Goal: Task Accomplishment & Management: Complete application form

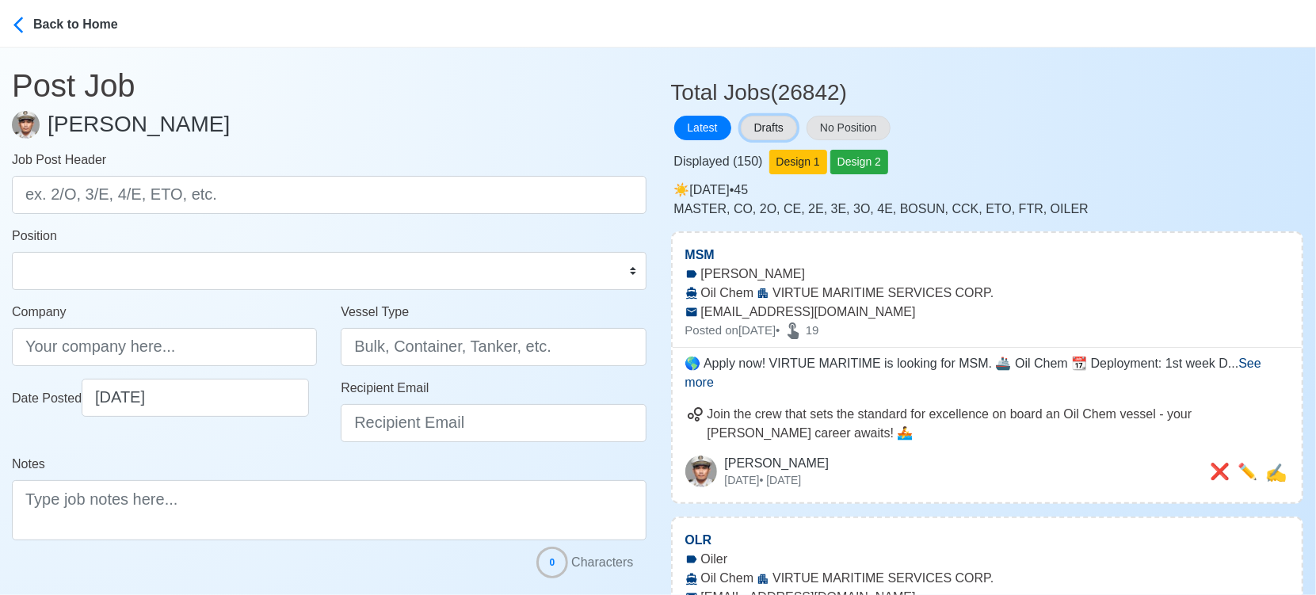
click at [781, 117] on button "Drafts" at bounding box center [769, 128] width 56 height 25
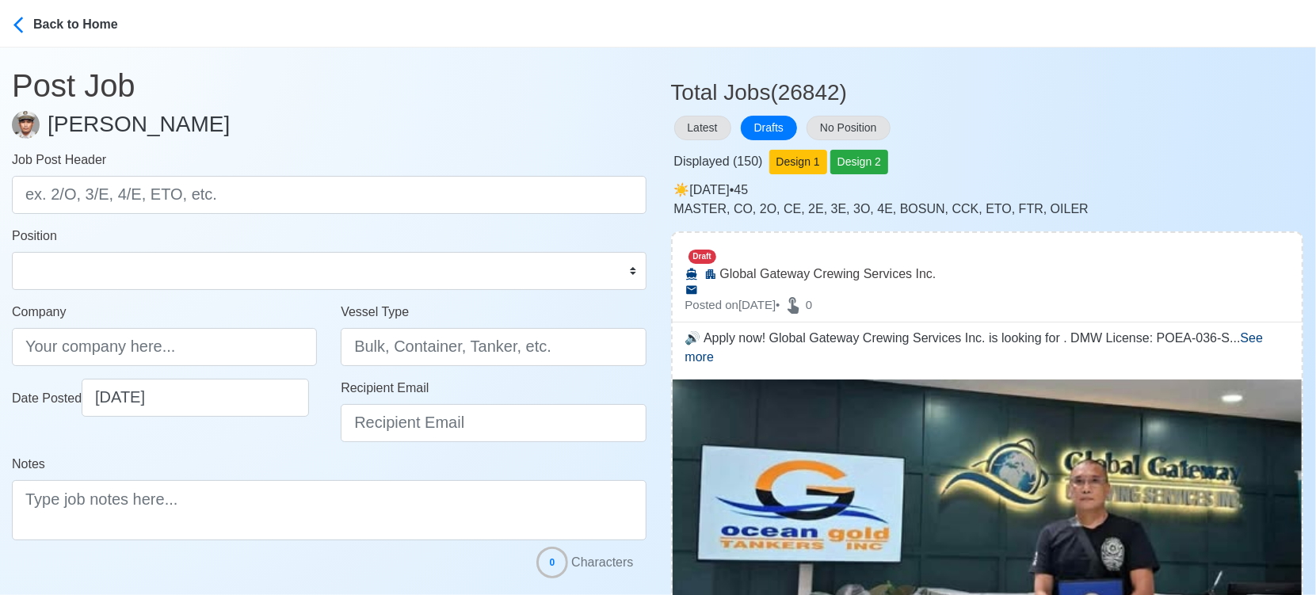
click at [1135, 126] on div "Latest Drafts No Position" at bounding box center [987, 128] width 633 height 31
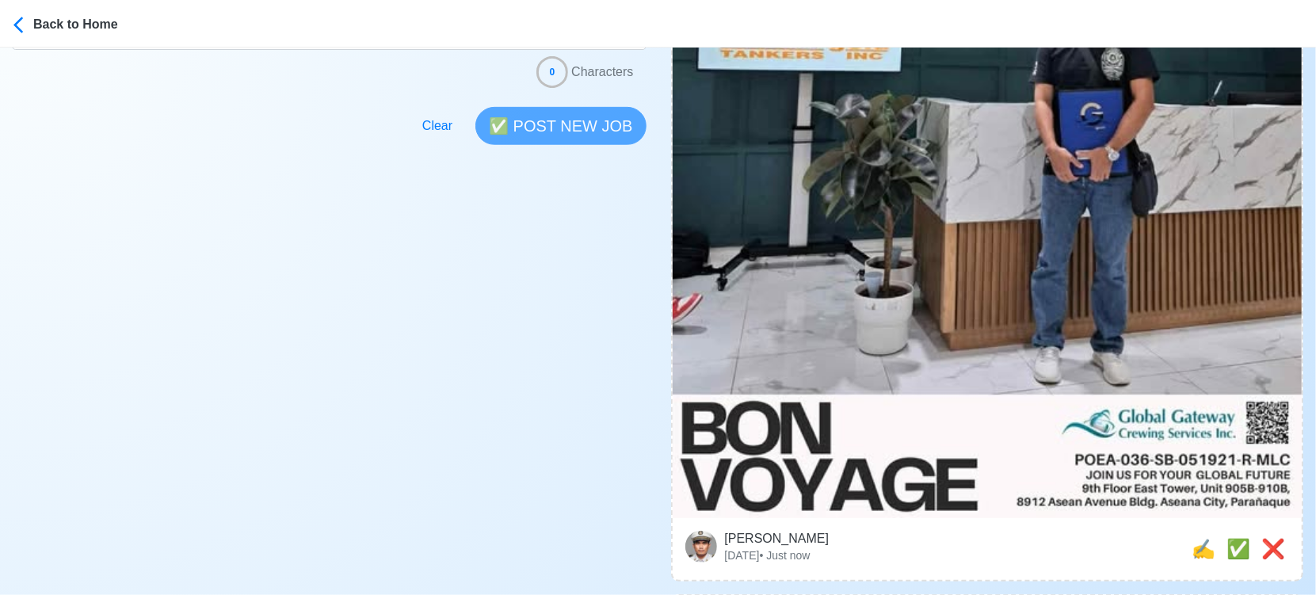
scroll to position [616, 0]
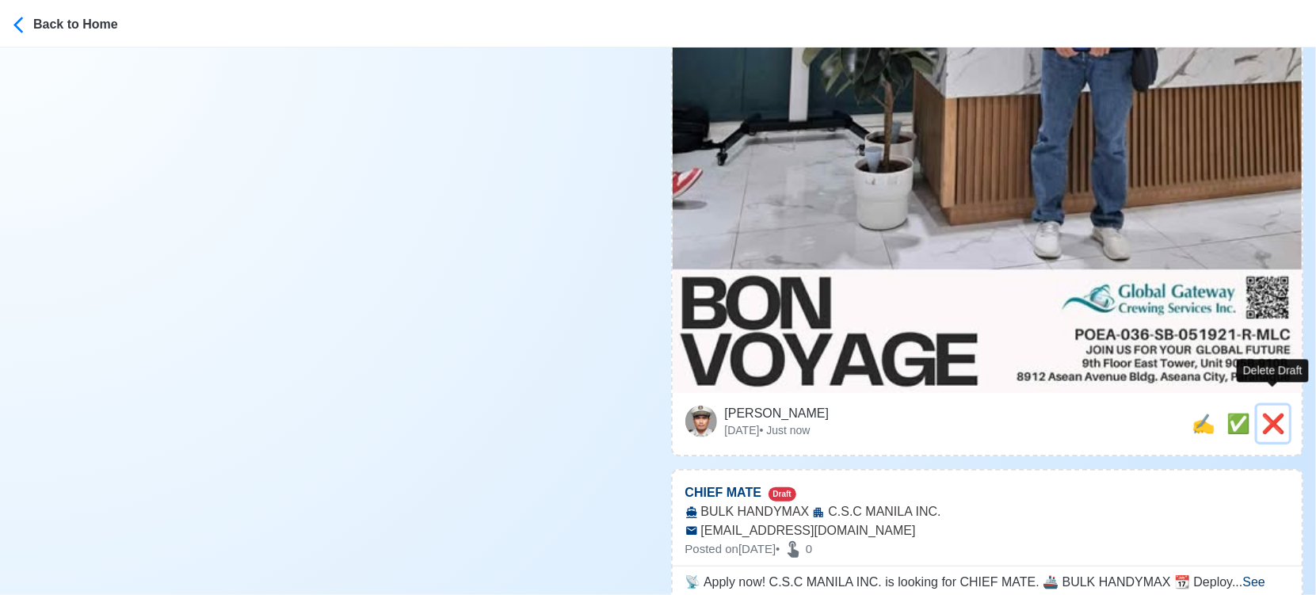
click at [1273, 413] on span "❌" at bounding box center [1274, 423] width 24 height 21
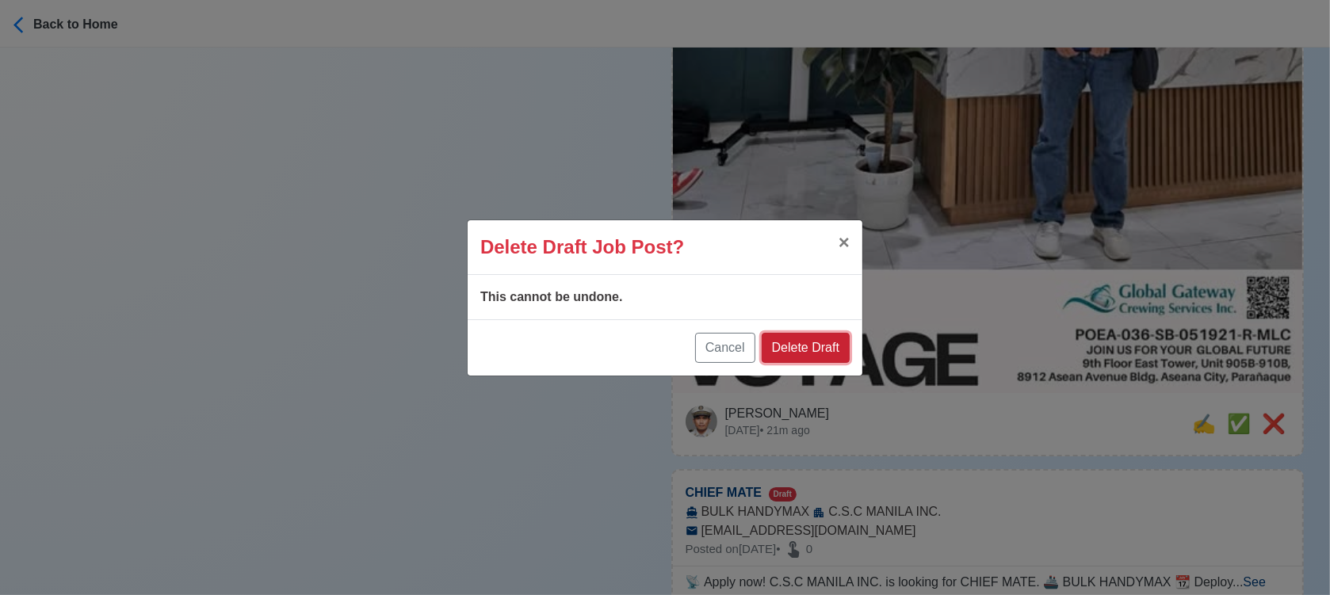
click at [820, 340] on button "Delete Draft" at bounding box center [806, 348] width 88 height 30
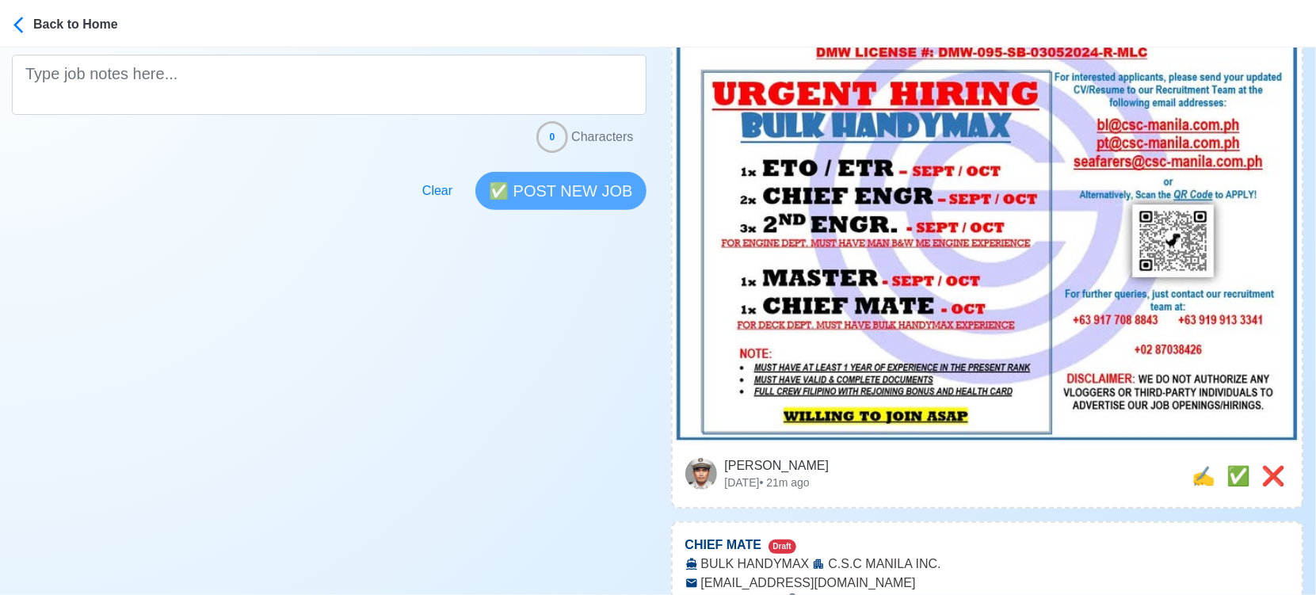
scroll to position [528, 0]
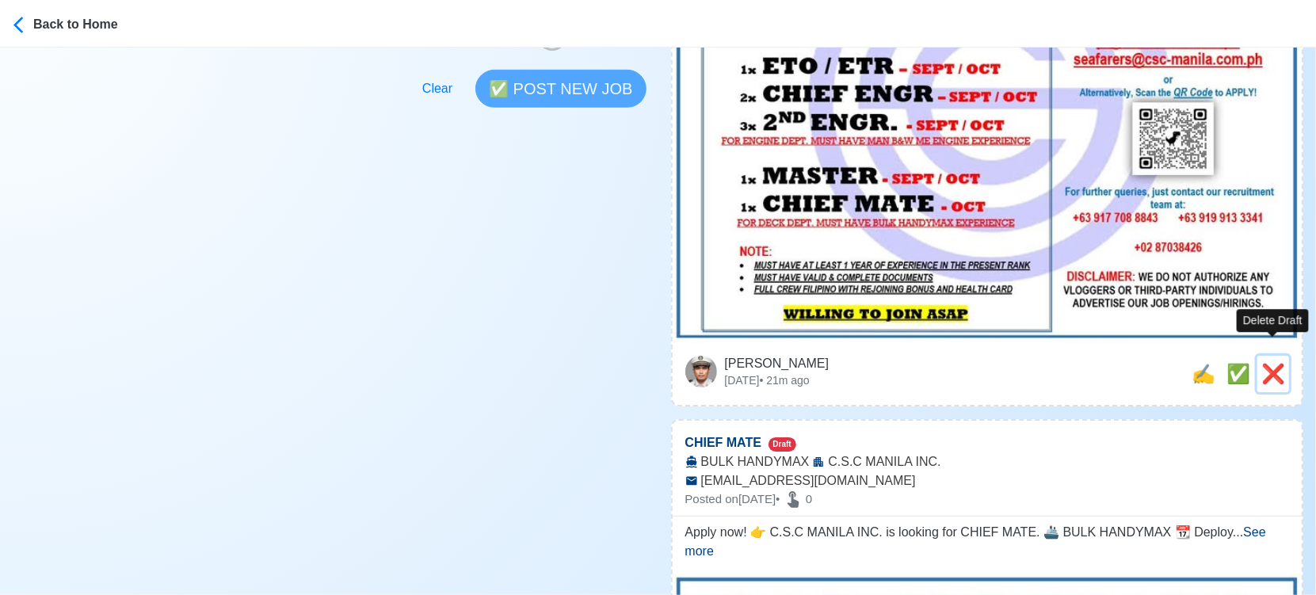
click at [1273, 365] on span "❌" at bounding box center [1274, 373] width 24 height 21
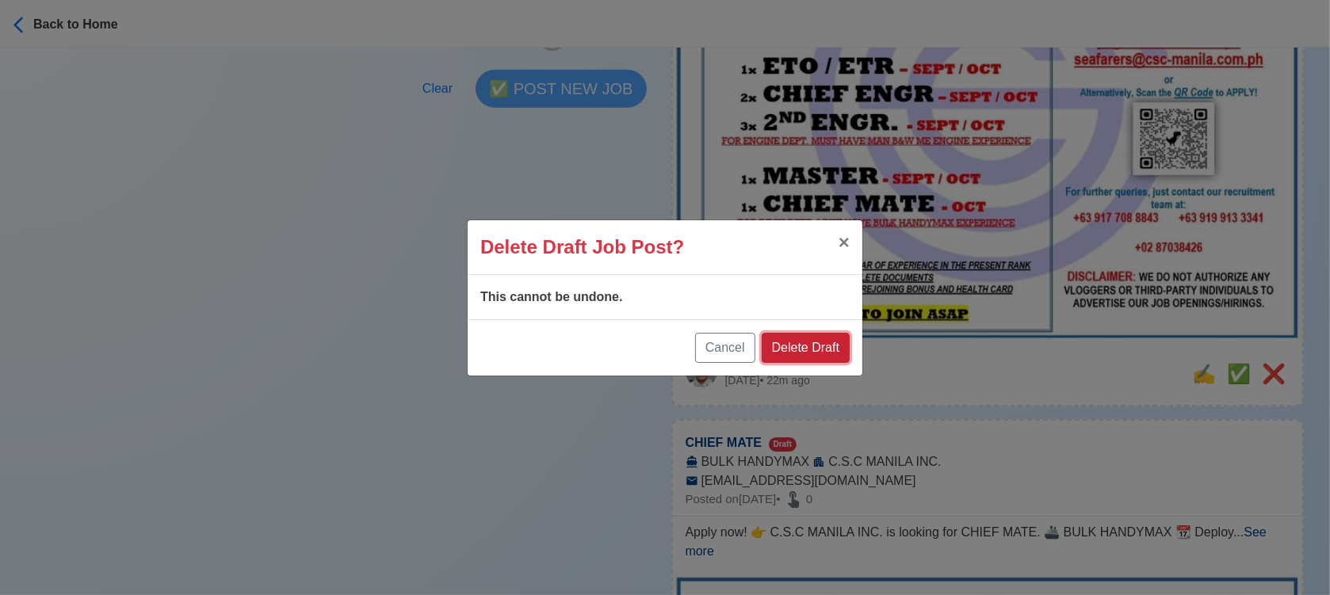
click at [809, 342] on button "Delete Draft" at bounding box center [806, 348] width 88 height 30
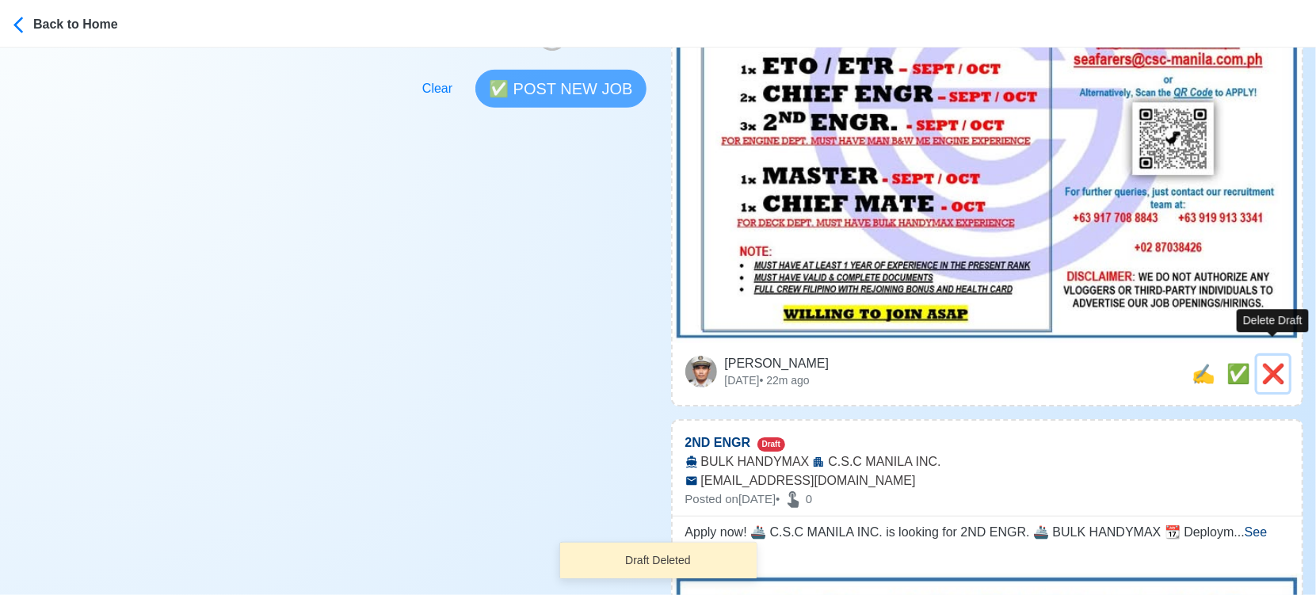
click at [1264, 363] on span "❌" at bounding box center [1274, 373] width 24 height 21
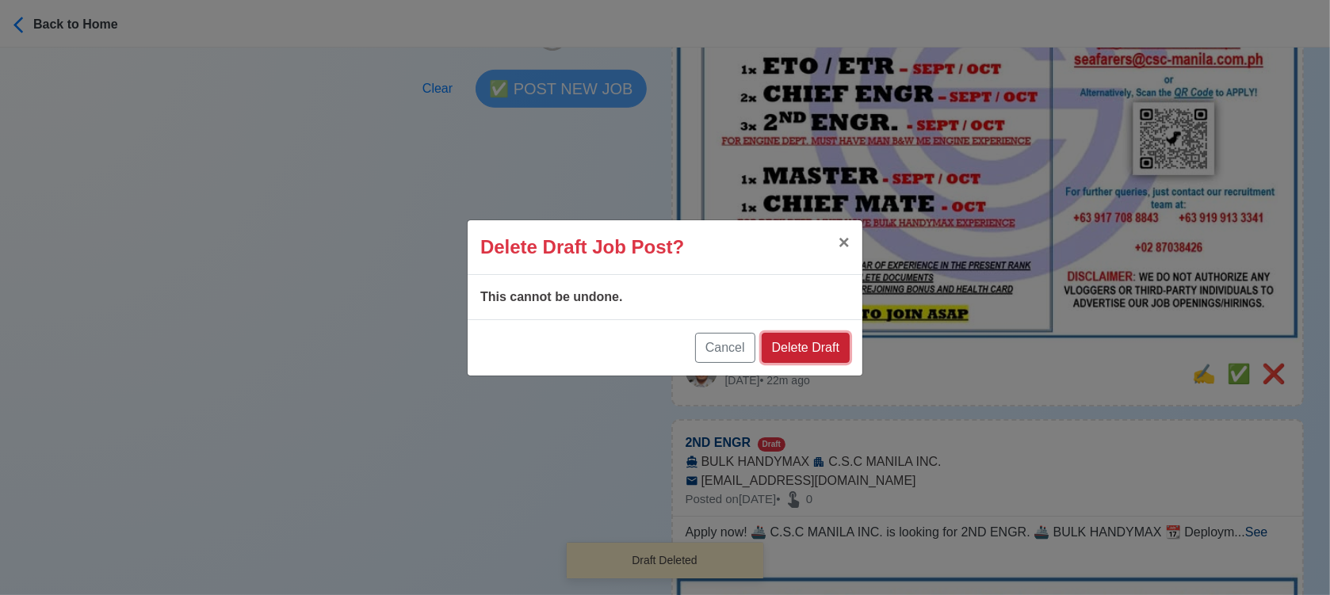
click at [818, 345] on button "Delete Draft" at bounding box center [806, 348] width 88 height 30
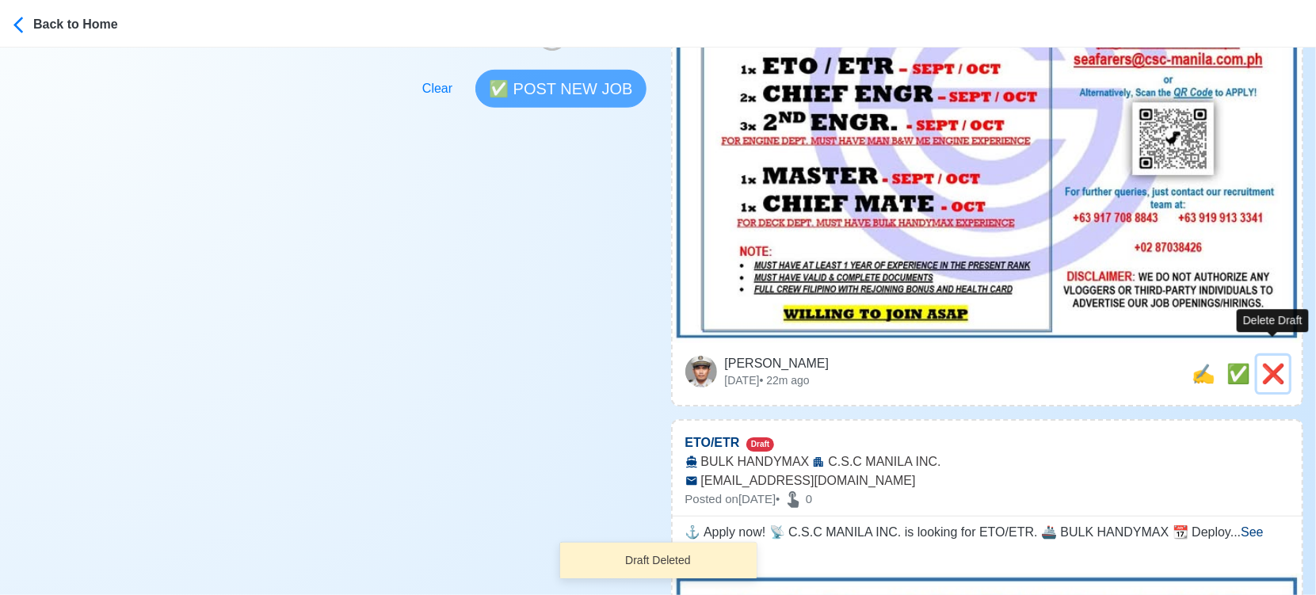
click at [1274, 363] on span "❌" at bounding box center [1274, 373] width 24 height 21
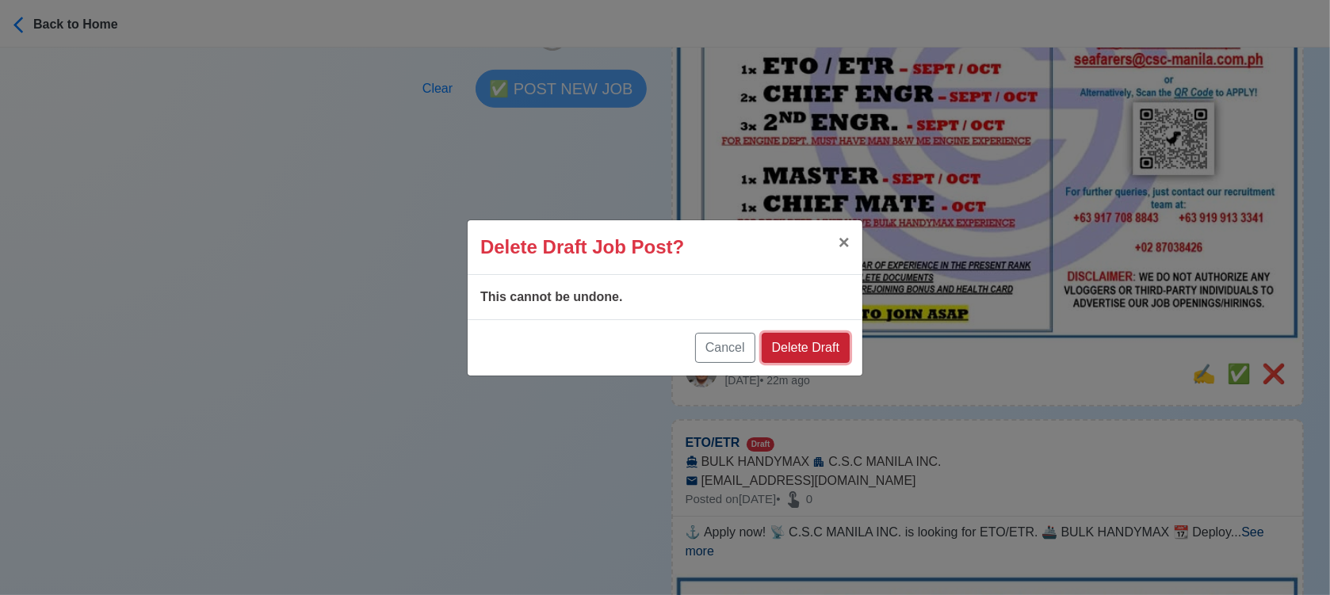
click at [822, 339] on button "Delete Draft" at bounding box center [806, 348] width 88 height 30
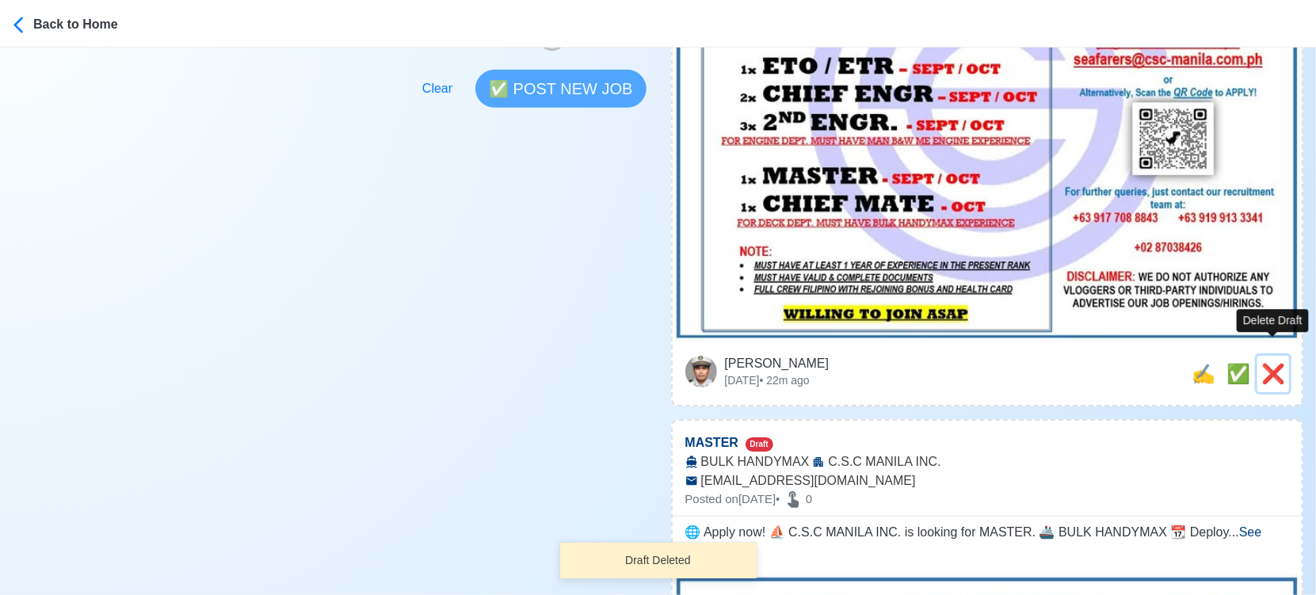
click at [1273, 363] on span "❌" at bounding box center [1274, 373] width 24 height 21
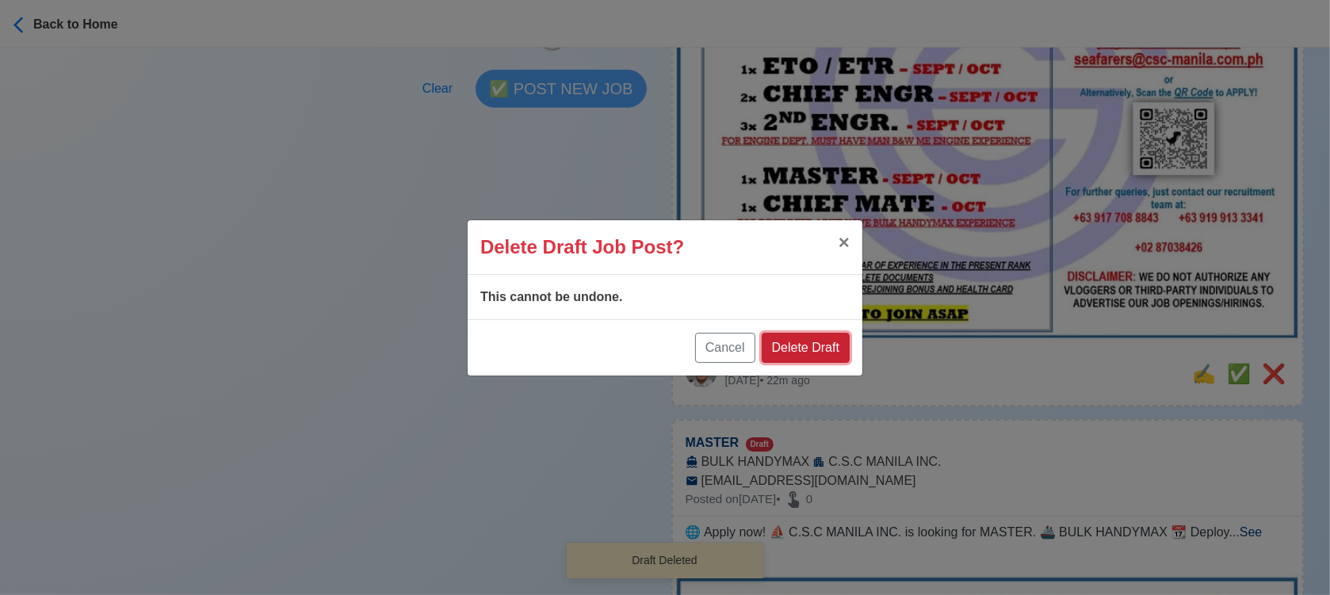
click at [823, 347] on button "Delete Draft" at bounding box center [806, 348] width 88 height 30
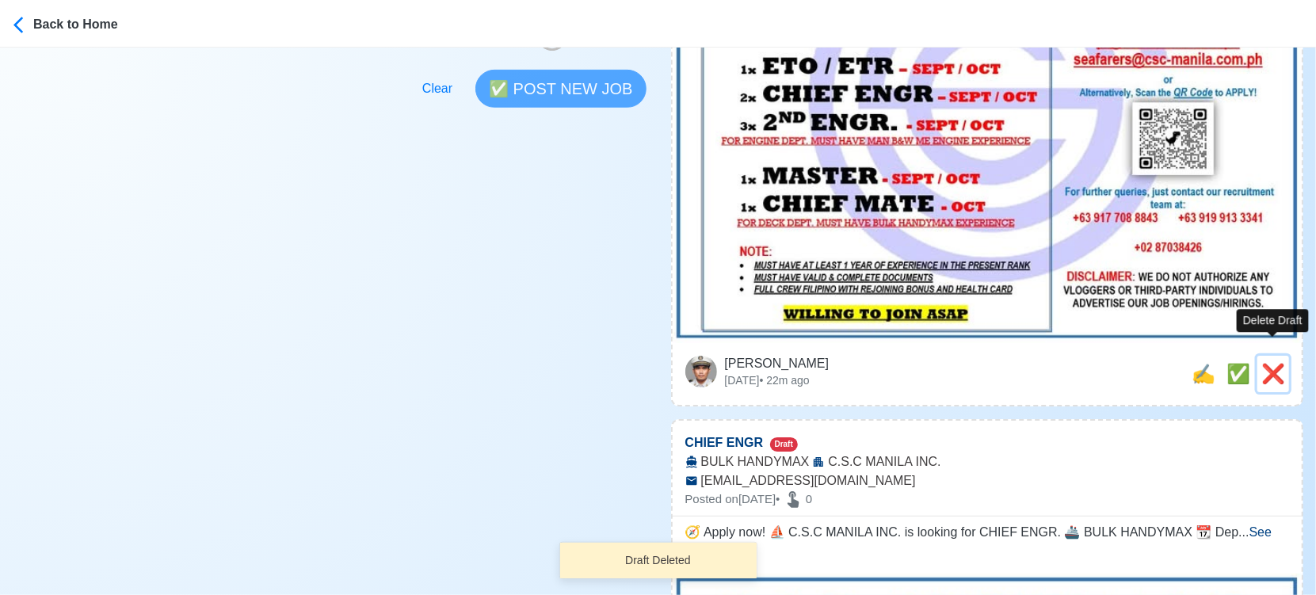
click at [1277, 363] on span "❌" at bounding box center [1274, 373] width 24 height 21
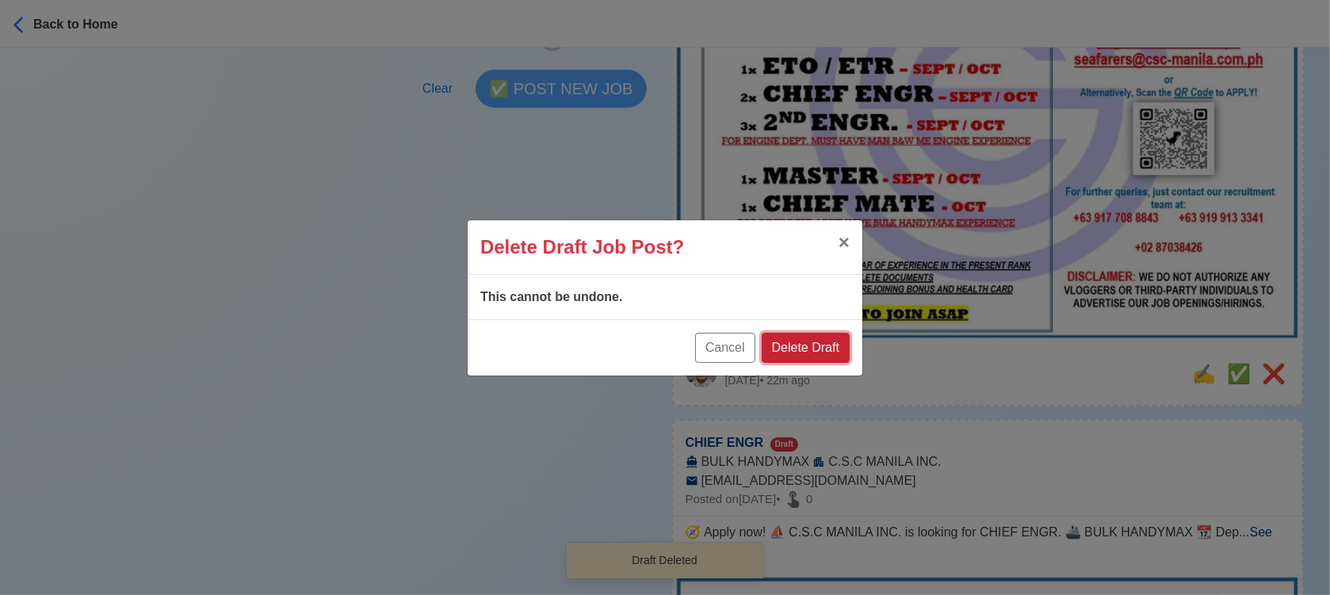
click at [832, 341] on button "Delete Draft" at bounding box center [806, 348] width 88 height 30
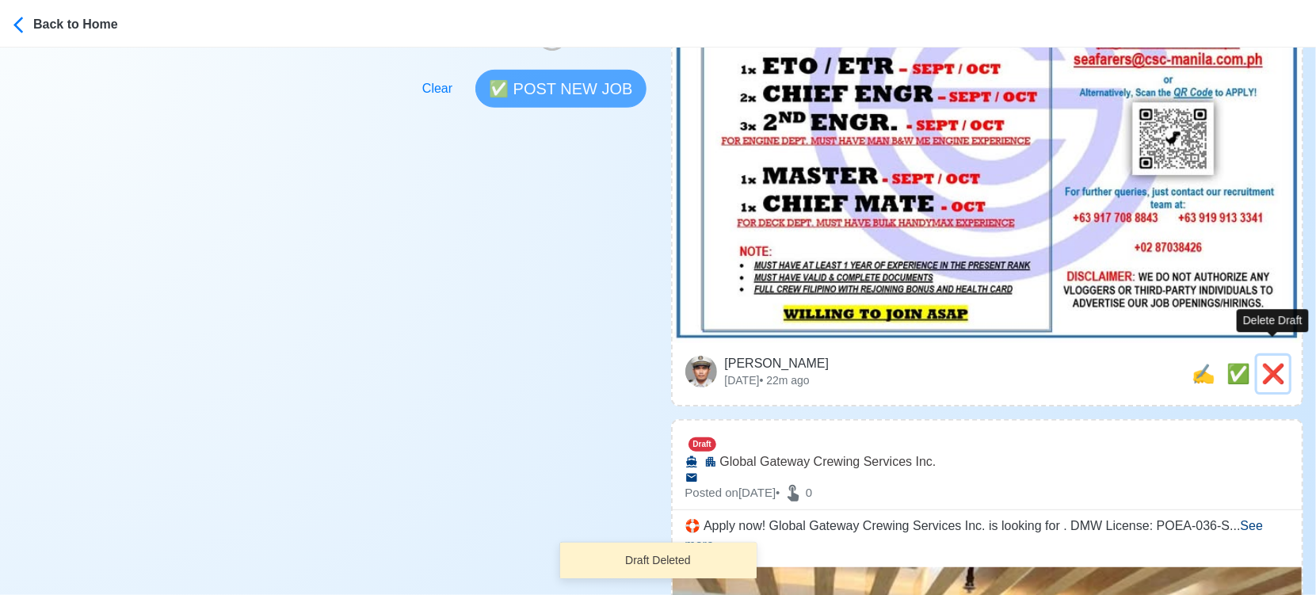
click at [1275, 363] on span "❌" at bounding box center [1274, 373] width 24 height 21
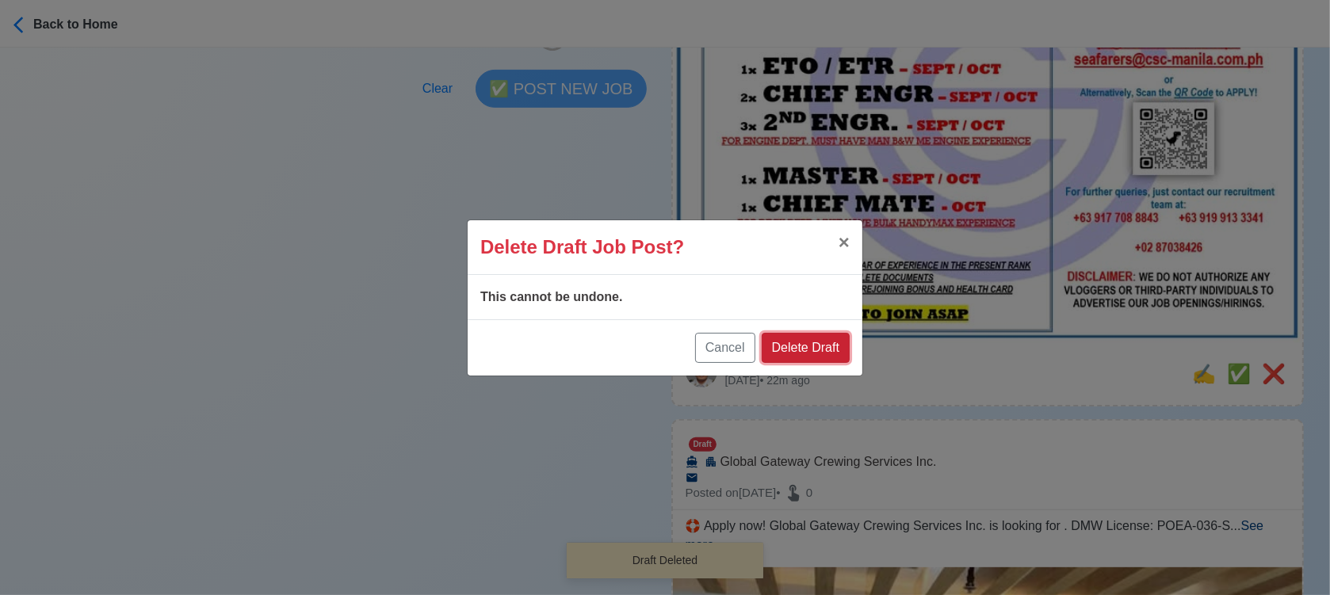
click at [811, 349] on button "Delete Draft" at bounding box center [806, 348] width 88 height 30
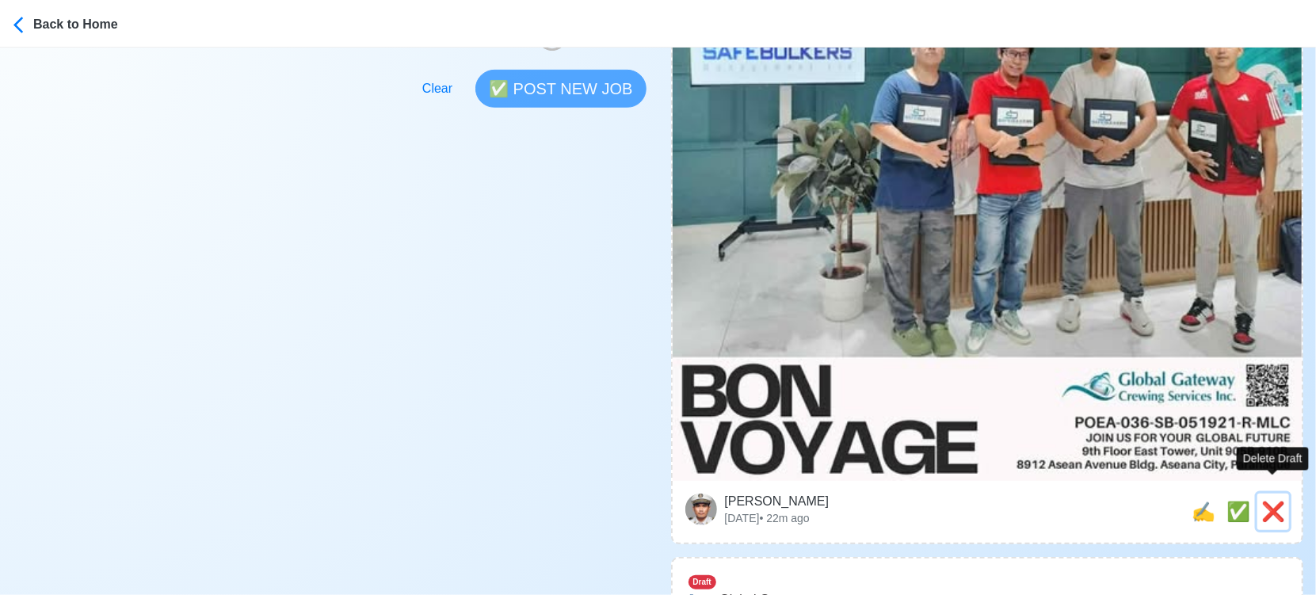
click at [1281, 502] on span "❌" at bounding box center [1274, 511] width 24 height 21
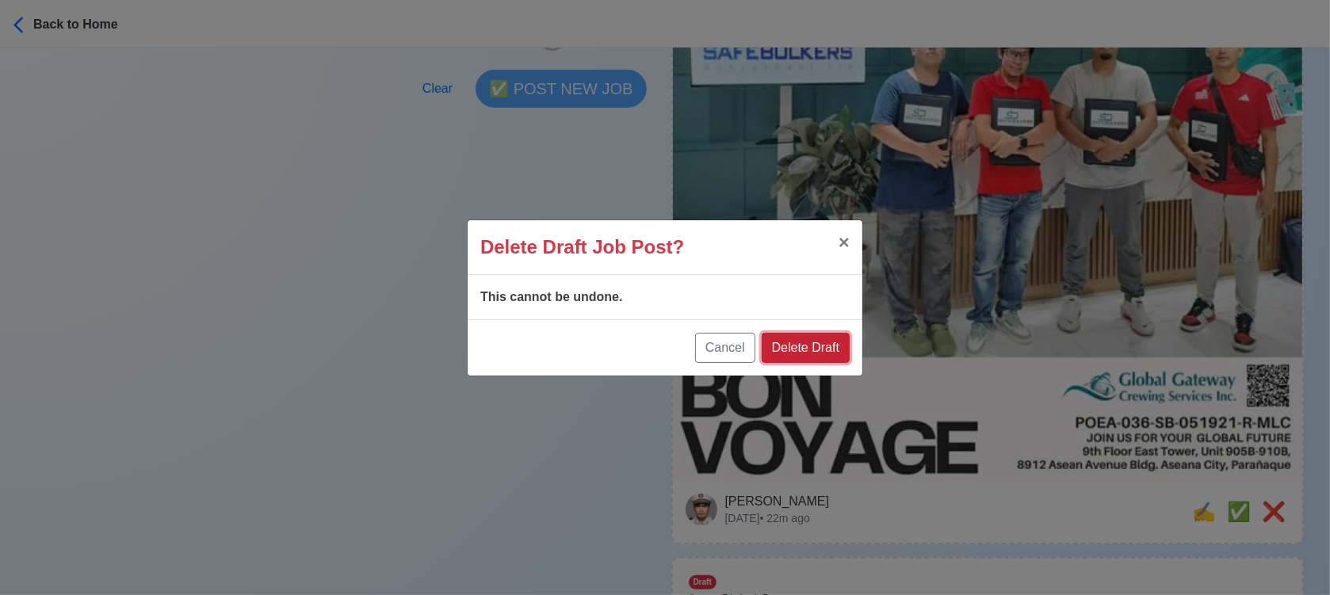
click at [777, 340] on button "Delete Draft" at bounding box center [806, 348] width 88 height 30
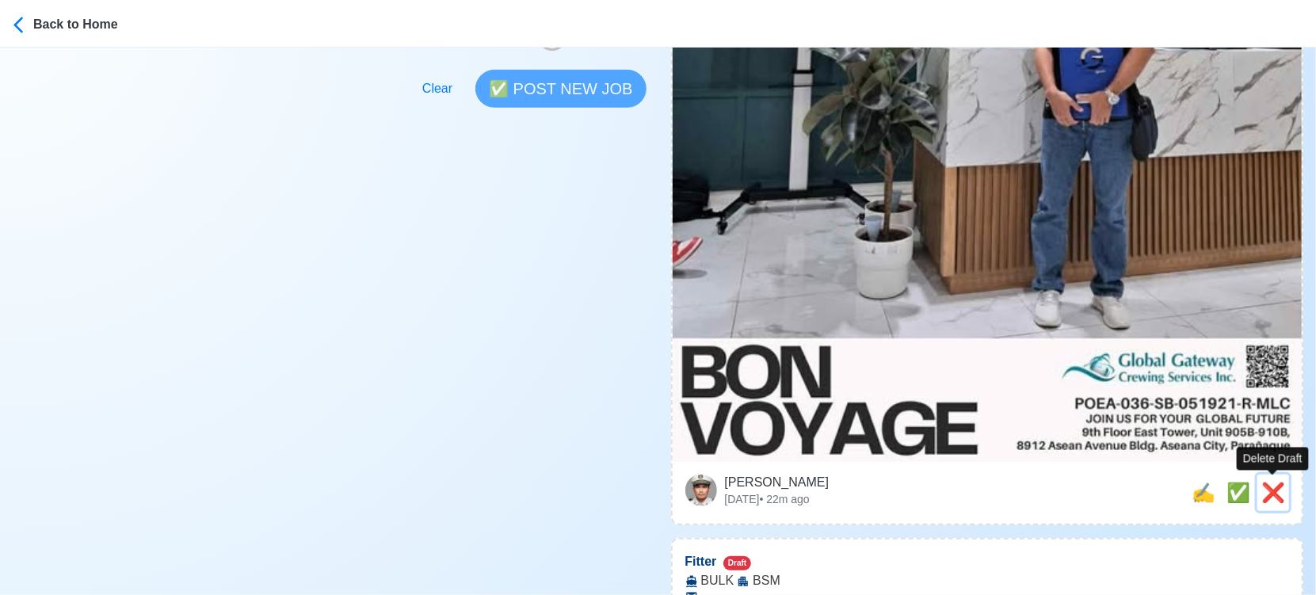
click at [1268, 498] on span "❌" at bounding box center [1274, 492] width 24 height 21
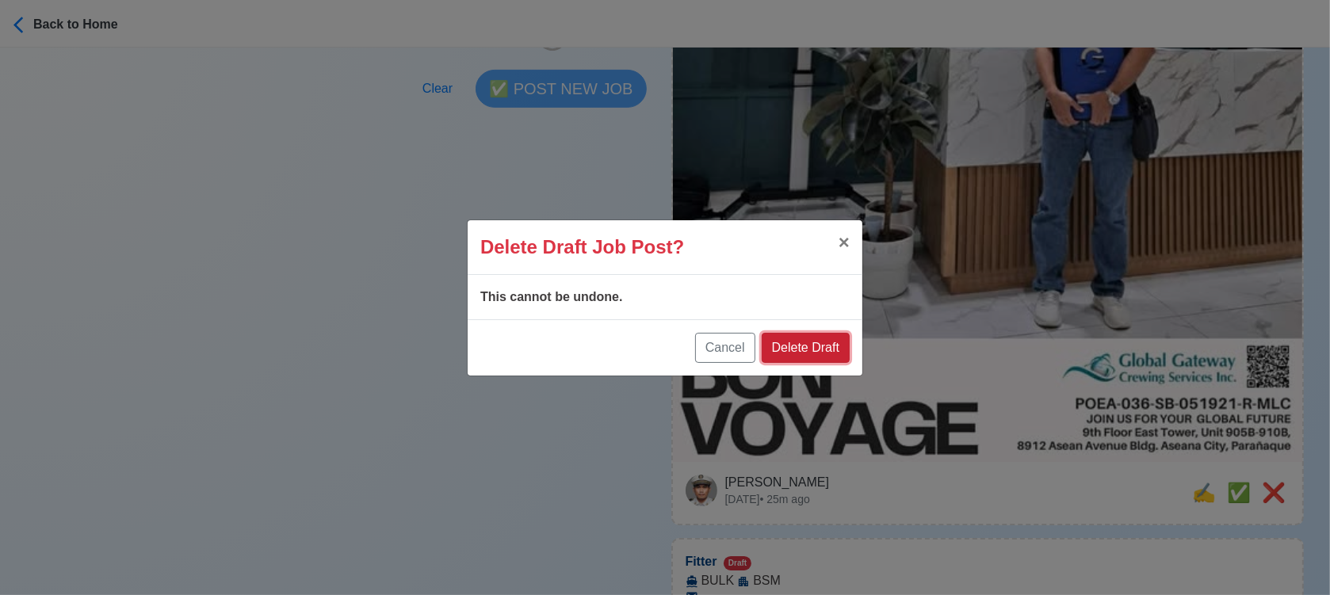
click at [819, 346] on button "Delete Draft" at bounding box center [806, 348] width 88 height 30
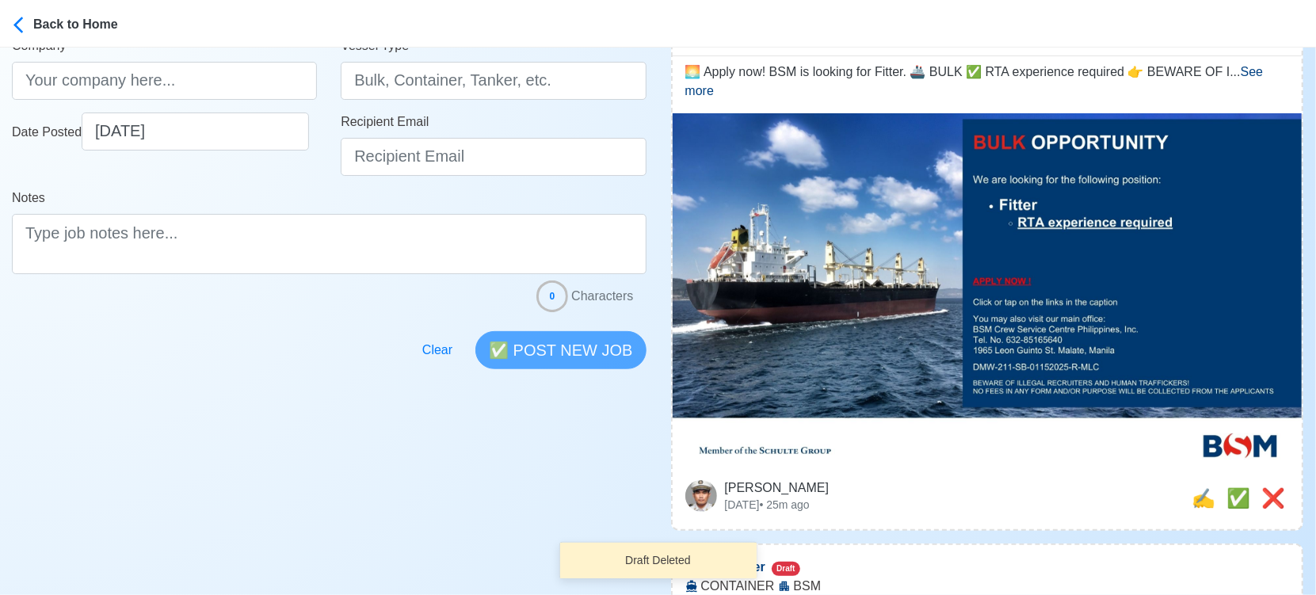
scroll to position [440, 0]
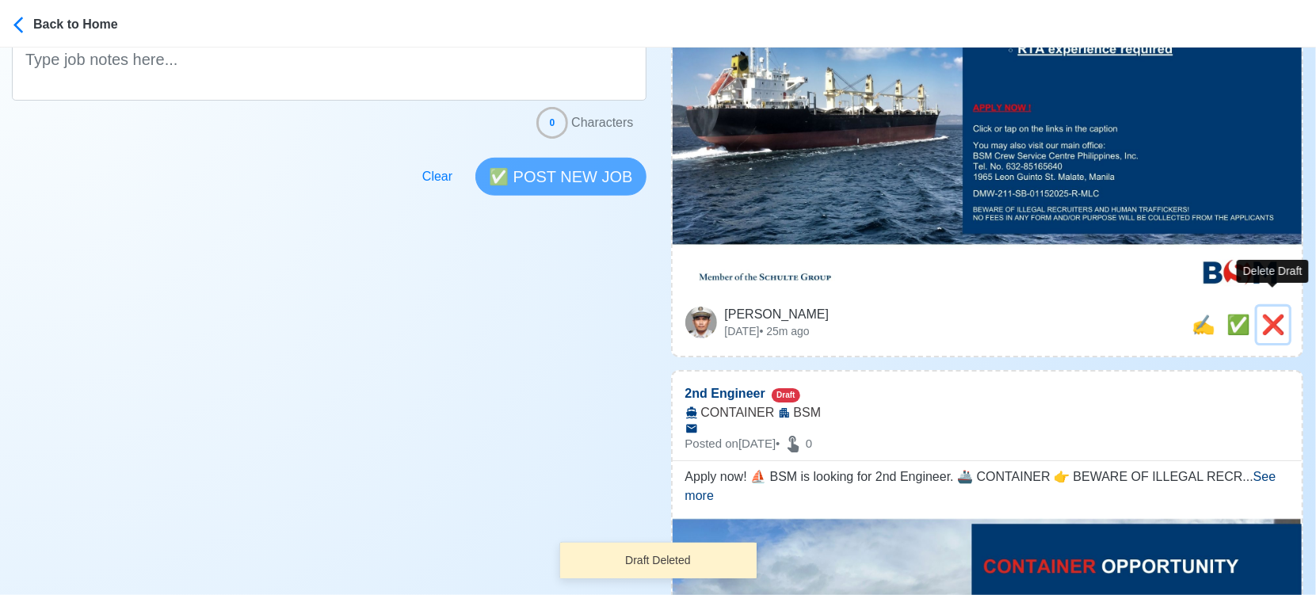
click at [1273, 314] on span "❌" at bounding box center [1274, 324] width 24 height 21
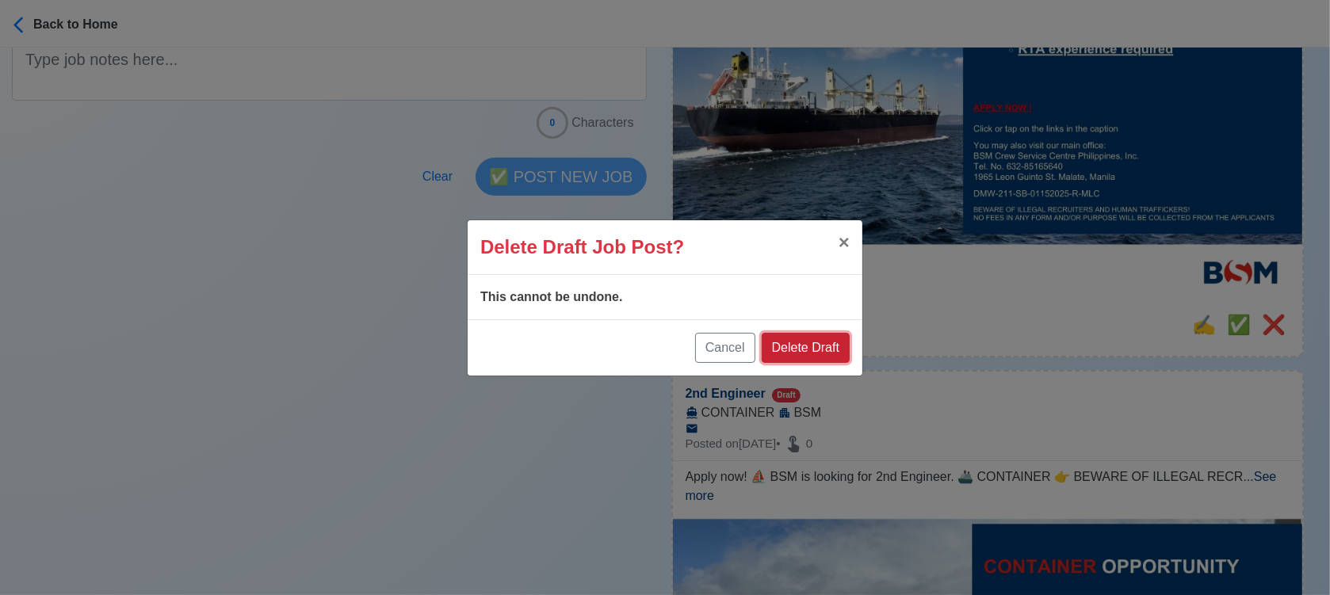
click at [827, 356] on button "Delete Draft" at bounding box center [806, 348] width 88 height 30
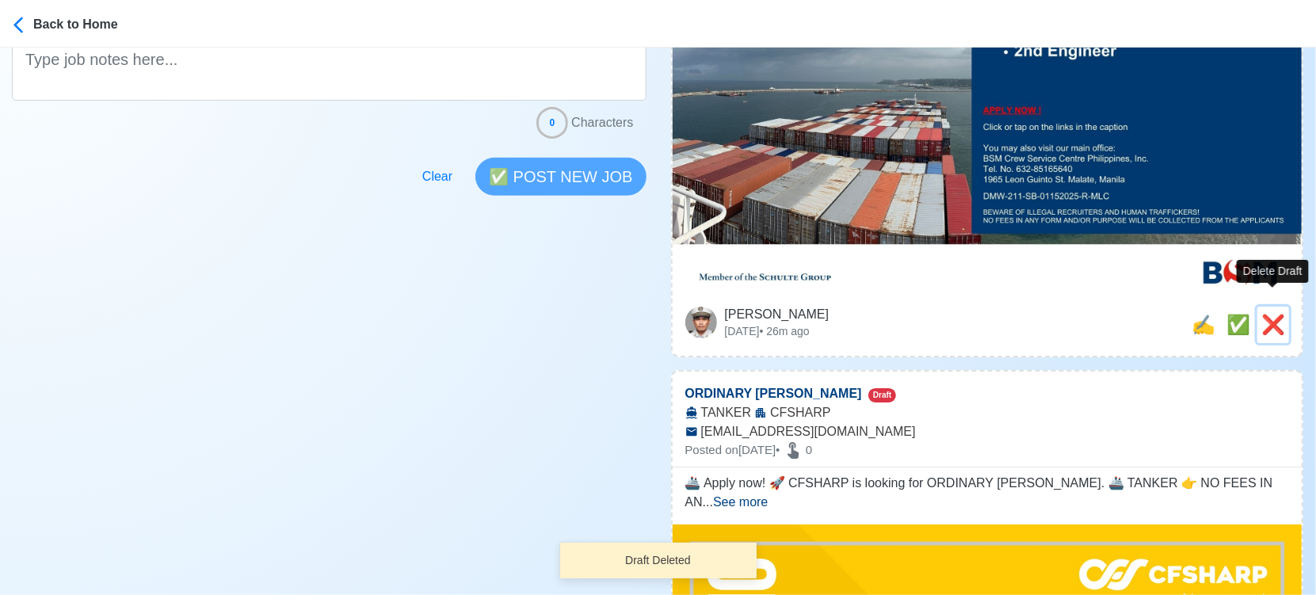
click at [1271, 314] on span "❌" at bounding box center [1274, 324] width 24 height 21
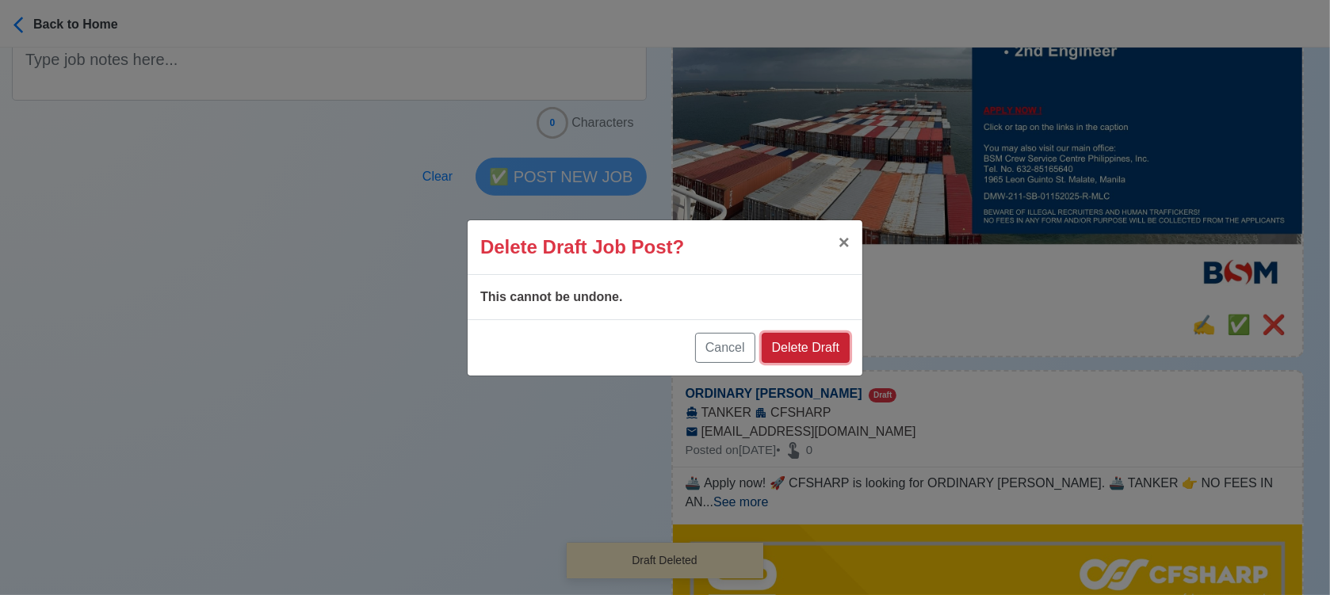
click at [846, 348] on button "Delete Draft" at bounding box center [806, 348] width 88 height 30
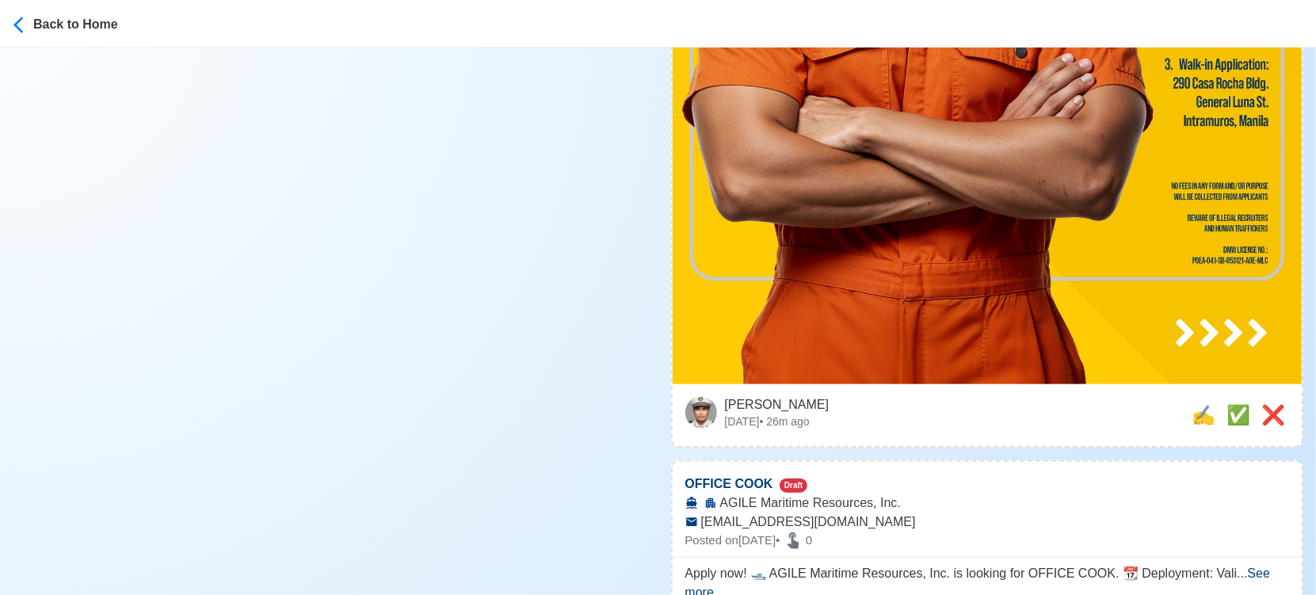
scroll to position [1056, 0]
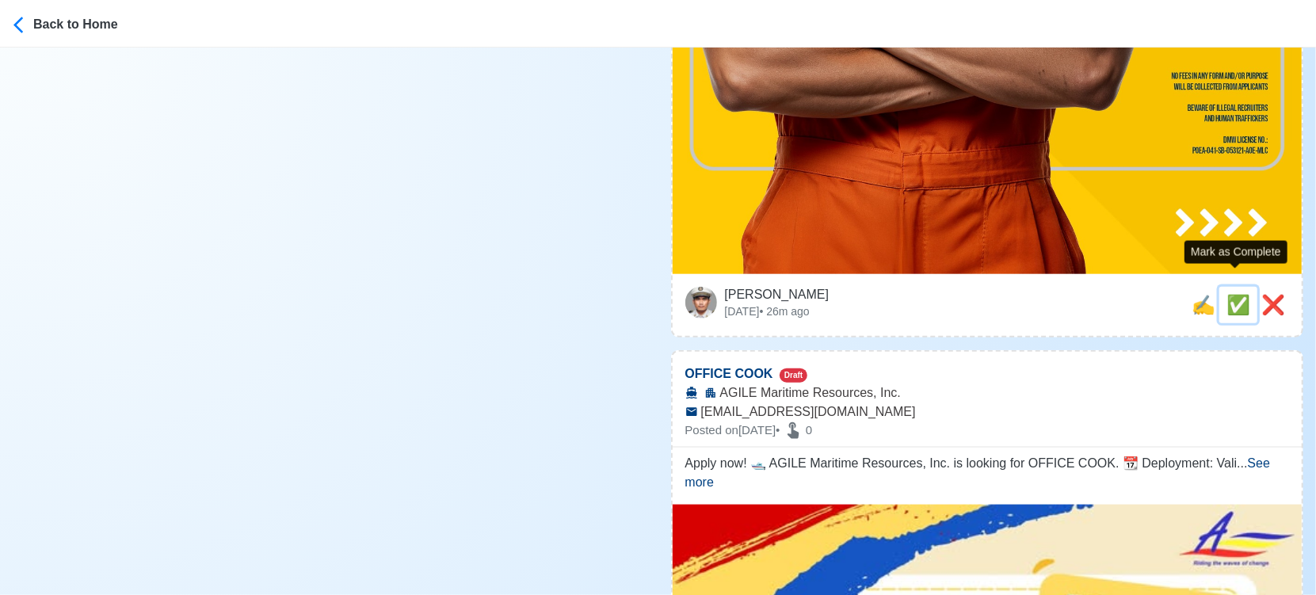
click at [1235, 294] on span "✅" at bounding box center [1239, 304] width 24 height 21
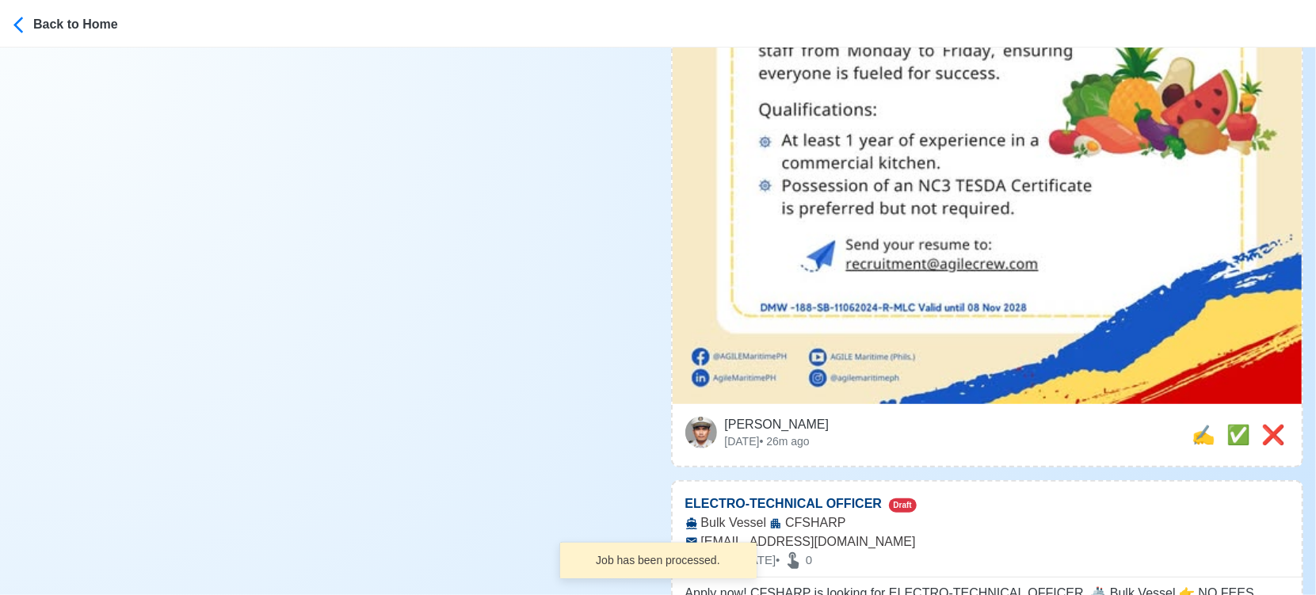
scroll to position [704, 0]
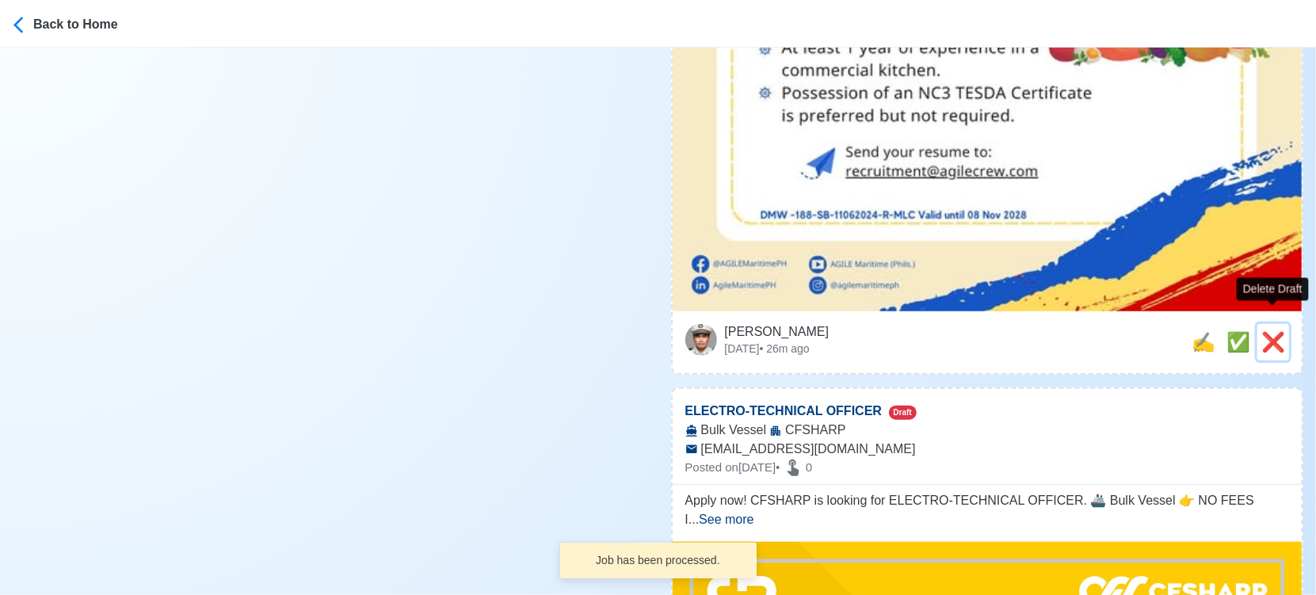
click at [1277, 331] on span "❌" at bounding box center [1274, 341] width 24 height 21
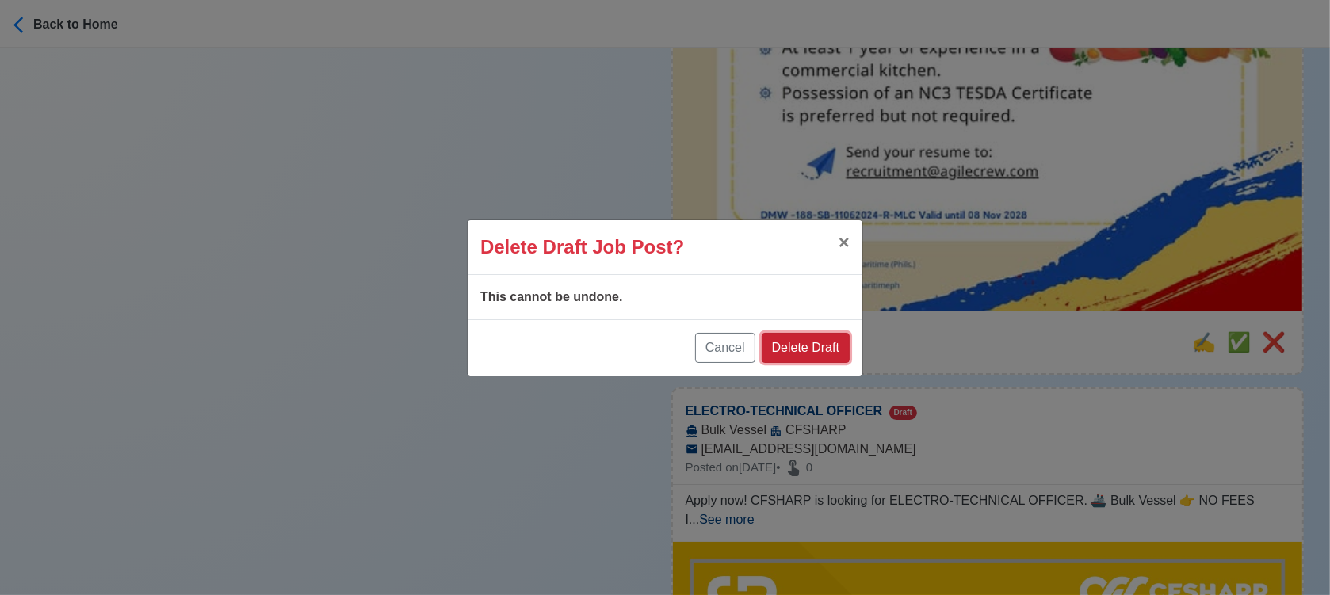
click at [835, 342] on button "Delete Draft" at bounding box center [806, 348] width 88 height 30
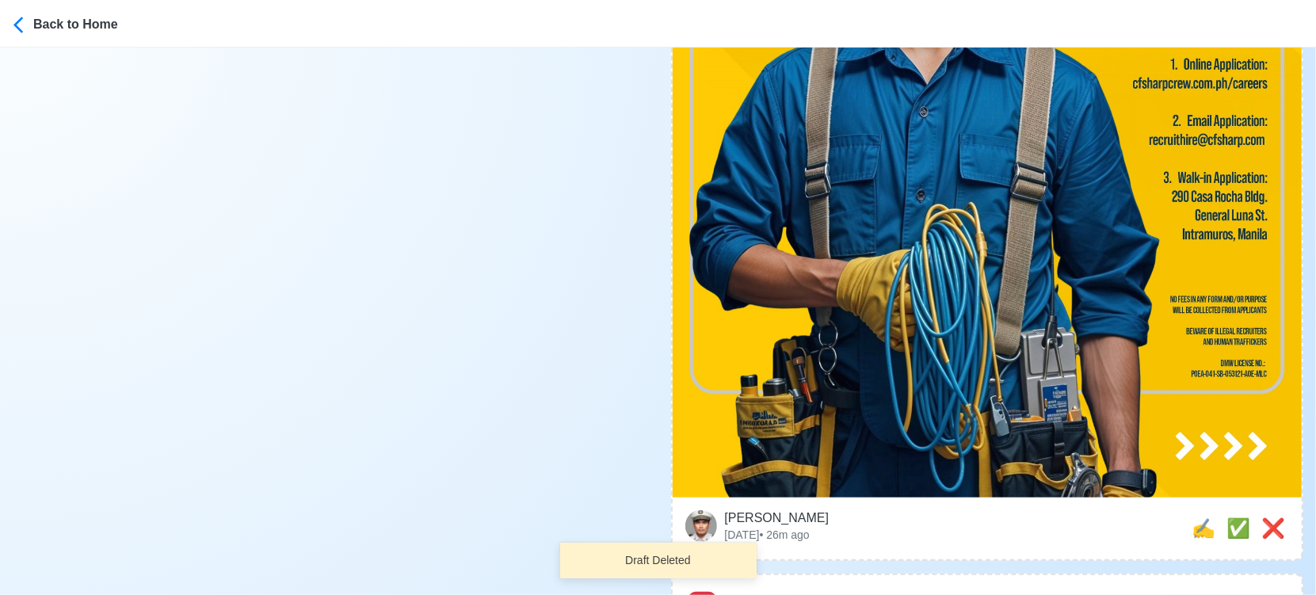
scroll to position [968, 0]
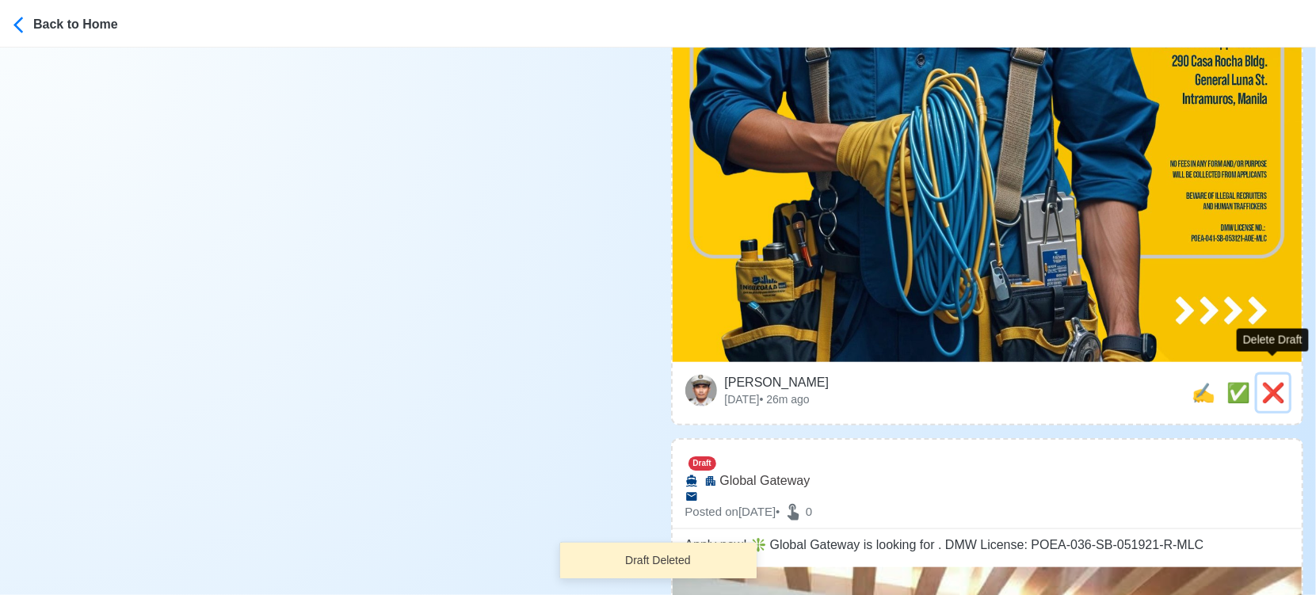
click at [1262, 382] on span "❌" at bounding box center [1274, 392] width 24 height 21
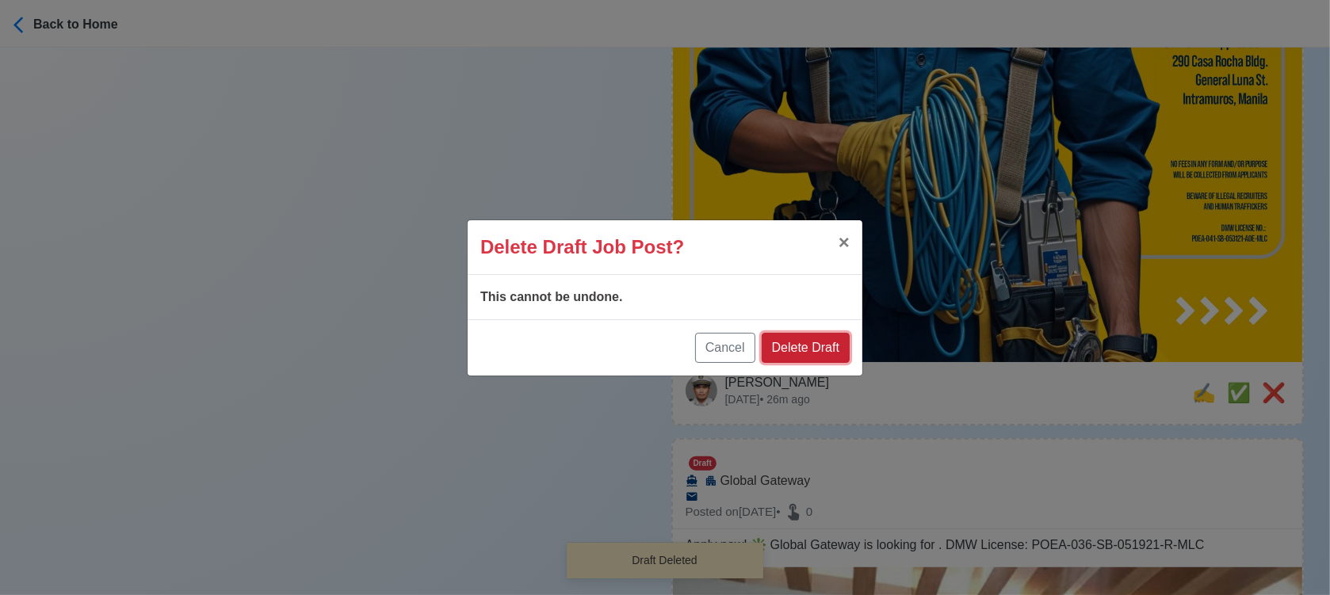
click at [823, 347] on button "Delete Draft" at bounding box center [806, 348] width 88 height 30
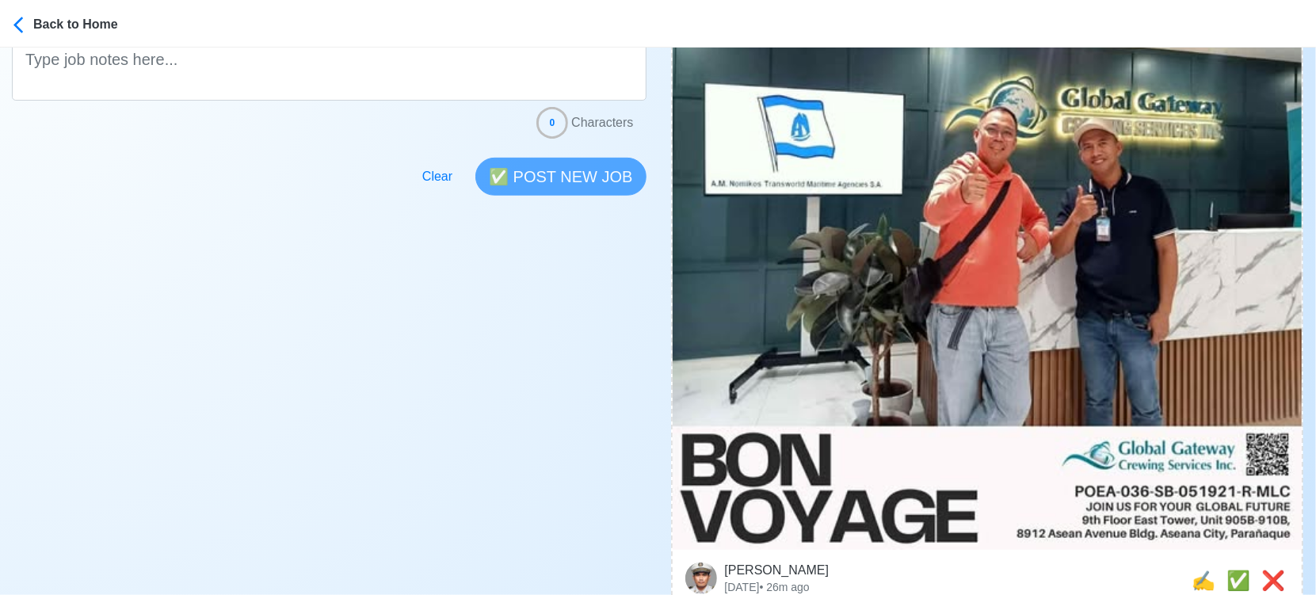
scroll to position [704, 0]
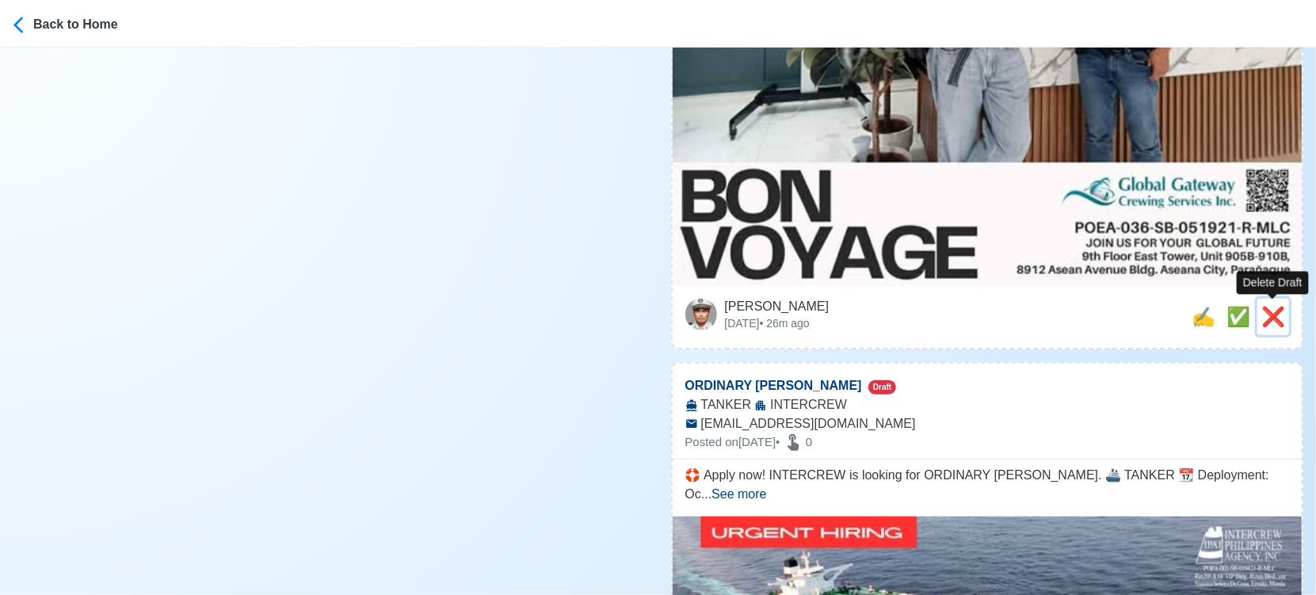
click at [1277, 320] on span "❌" at bounding box center [1274, 316] width 24 height 21
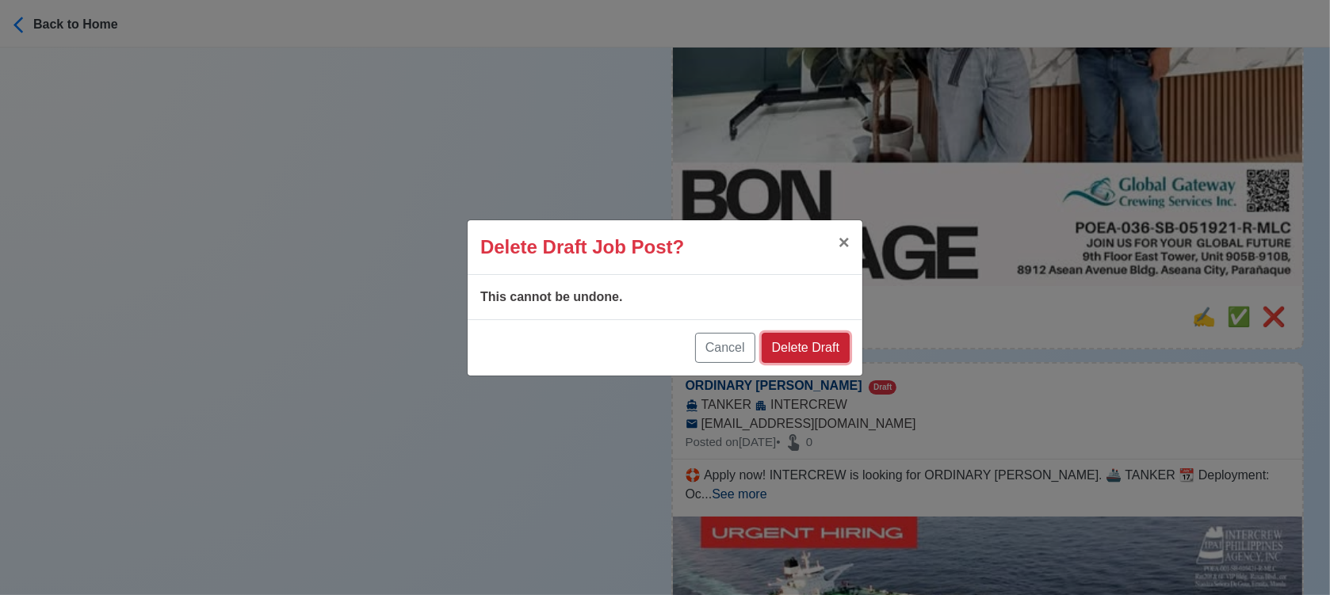
click at [811, 339] on button "Delete Draft" at bounding box center [806, 348] width 88 height 30
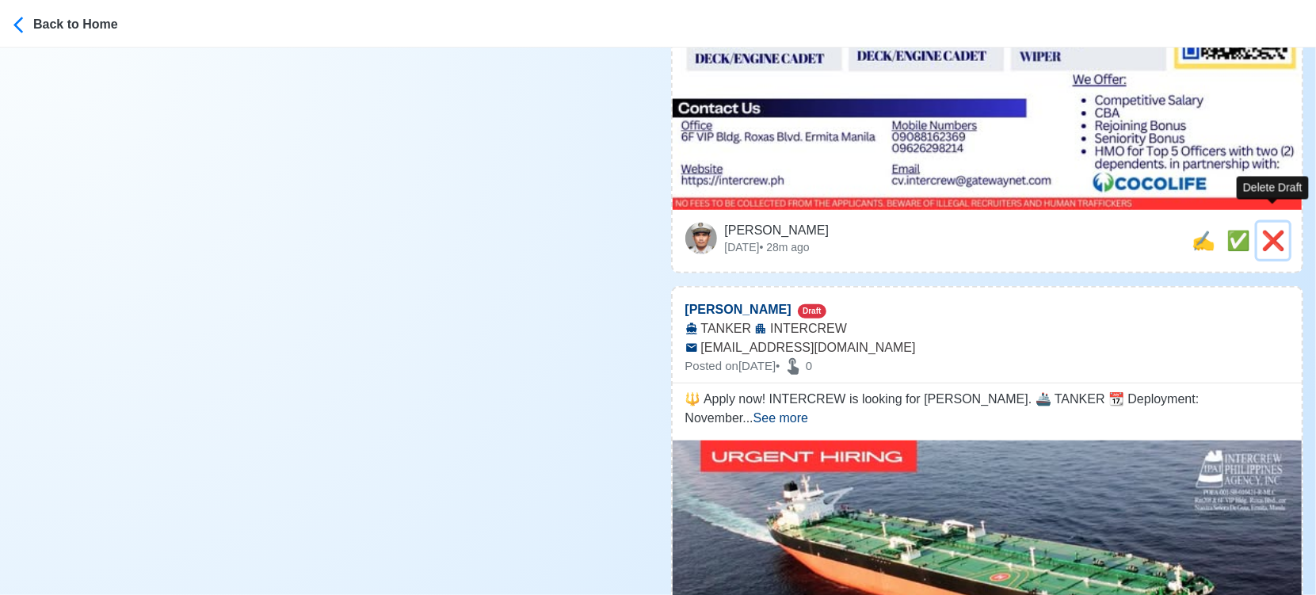
click at [1277, 230] on span "❌" at bounding box center [1274, 240] width 24 height 21
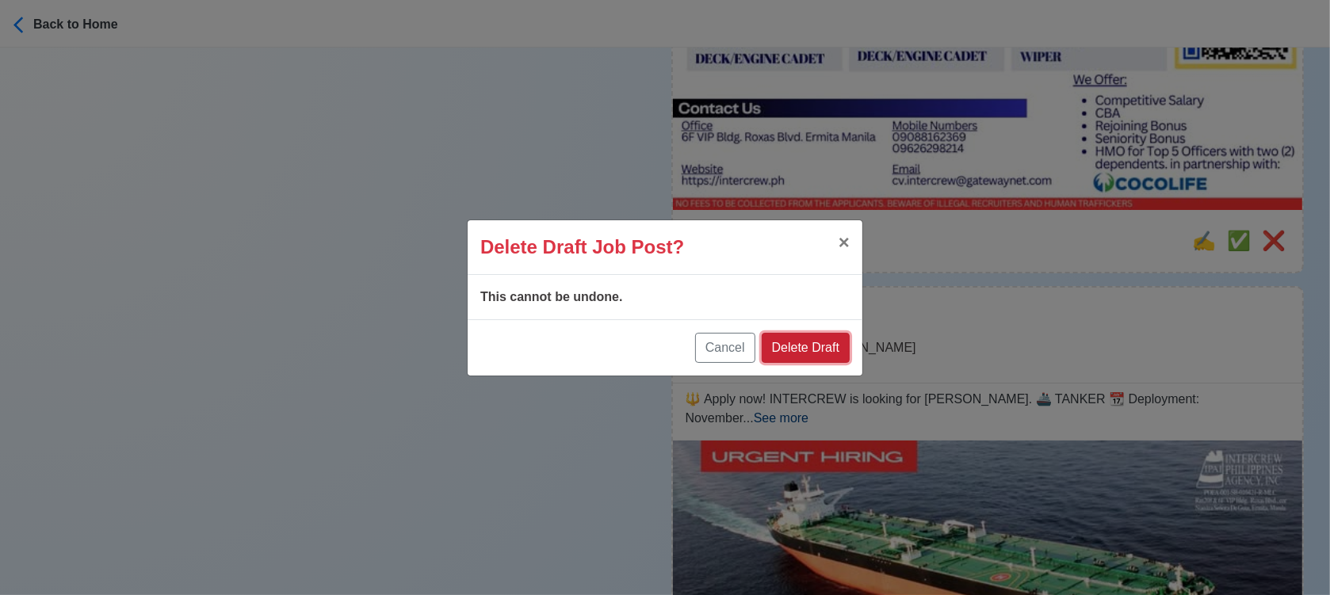
click at [831, 352] on button "Delete Draft" at bounding box center [806, 348] width 88 height 30
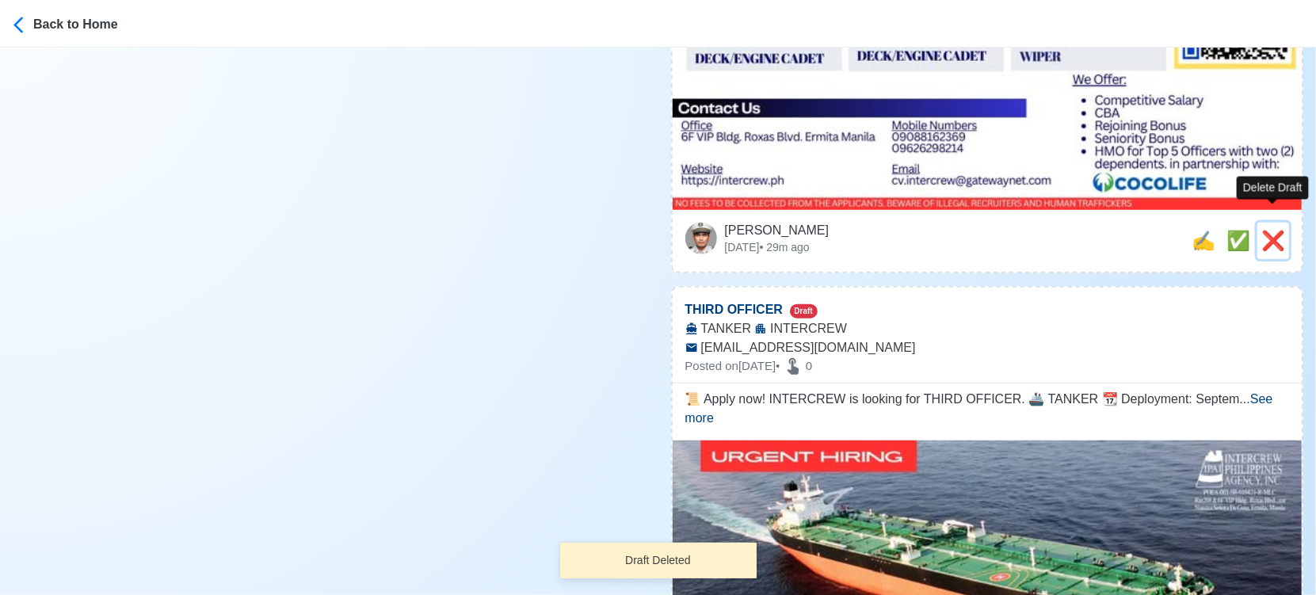
click at [1274, 230] on span "❌" at bounding box center [1274, 240] width 24 height 21
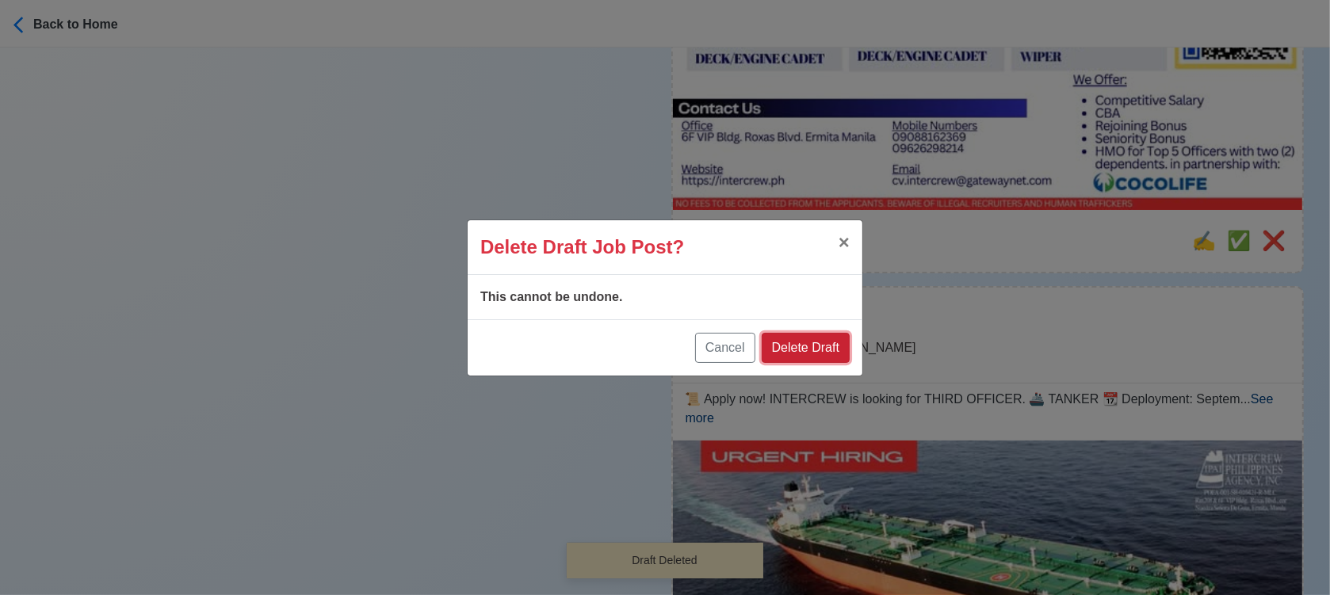
click at [818, 353] on button "Delete Draft" at bounding box center [806, 348] width 88 height 30
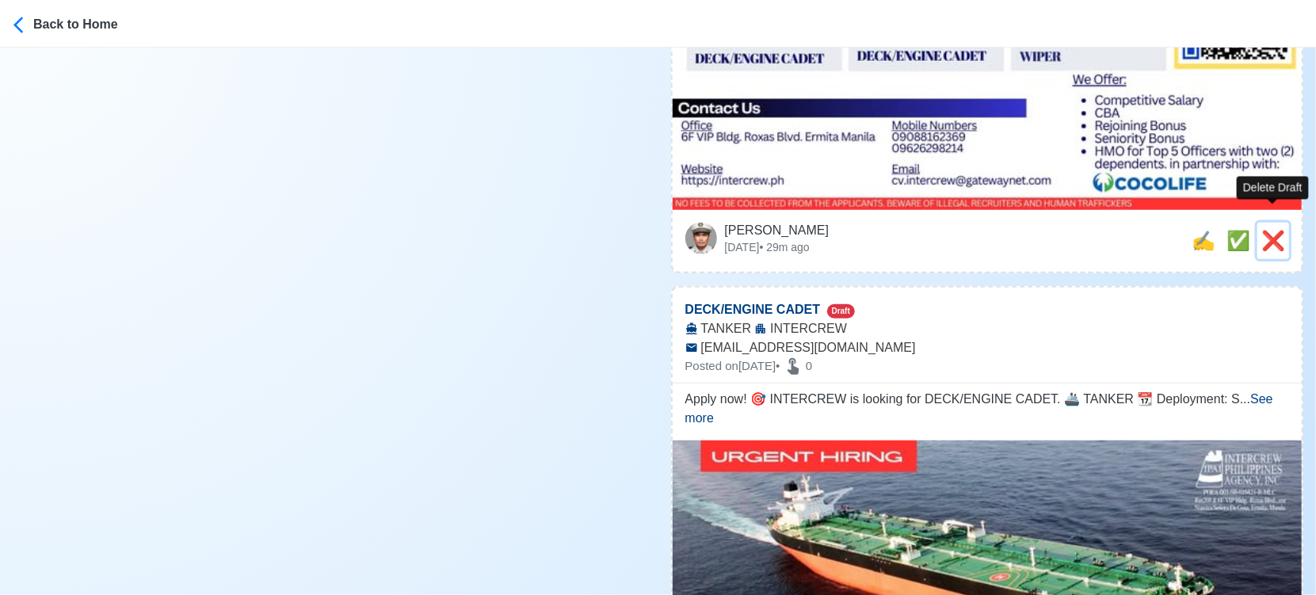
click at [1272, 230] on span "❌" at bounding box center [1274, 240] width 24 height 21
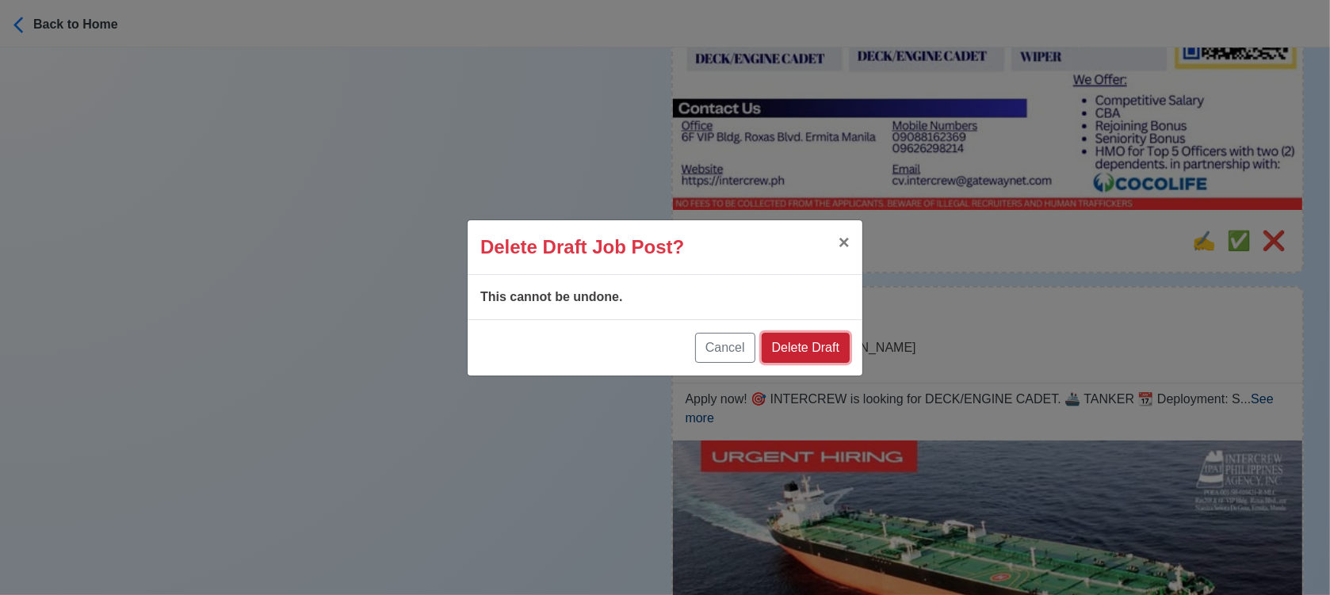
click at [818, 349] on button "Delete Draft" at bounding box center [806, 348] width 88 height 30
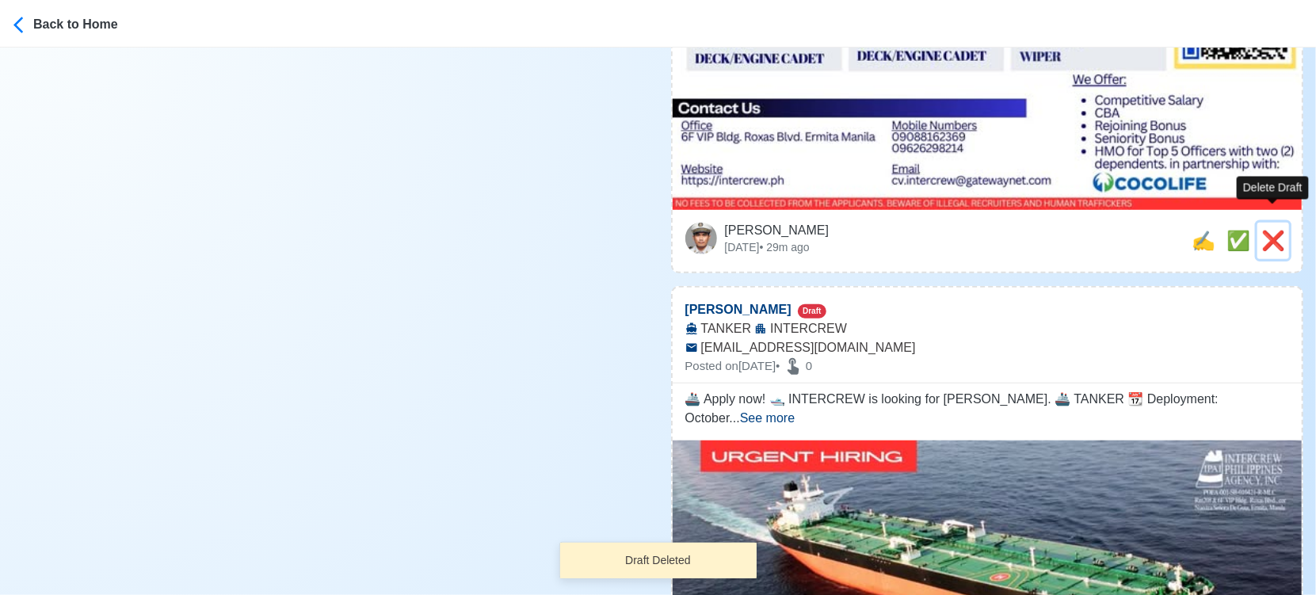
click at [1273, 230] on span "❌" at bounding box center [1274, 240] width 24 height 21
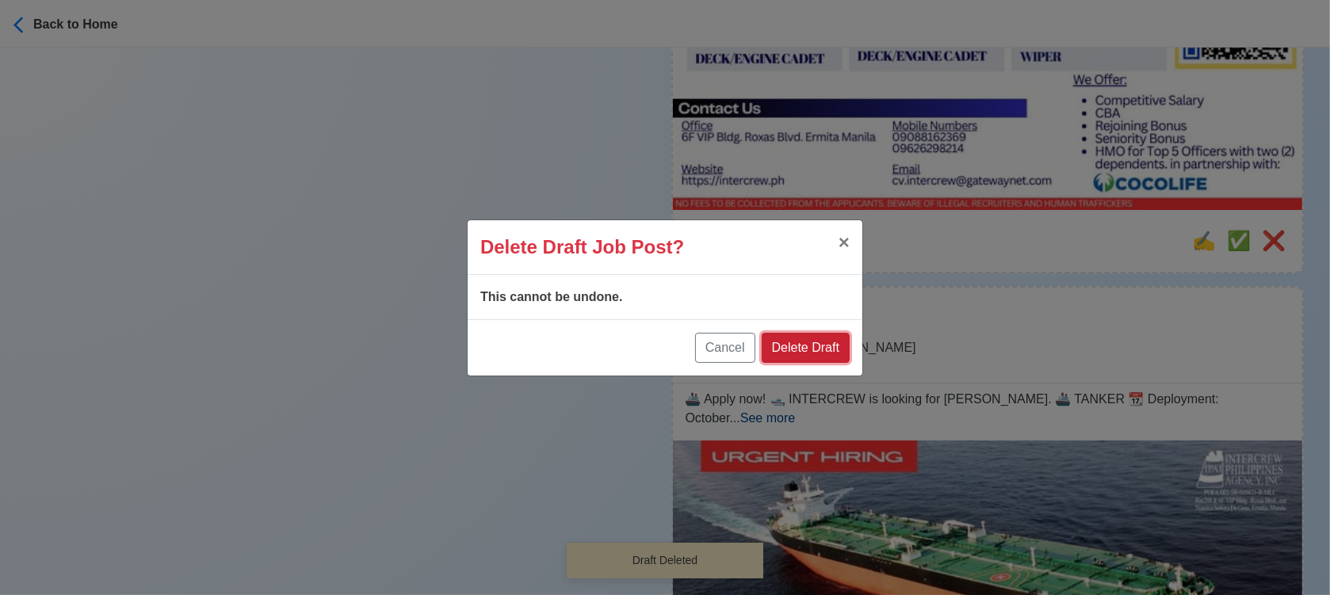
click at [825, 346] on button "Delete Draft" at bounding box center [806, 348] width 88 height 30
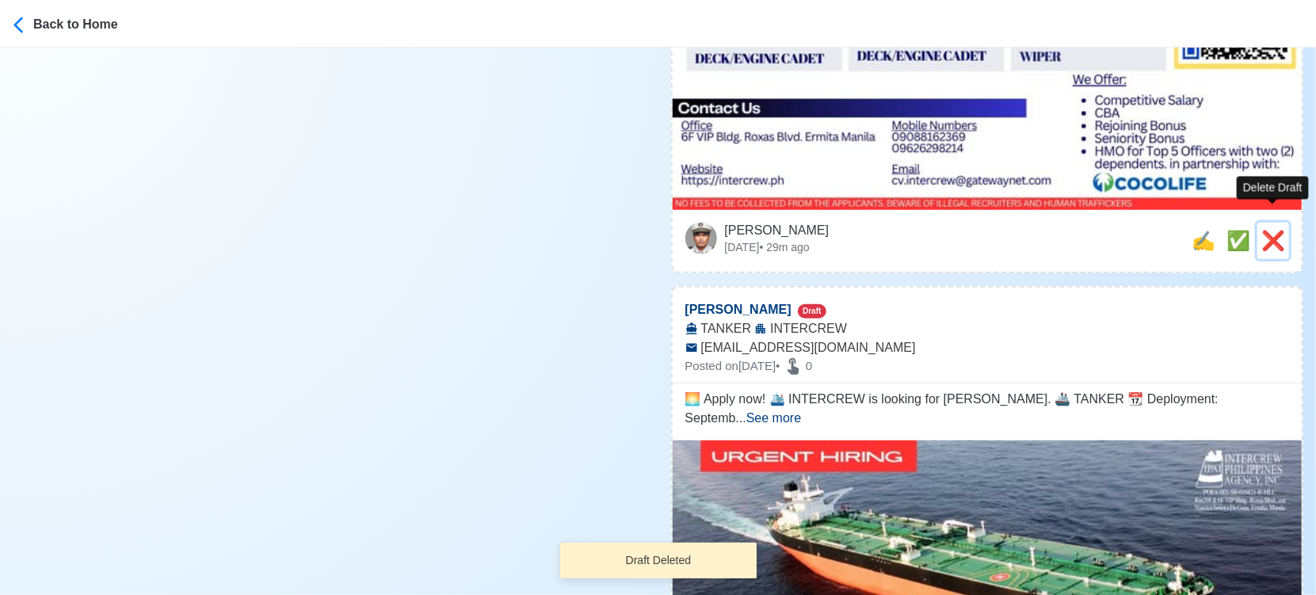
click at [1273, 230] on span "❌" at bounding box center [1274, 240] width 24 height 21
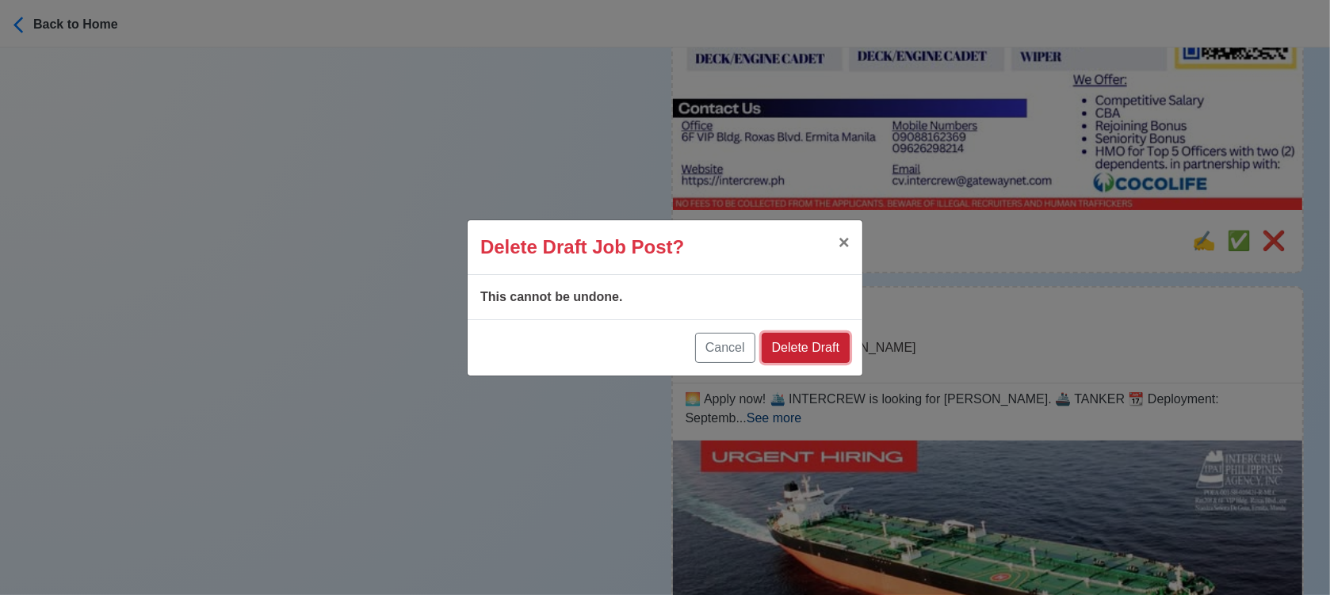
click at [830, 349] on button "Delete Draft" at bounding box center [806, 348] width 88 height 30
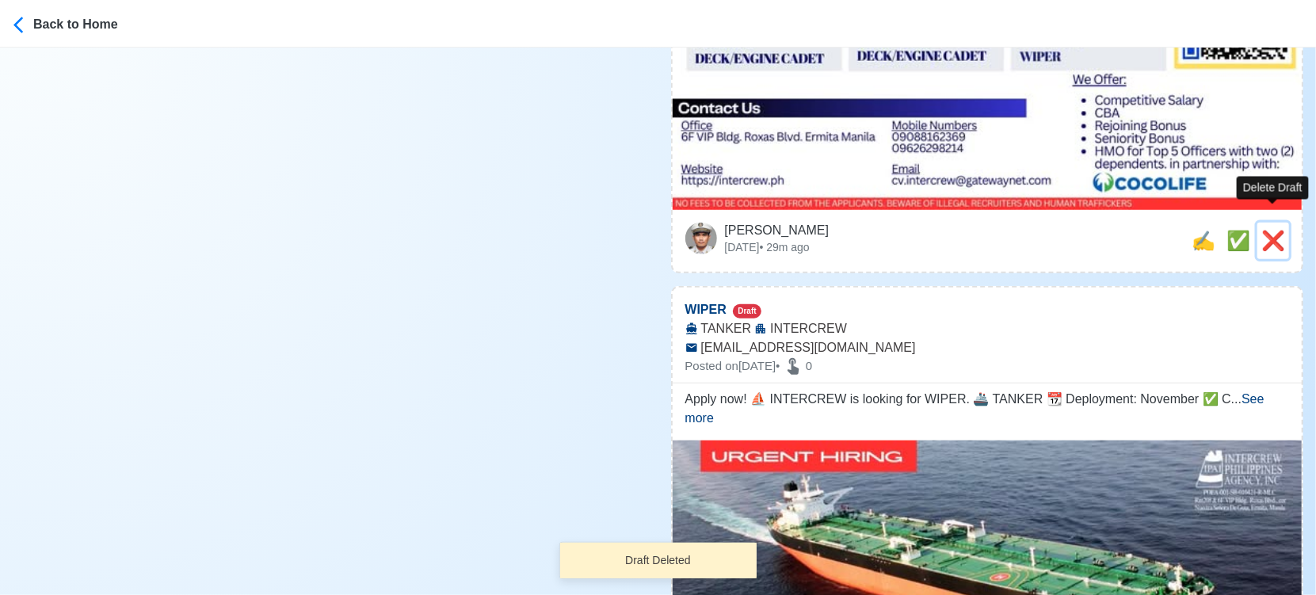
click at [1274, 230] on span "❌" at bounding box center [1274, 240] width 24 height 21
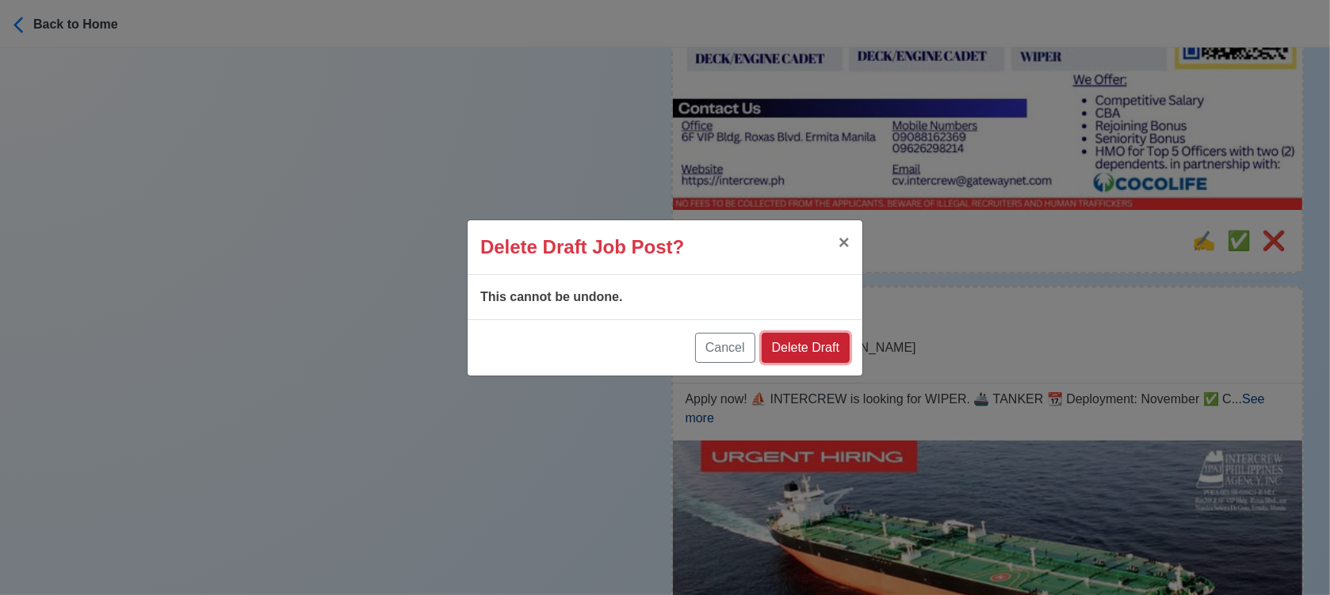
click at [830, 349] on button "Delete Draft" at bounding box center [806, 348] width 88 height 30
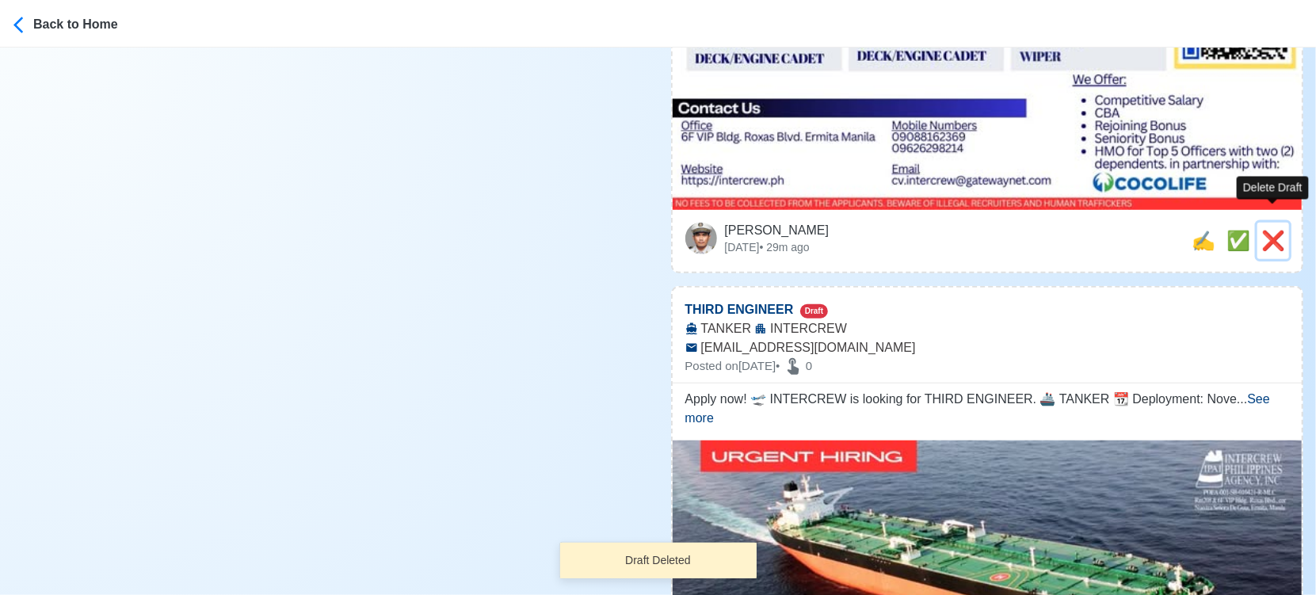
click at [1263, 230] on span "❌" at bounding box center [1274, 240] width 24 height 21
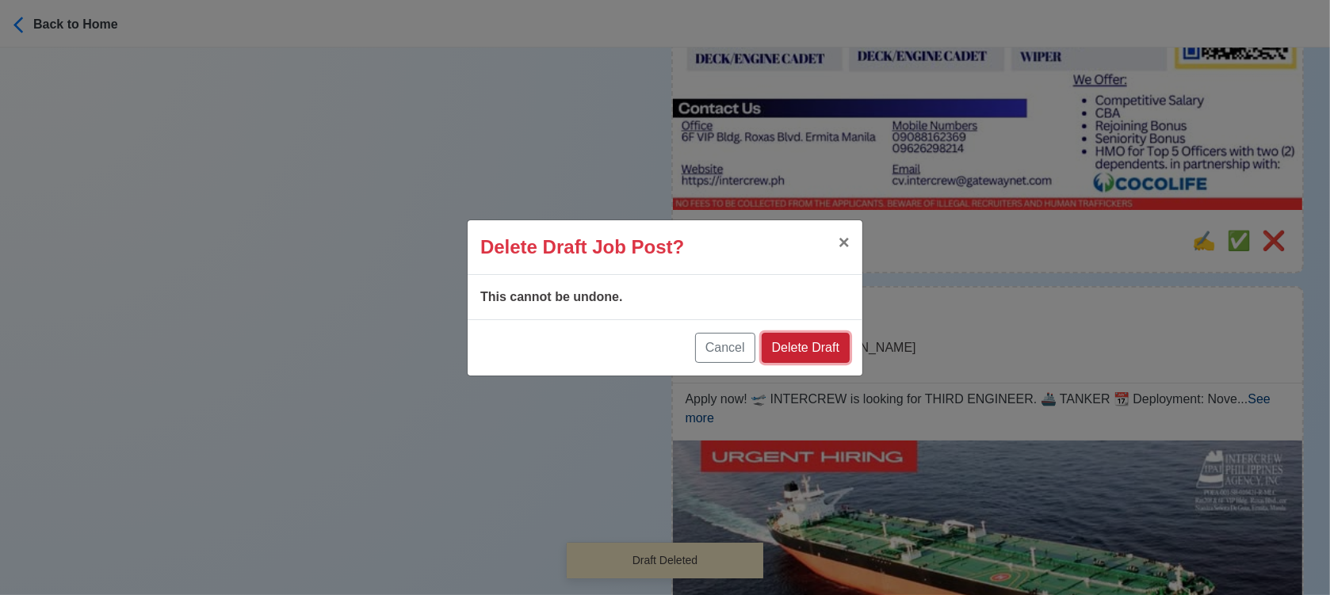
click at [837, 348] on button "Delete Draft" at bounding box center [806, 348] width 88 height 30
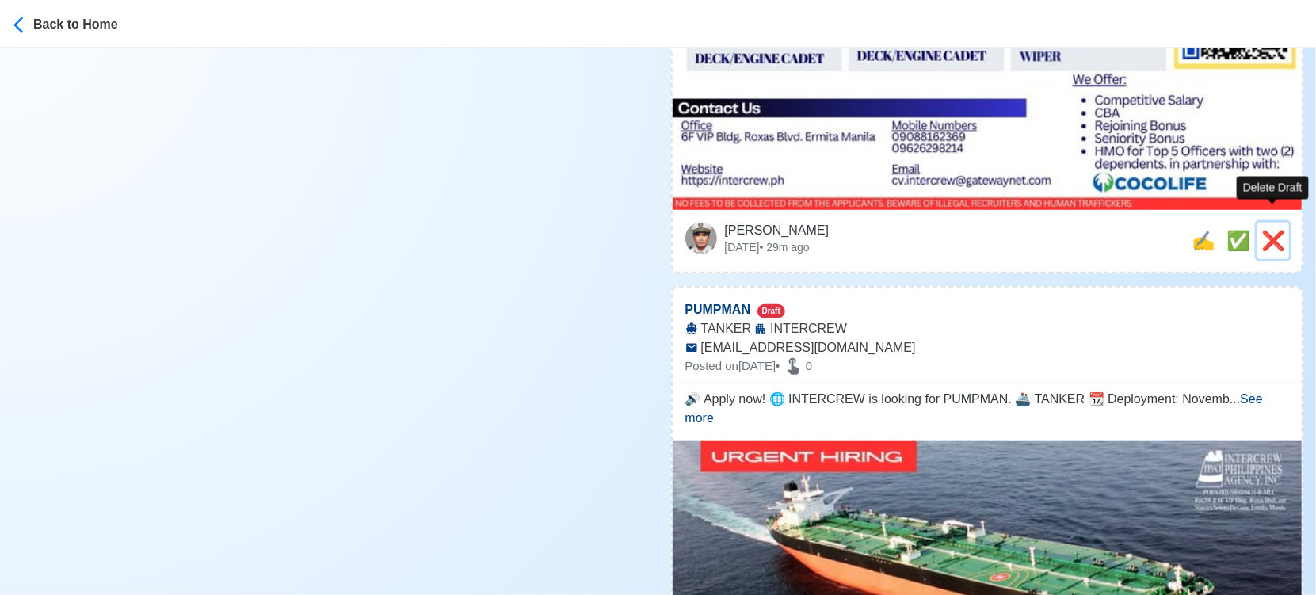
click at [1270, 230] on span "❌" at bounding box center [1274, 240] width 24 height 21
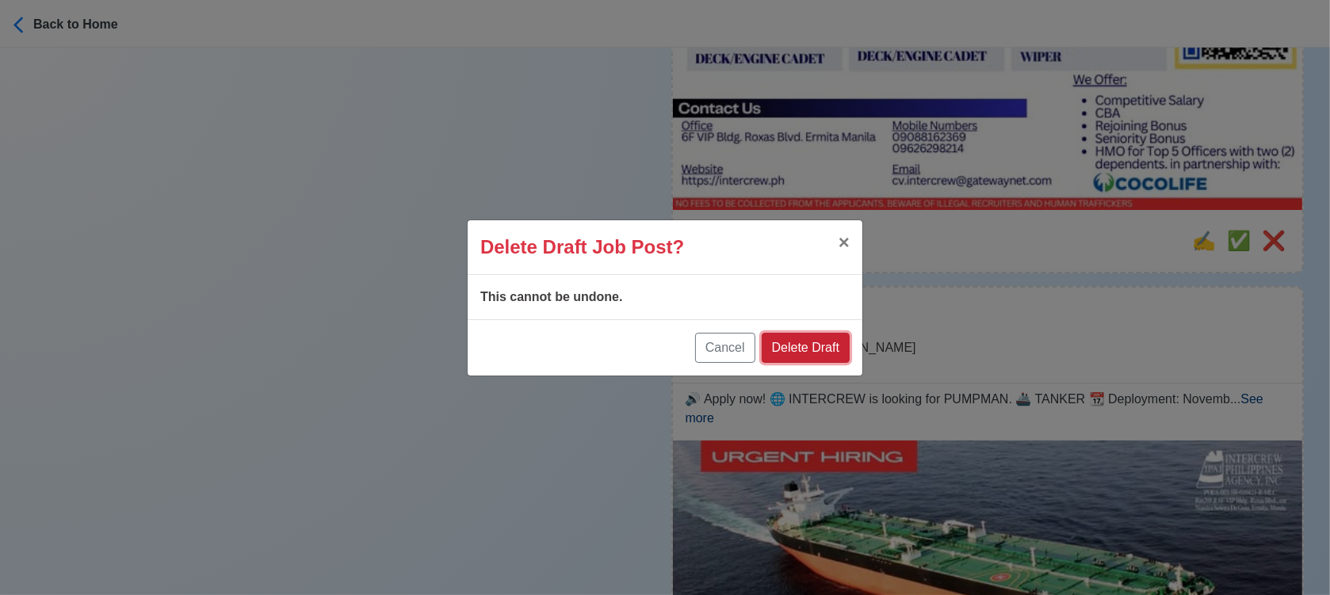
click at [807, 344] on button "Delete Draft" at bounding box center [806, 348] width 88 height 30
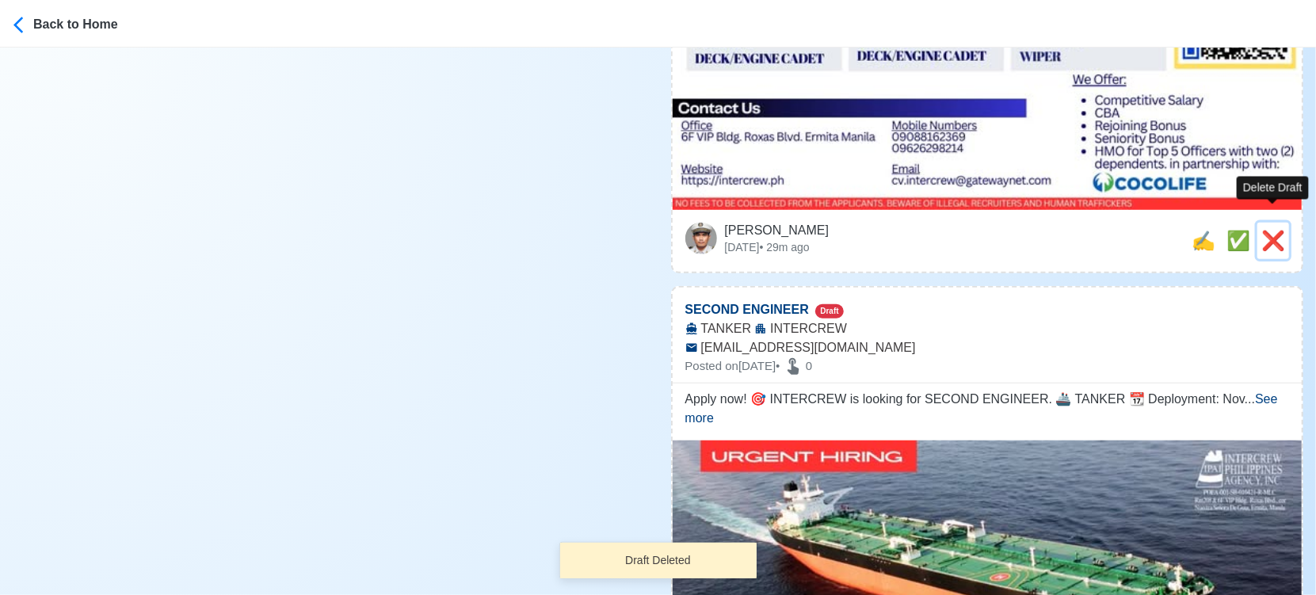
click at [1279, 230] on span "❌" at bounding box center [1274, 240] width 24 height 21
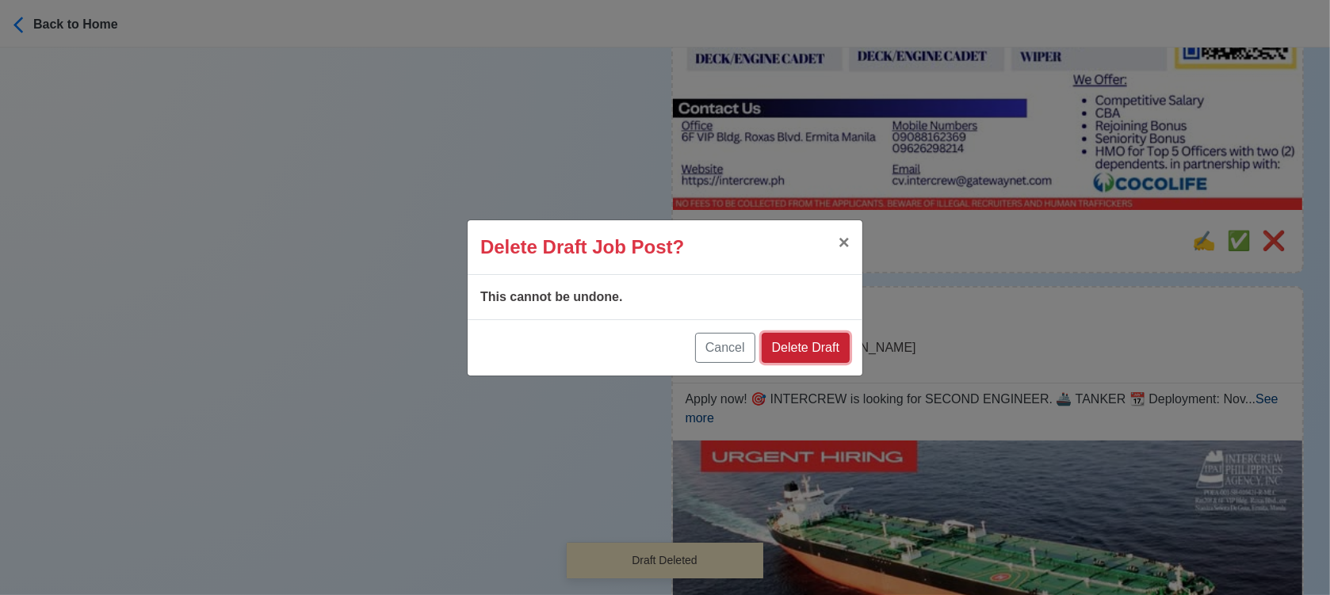
click at [823, 351] on button "Delete Draft" at bounding box center [806, 348] width 88 height 30
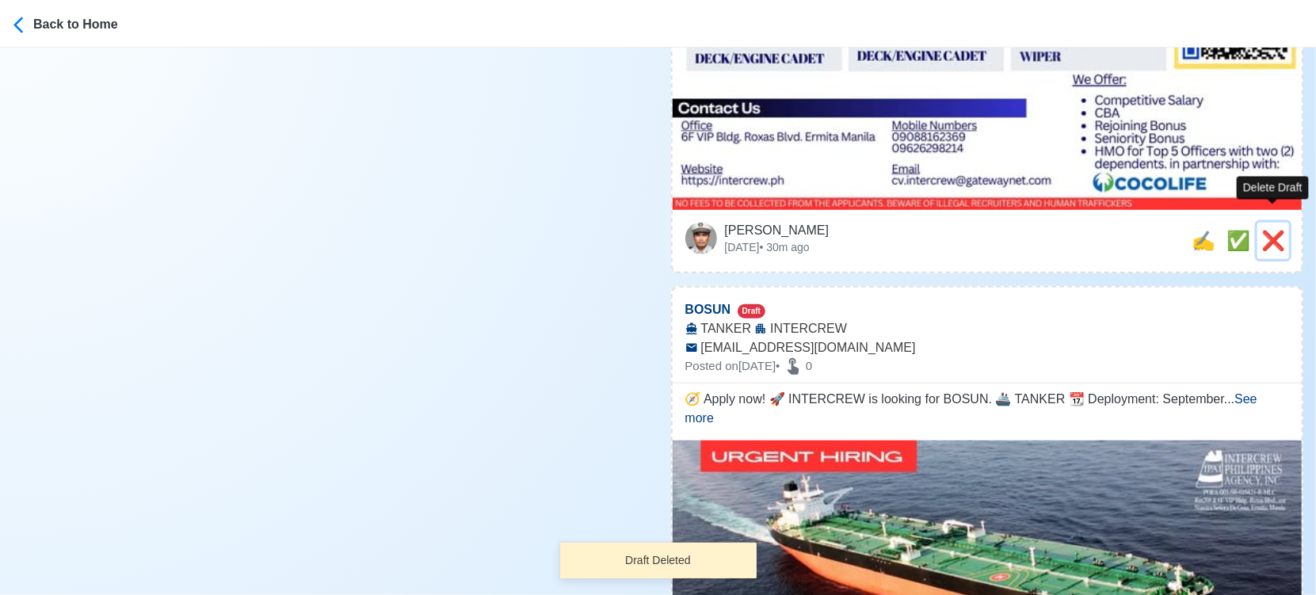
click at [1273, 230] on span "❌" at bounding box center [1274, 240] width 24 height 21
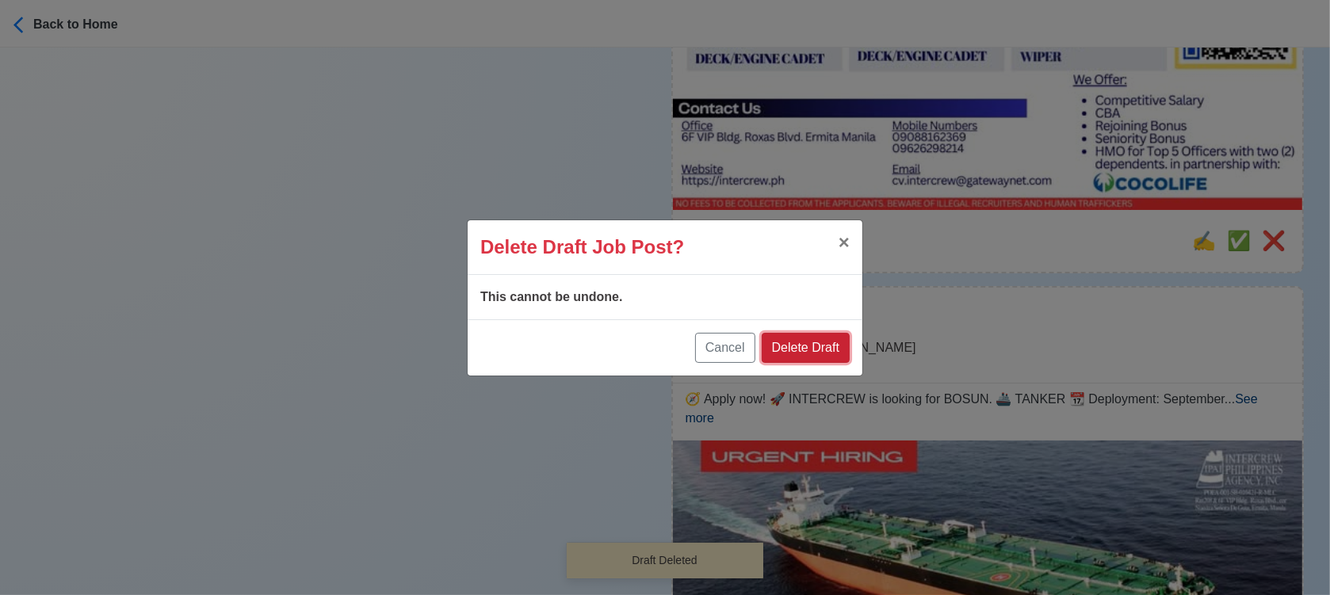
click at [812, 338] on button "Delete Draft" at bounding box center [806, 348] width 88 height 30
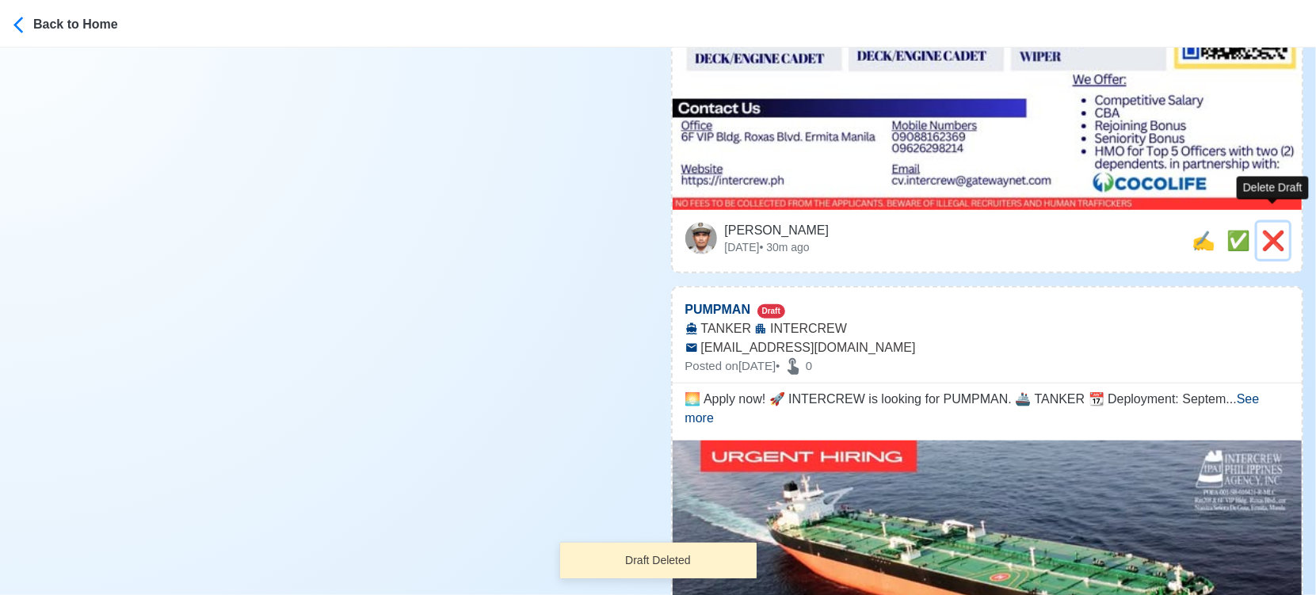
click at [1278, 230] on span "❌" at bounding box center [1274, 240] width 24 height 21
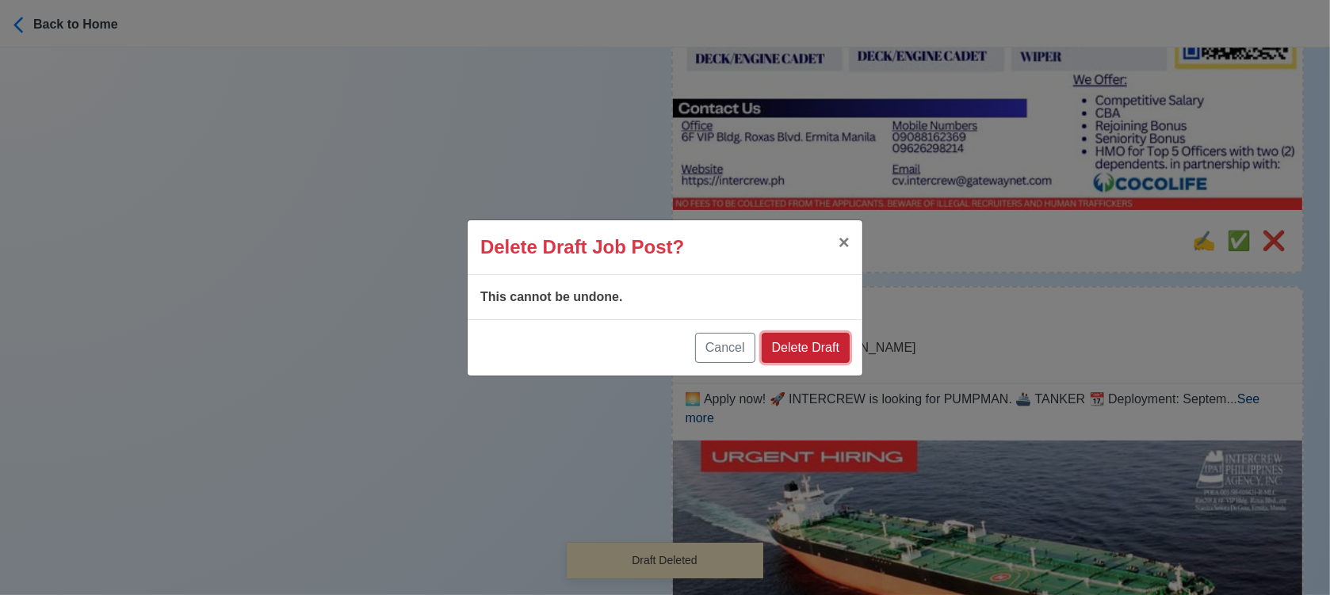
click at [819, 346] on button "Delete Draft" at bounding box center [806, 348] width 88 height 30
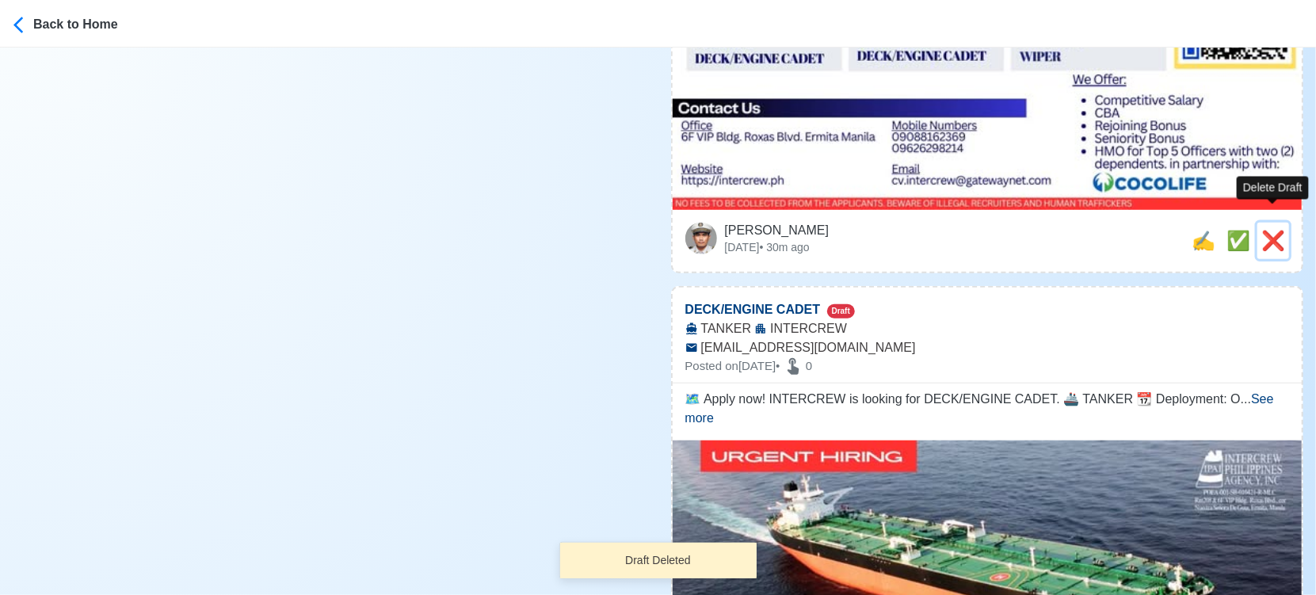
click at [1280, 230] on span "❌" at bounding box center [1274, 240] width 24 height 21
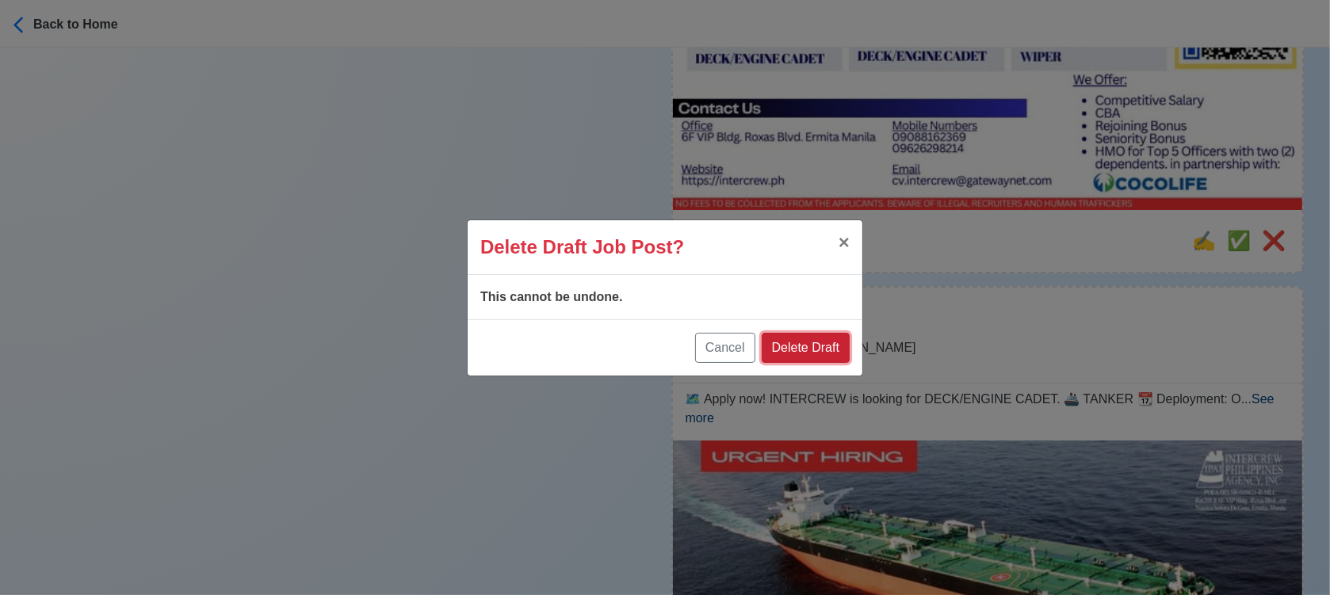
click at [827, 350] on button "Delete Draft" at bounding box center [806, 348] width 88 height 30
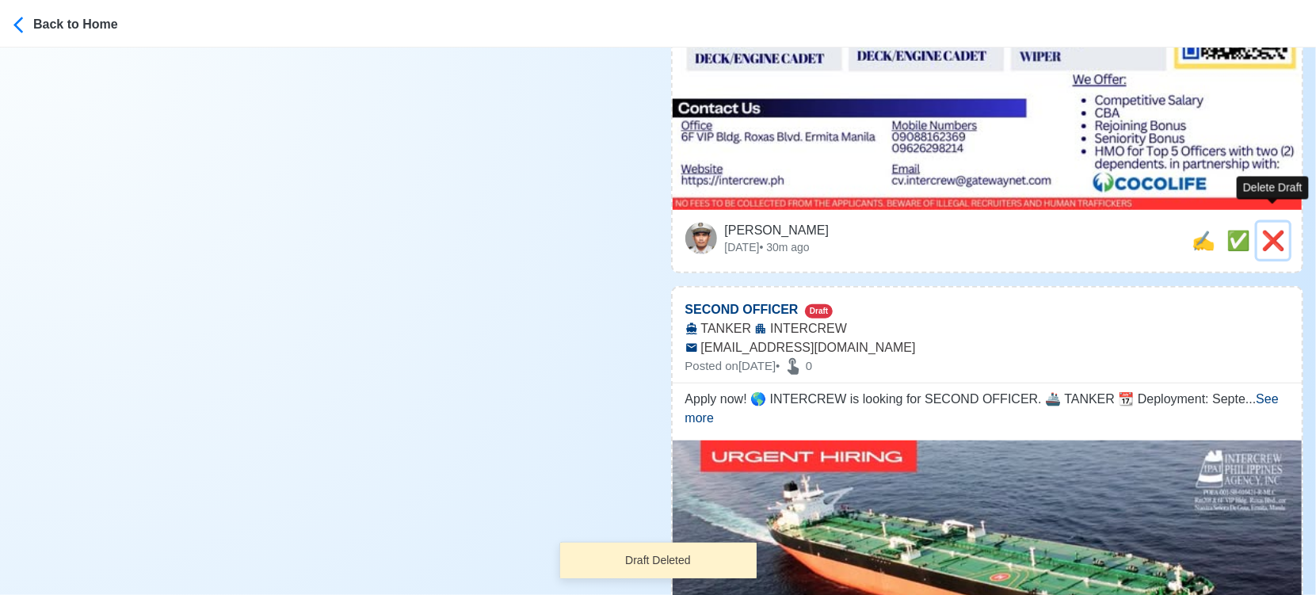
click at [1284, 230] on span "❌" at bounding box center [1274, 240] width 24 height 21
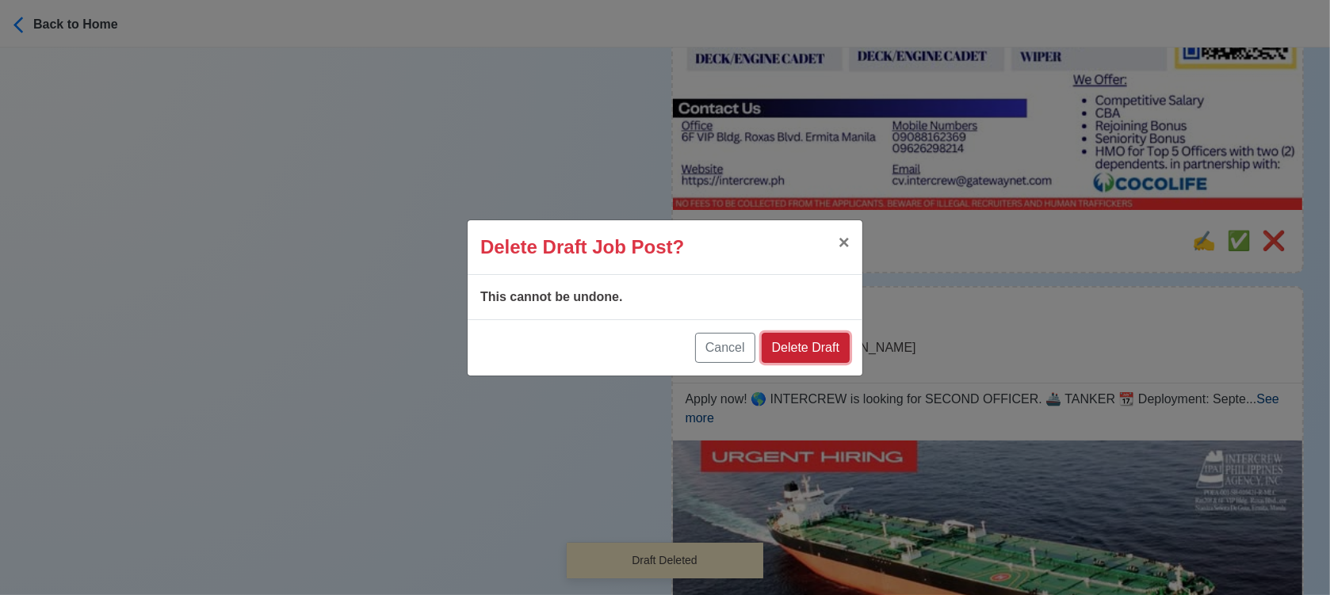
click at [830, 356] on button "Delete Draft" at bounding box center [806, 348] width 88 height 30
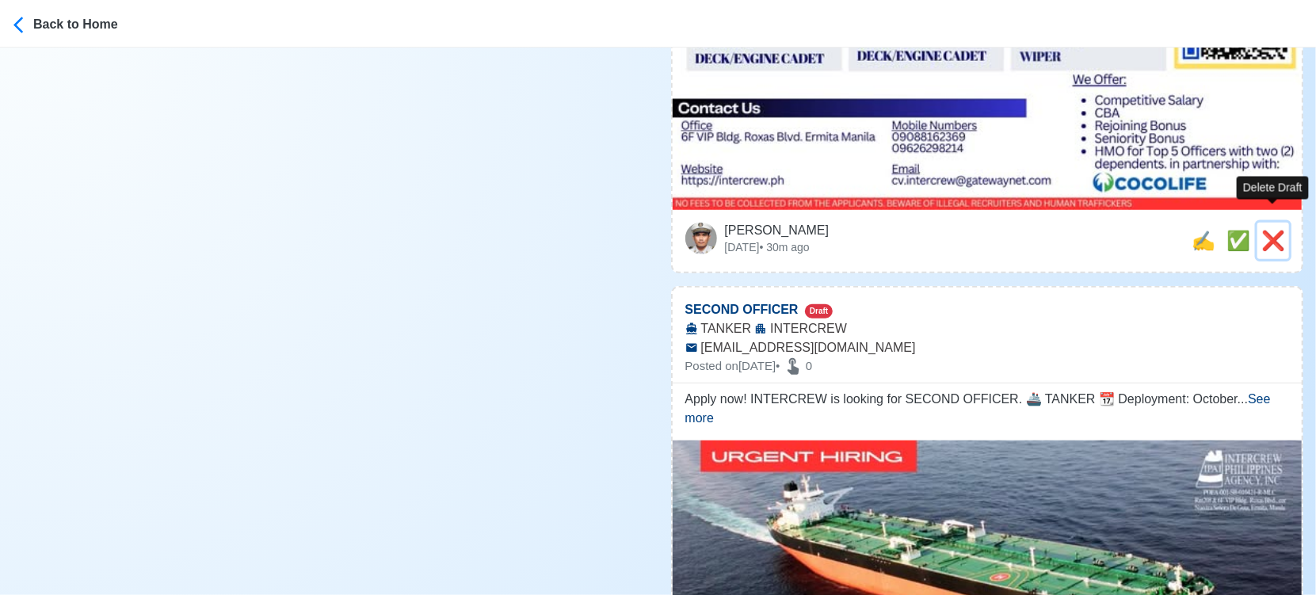
click at [1274, 230] on span "❌" at bounding box center [1274, 240] width 24 height 21
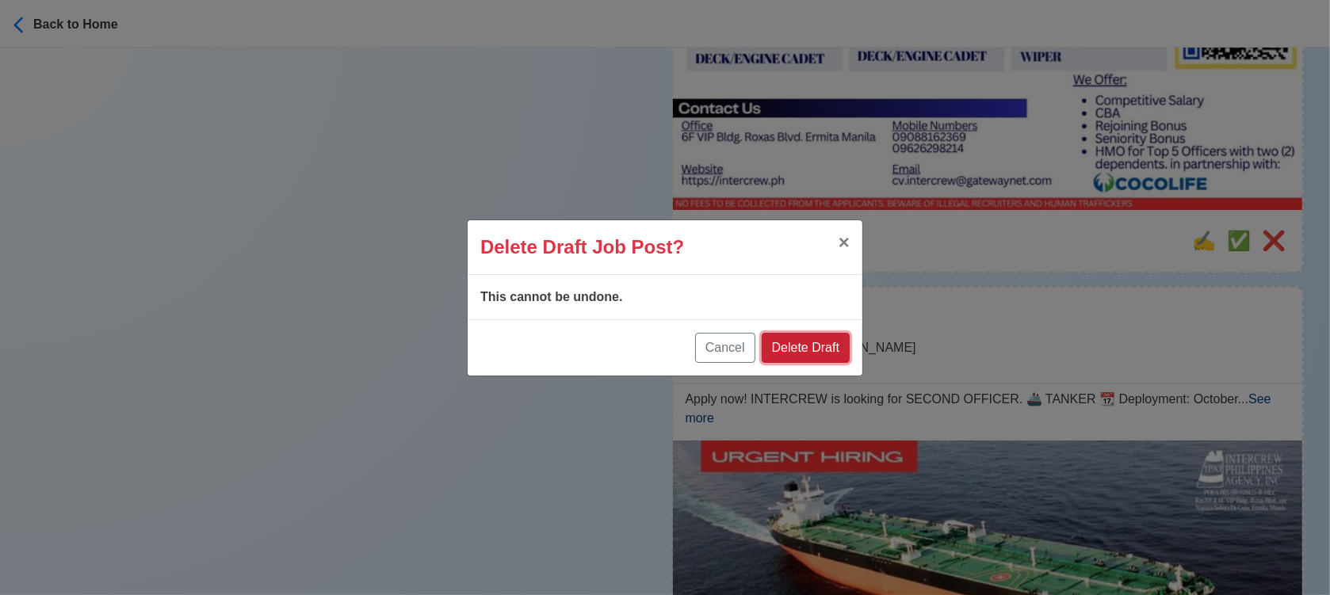
click at [810, 346] on button "Delete Draft" at bounding box center [806, 348] width 88 height 30
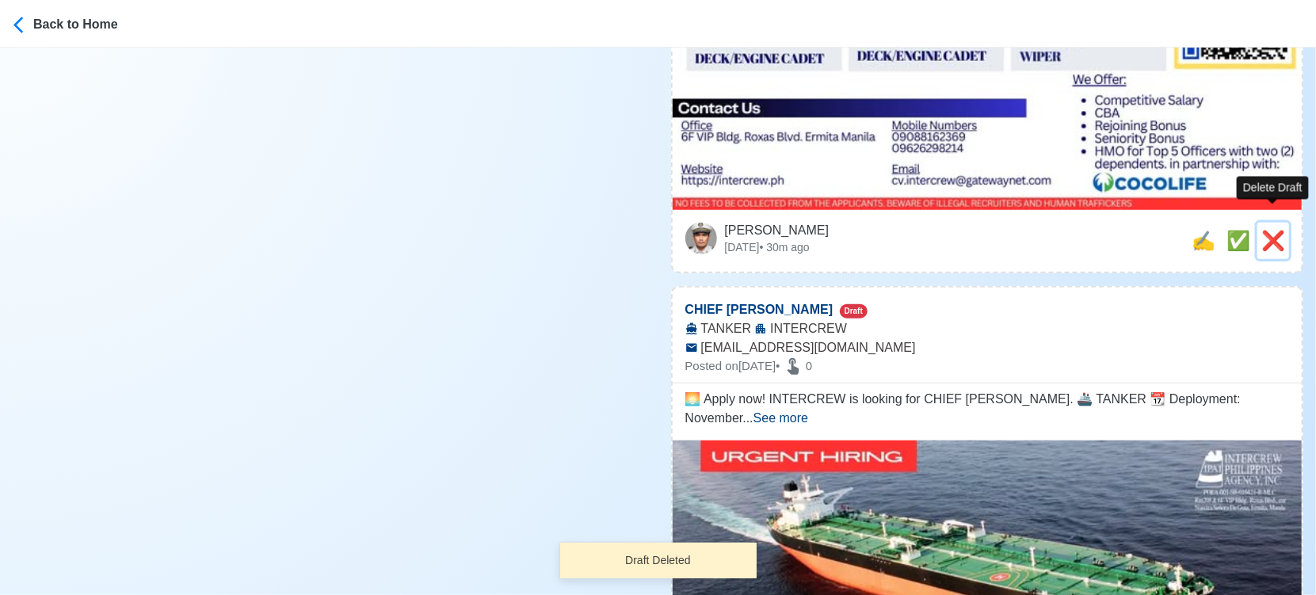
click at [1269, 230] on span "❌" at bounding box center [1274, 240] width 24 height 21
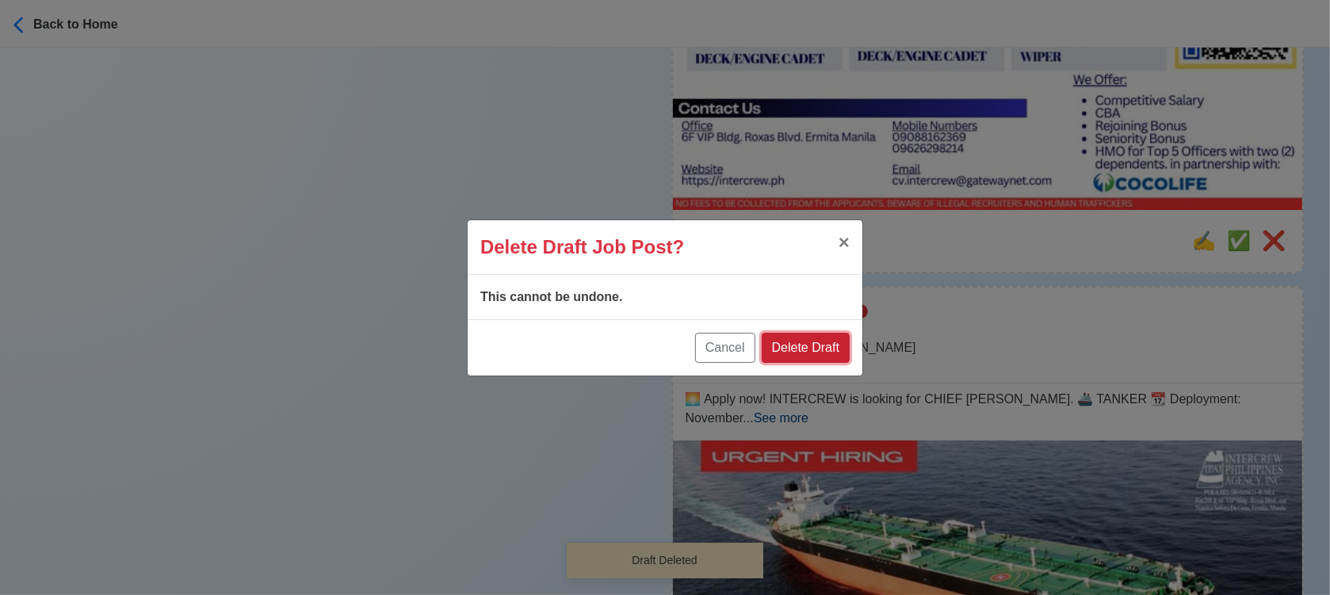
click at [815, 335] on button "Delete Draft" at bounding box center [806, 348] width 88 height 30
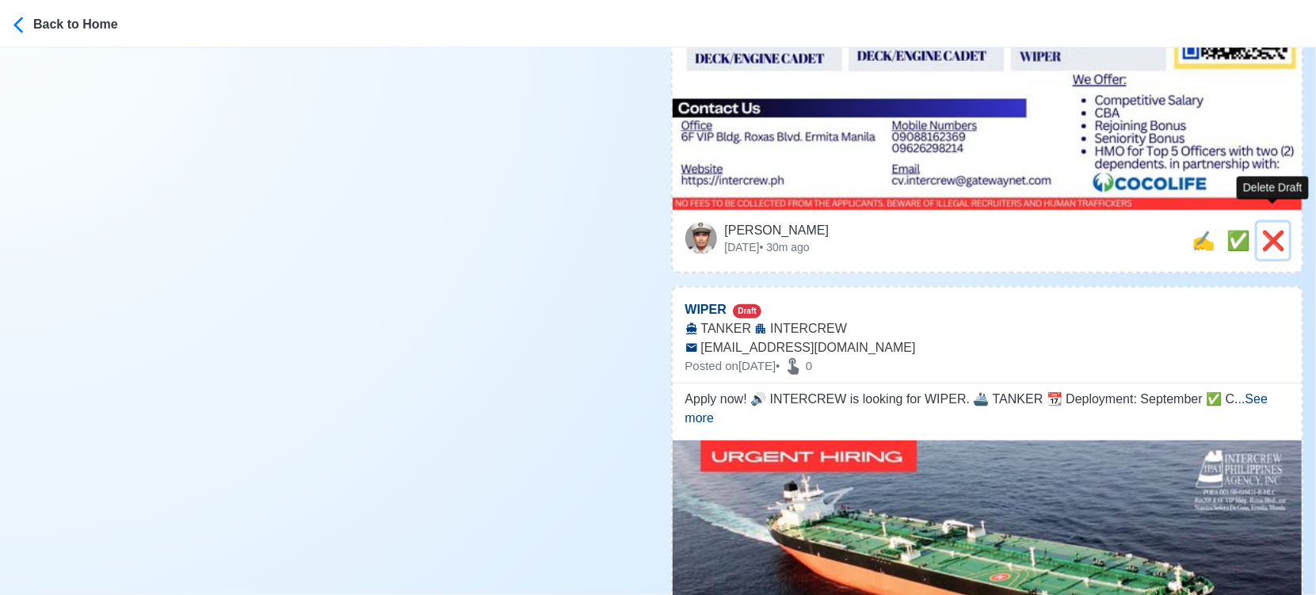
click at [1270, 230] on span "❌" at bounding box center [1274, 240] width 24 height 21
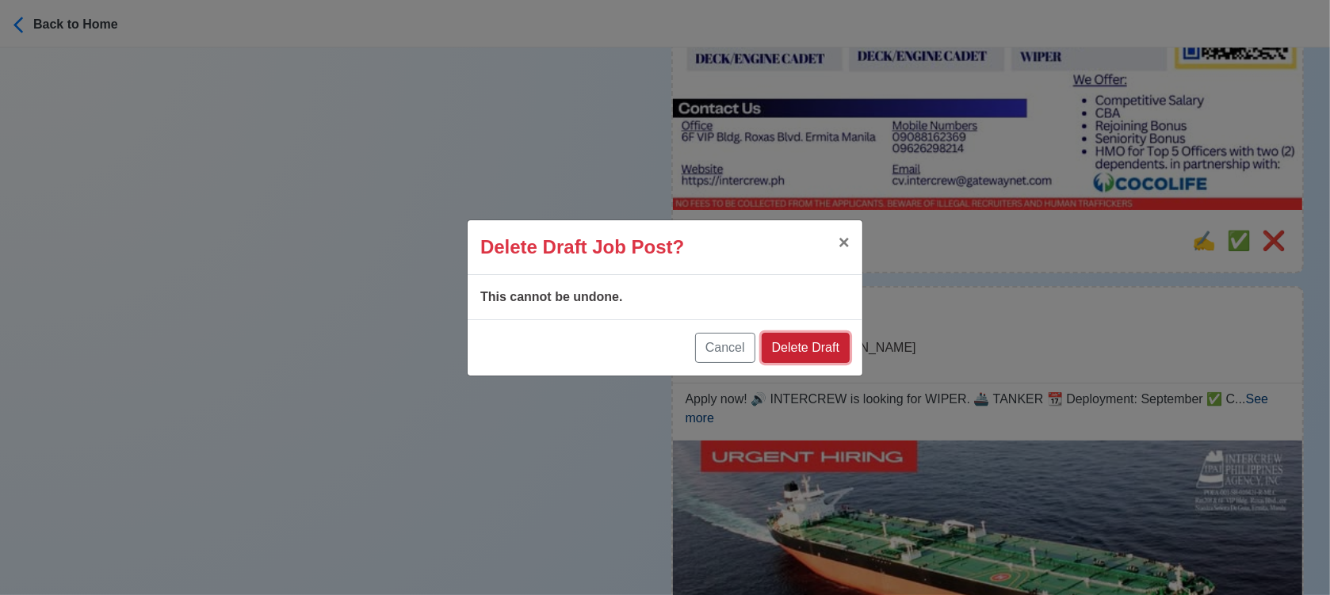
click at [809, 345] on button "Delete Draft" at bounding box center [806, 348] width 88 height 30
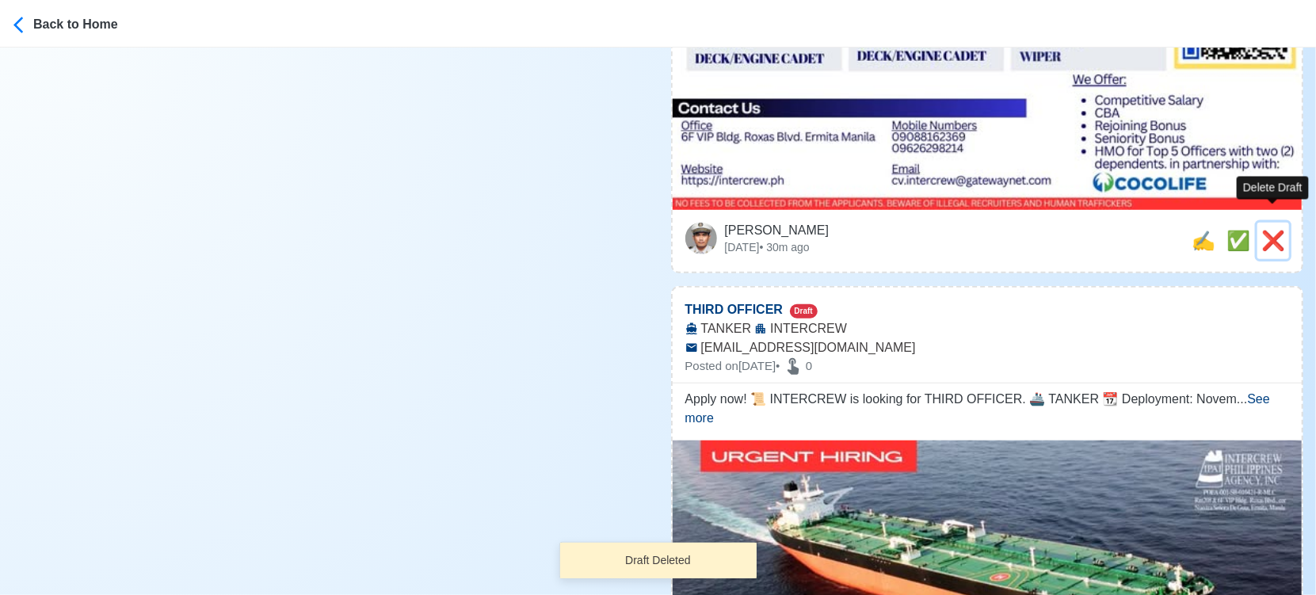
click at [1268, 230] on span "❌" at bounding box center [1274, 240] width 24 height 21
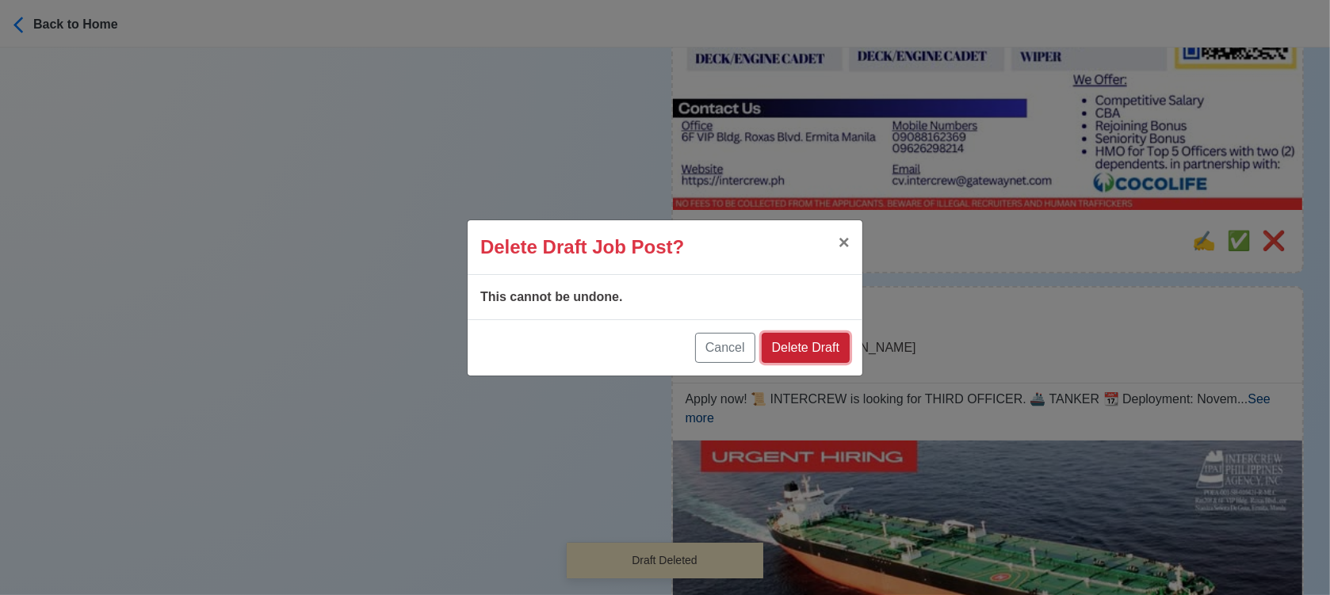
click at [826, 342] on button "Delete Draft" at bounding box center [806, 348] width 88 height 30
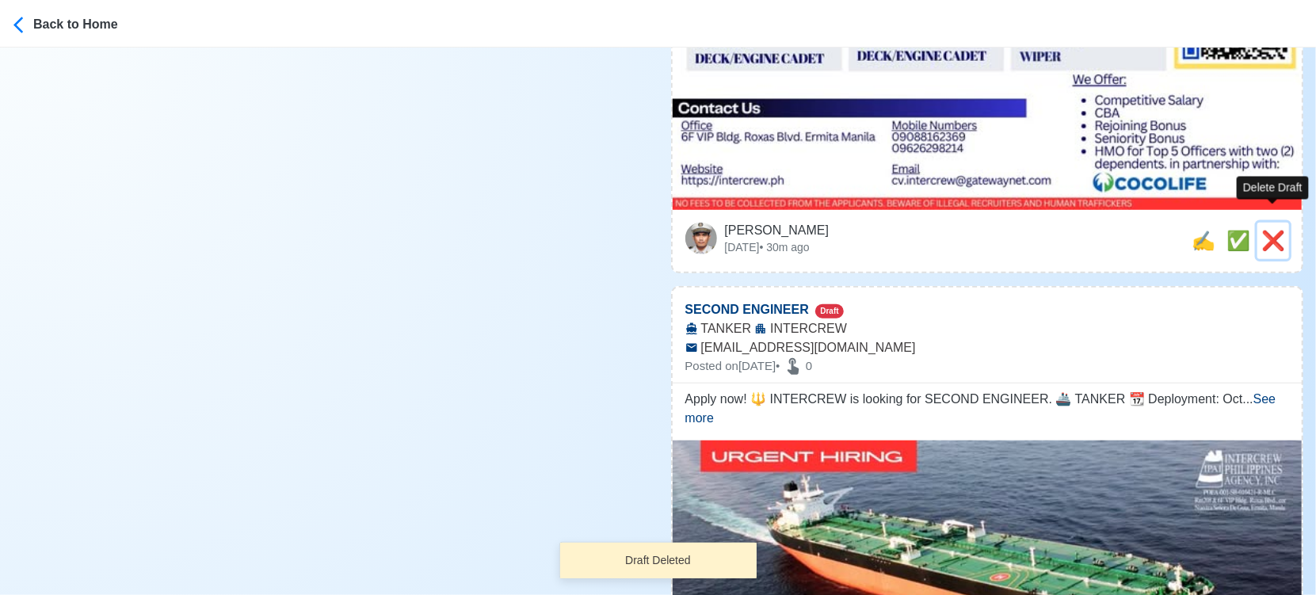
click at [1270, 230] on span "❌" at bounding box center [1274, 240] width 24 height 21
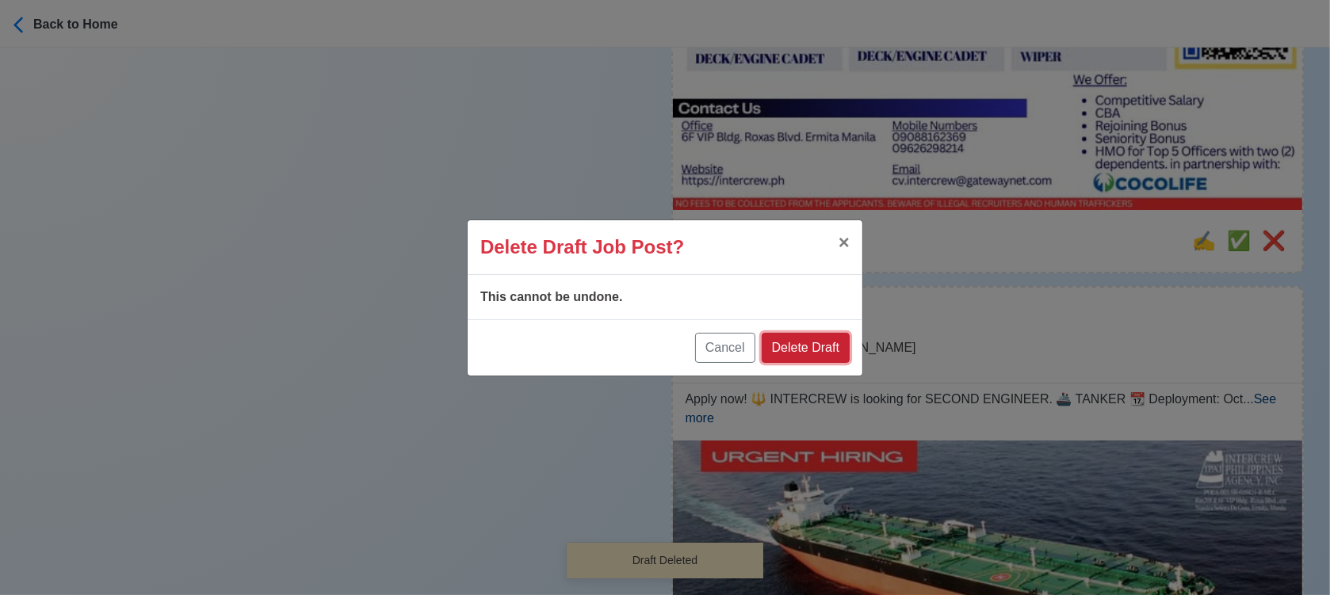
click at [800, 346] on button "Delete Draft" at bounding box center [806, 348] width 88 height 30
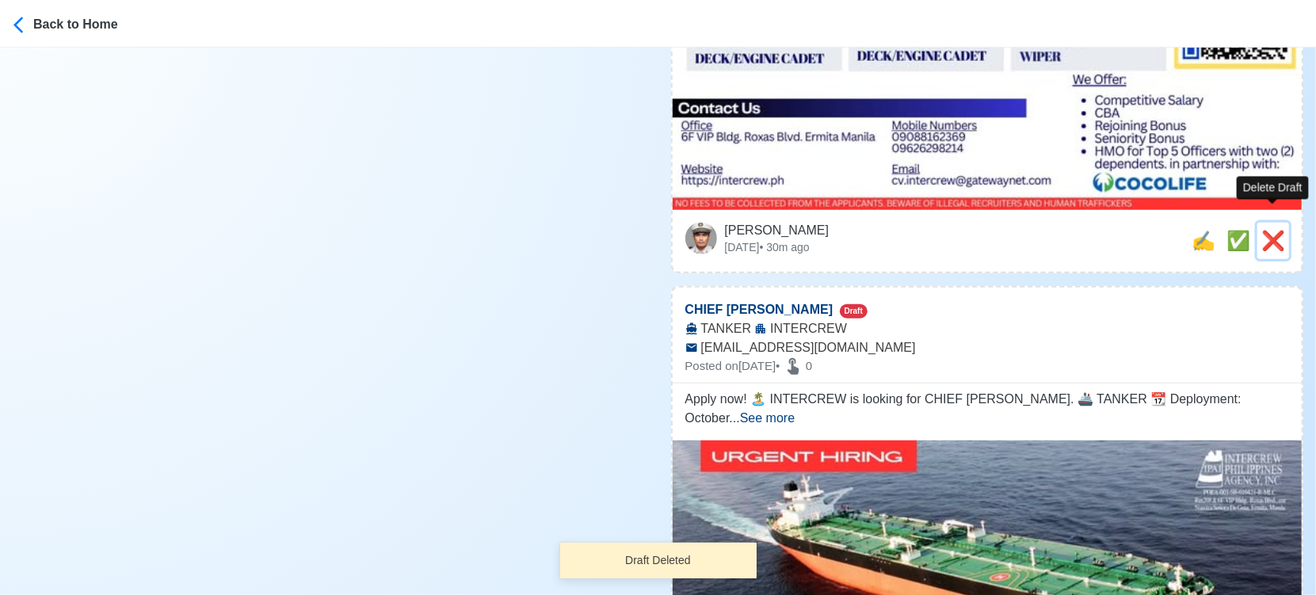
click at [1270, 230] on span "❌" at bounding box center [1274, 240] width 24 height 21
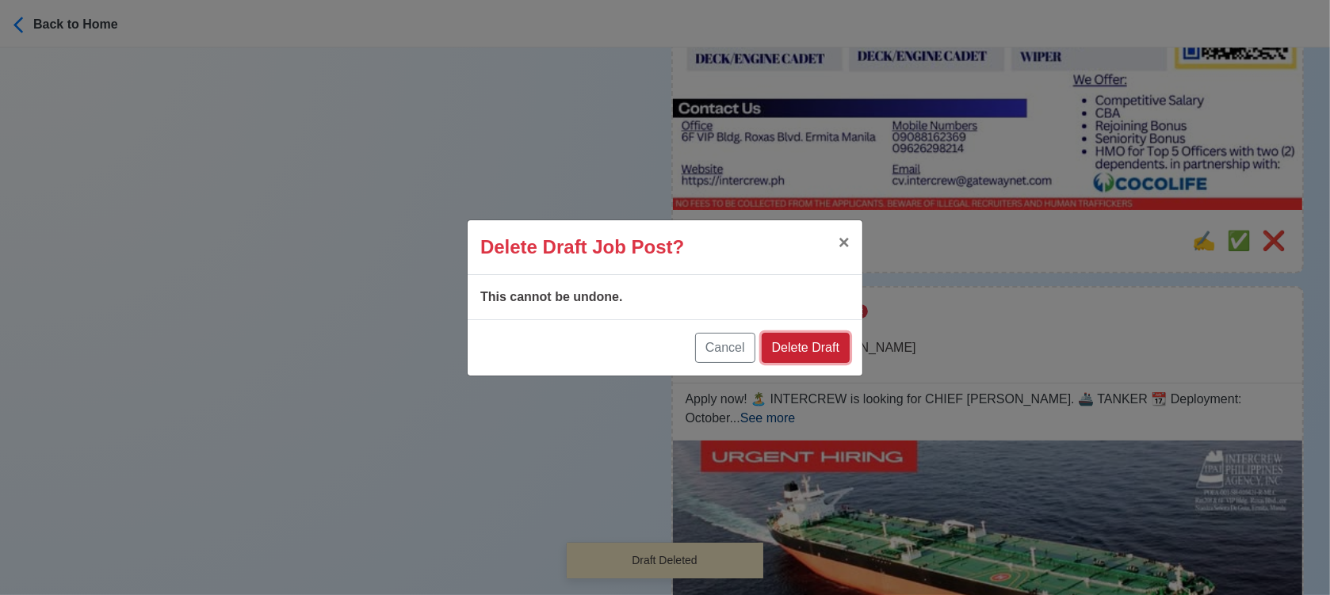
click at [818, 357] on button "Delete Draft" at bounding box center [806, 348] width 88 height 30
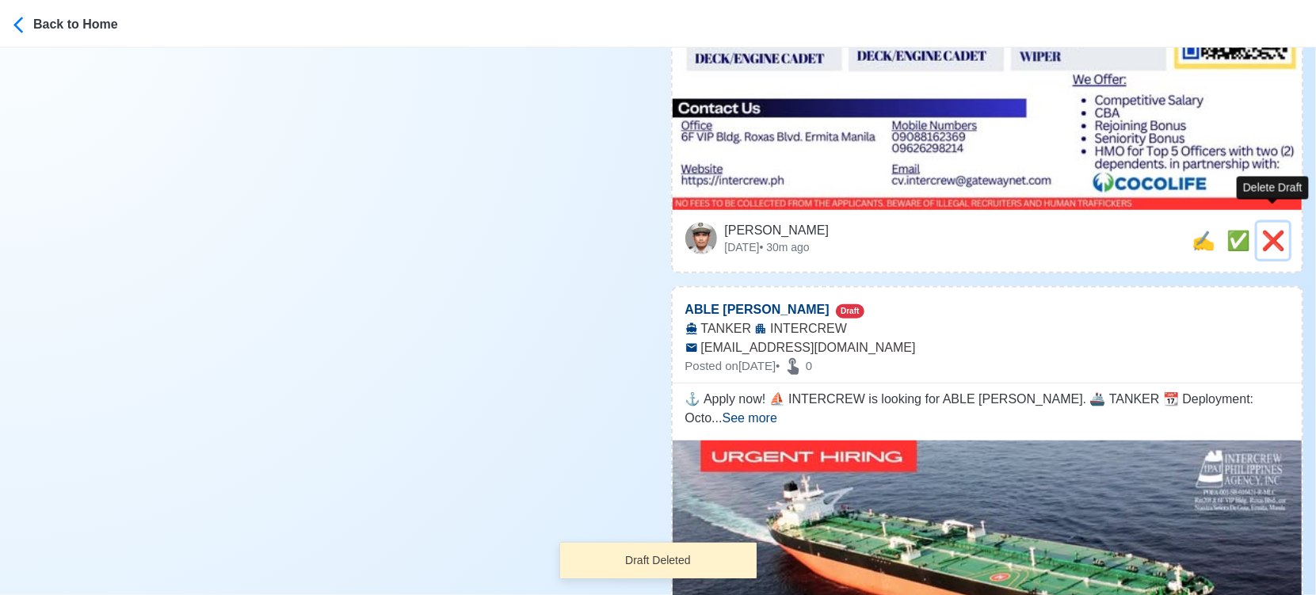
click at [1277, 230] on span "❌" at bounding box center [1274, 240] width 24 height 21
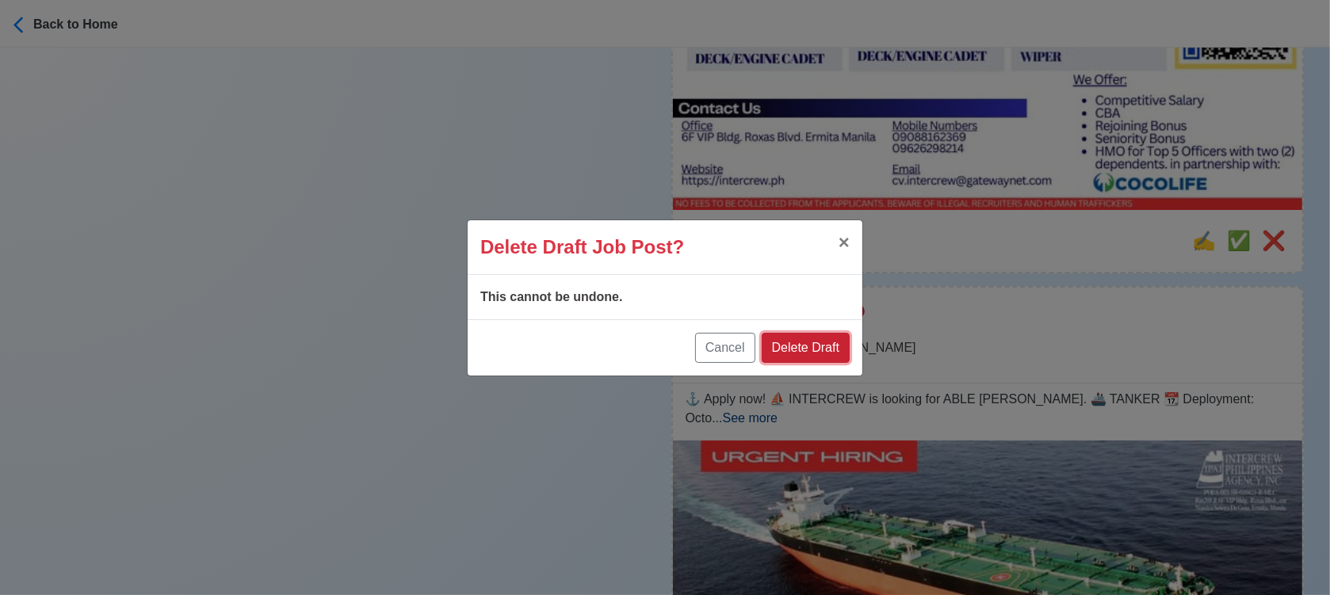
click at [805, 343] on button "Delete Draft" at bounding box center [806, 348] width 88 height 30
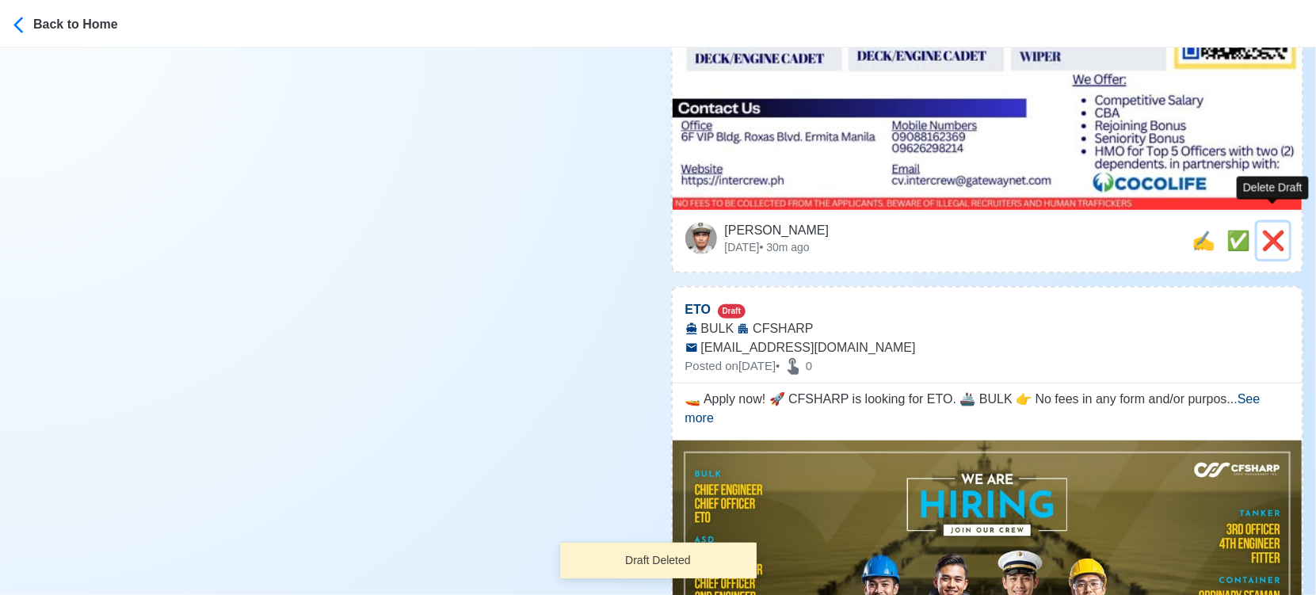
click at [1273, 230] on span "❌" at bounding box center [1274, 240] width 24 height 21
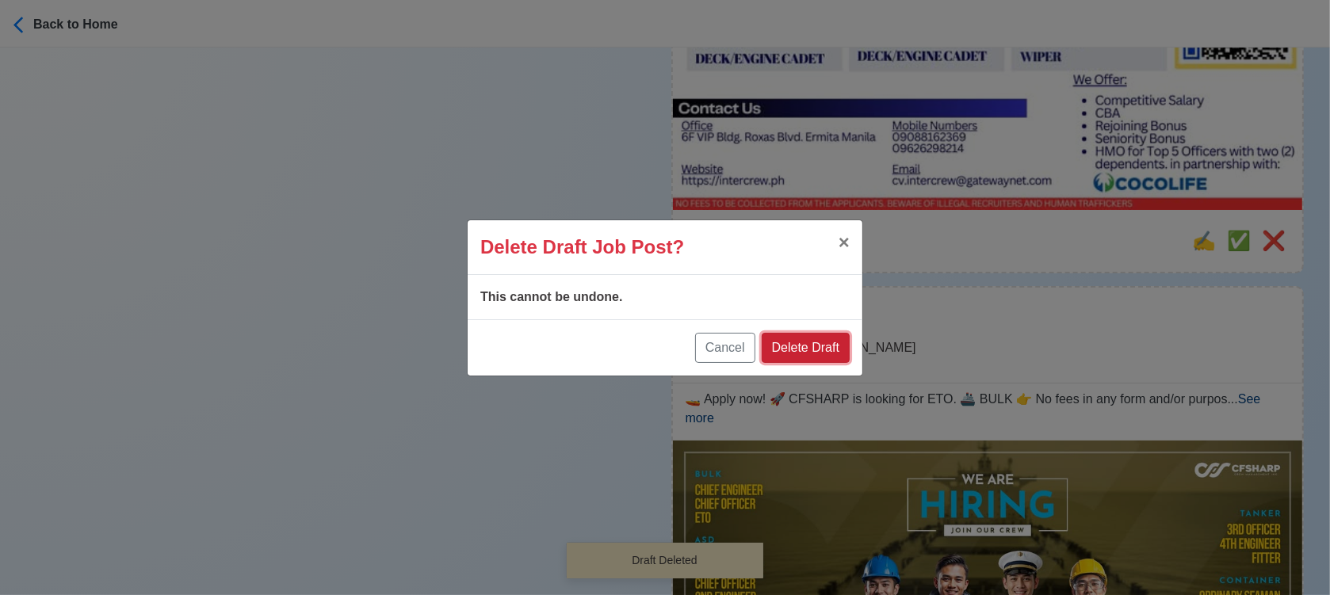
click at [792, 342] on button "Delete Draft" at bounding box center [806, 348] width 88 height 30
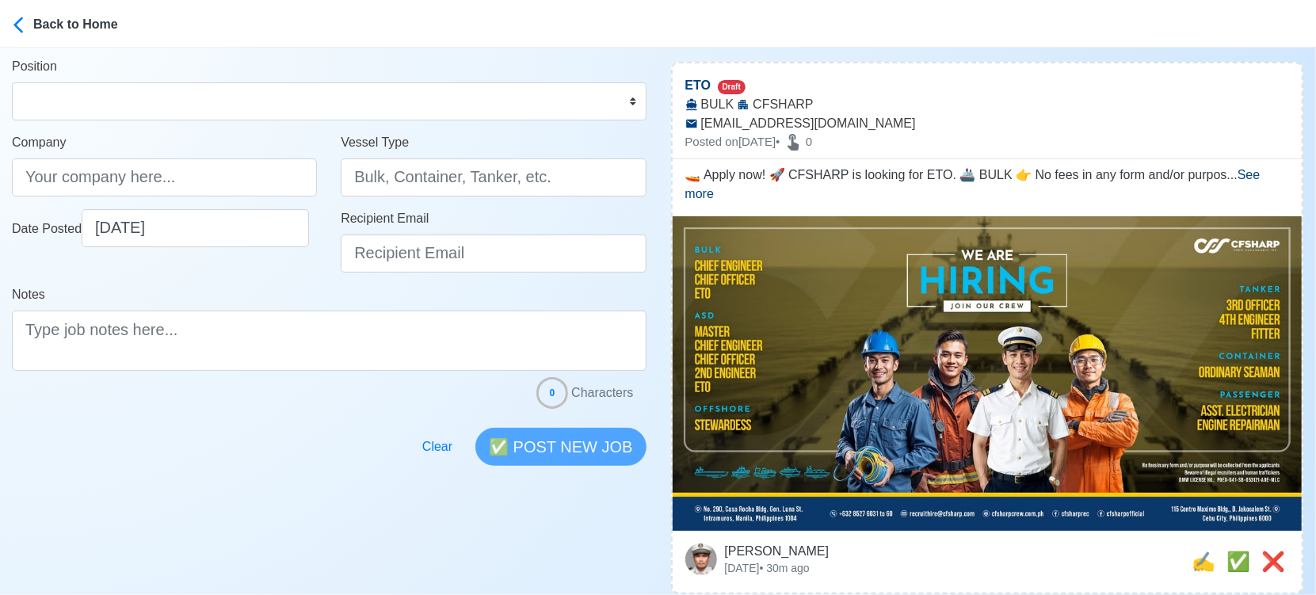
scroll to position [352, 0]
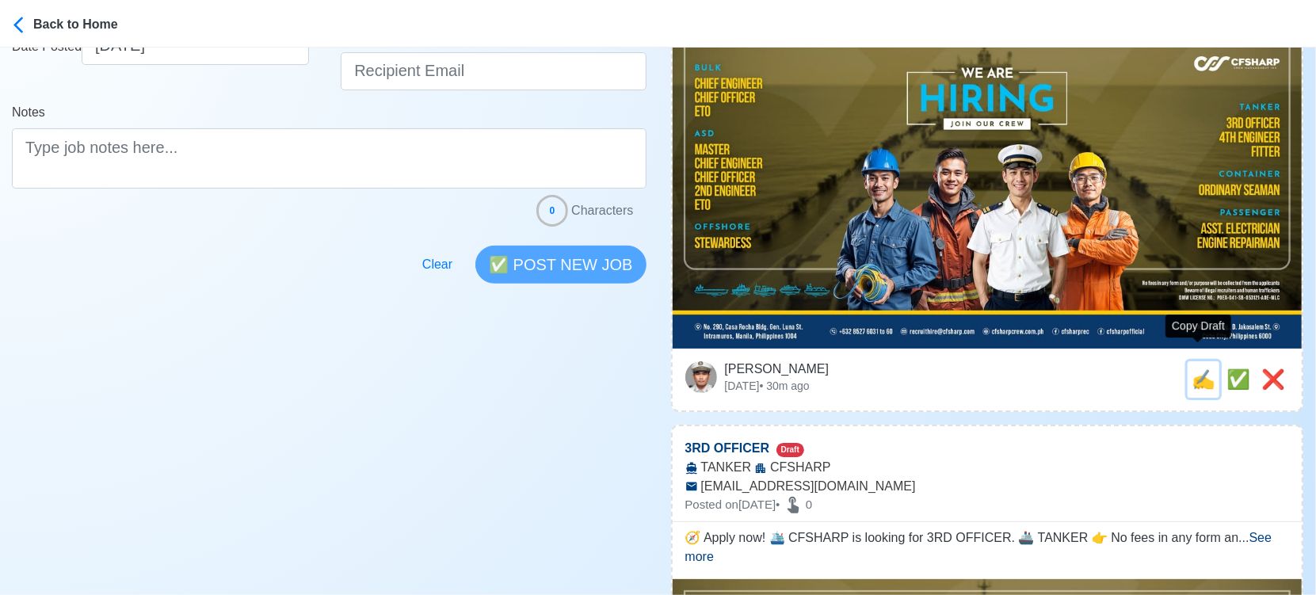
click at [1198, 368] on span "✍️" at bounding box center [1204, 378] width 24 height 21
type input "ETO"
type input "CFSHARP"
type input "BULK"
type input "[EMAIL_ADDRESS][DOMAIN_NAME]"
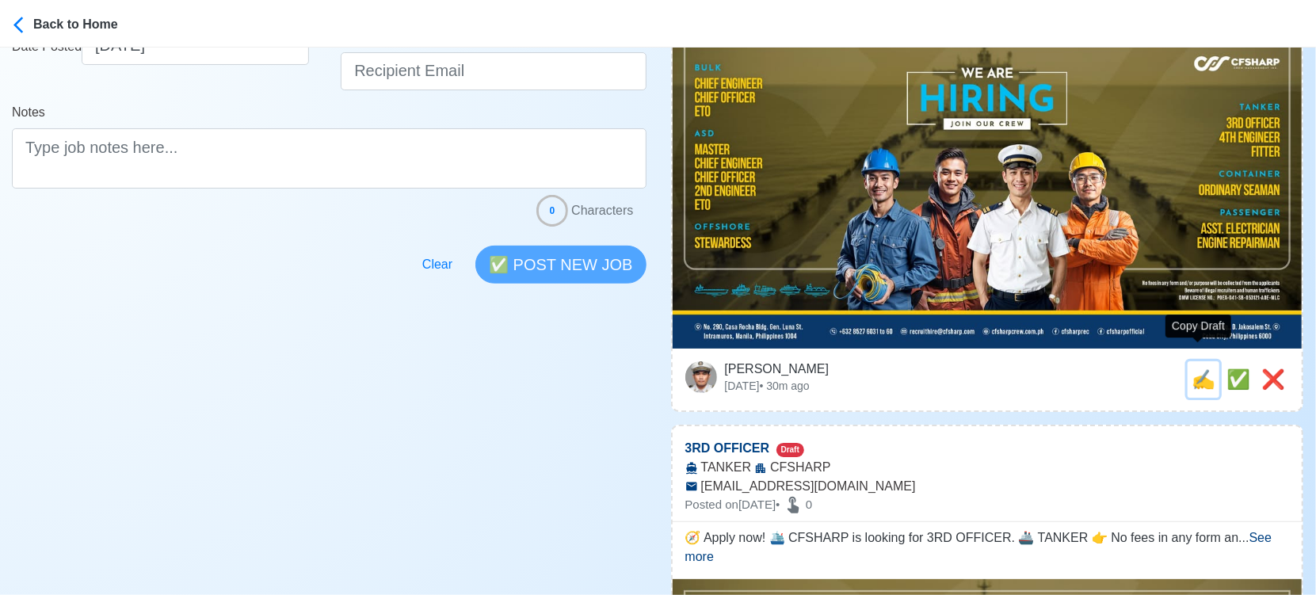
type textarea "🚤 Apply now! 🚀 CFSHARP is looking for ETO. 🚢 BULK 👉 No fees in any form and/or …"
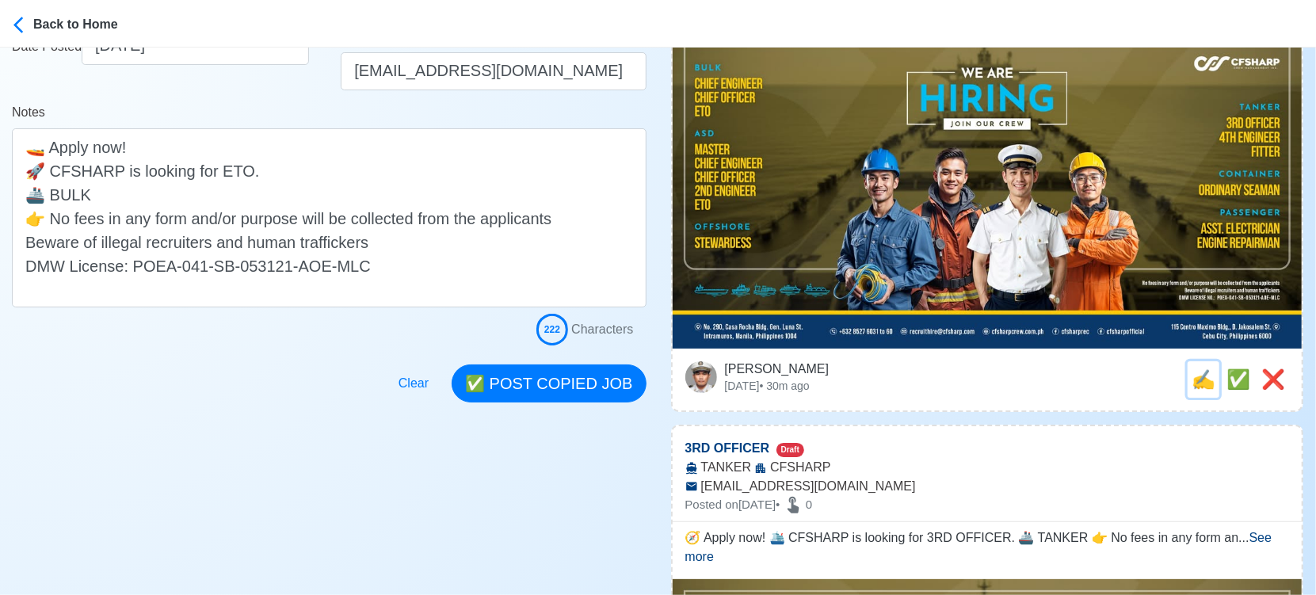
scroll to position [0, 0]
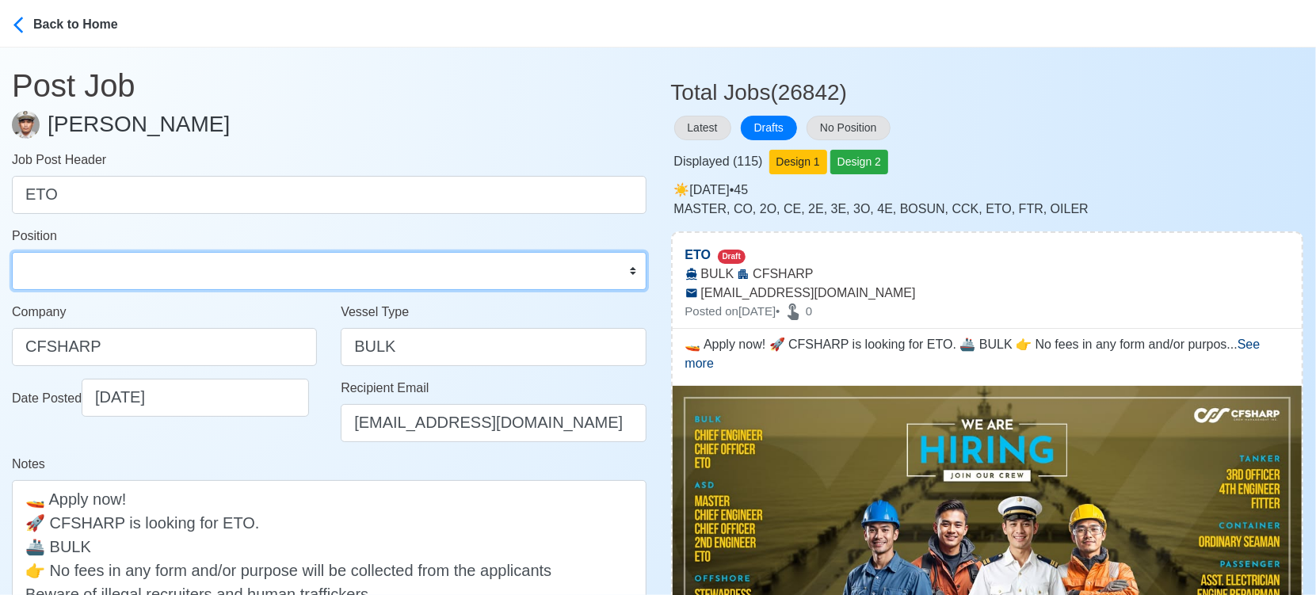
click at [292, 284] on select "Master Chief Officer 2nd Officer 3rd Officer Junior Officer Chief Engineer 2nd …" at bounding box center [329, 271] width 635 height 38
select select "ETO/ETR"
click at [12, 252] on select "Master Chief Officer 2nd Officer 3rd Officer Junior Officer Chief Engineer 2nd …" at bounding box center [329, 271] width 635 height 38
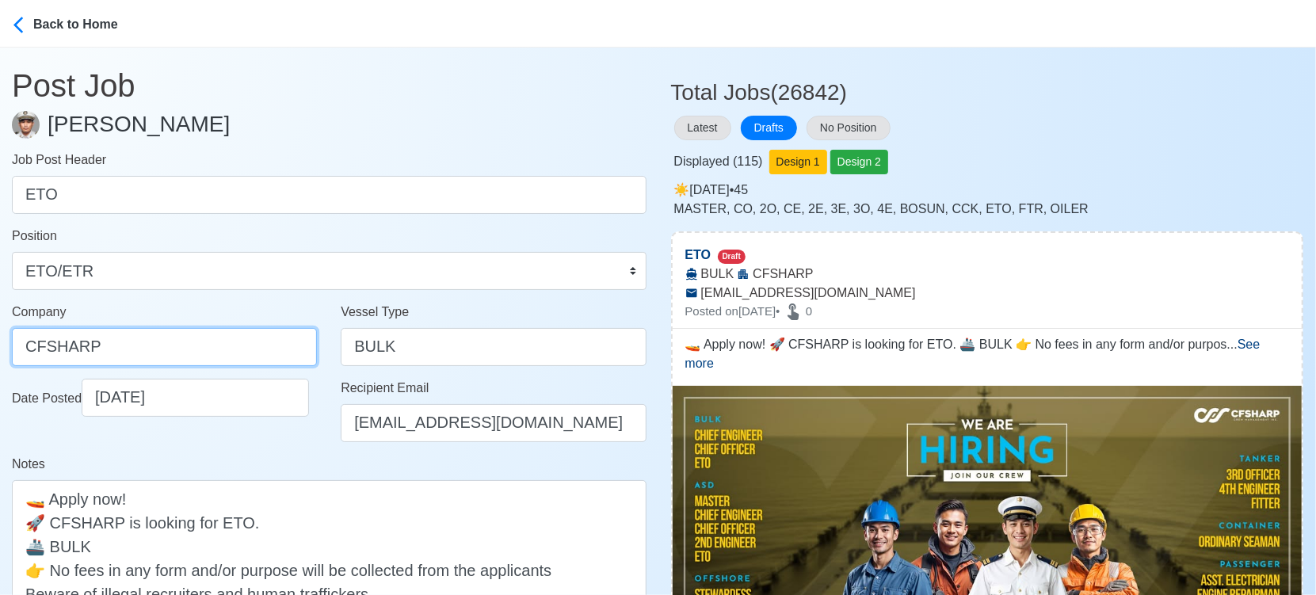
click at [163, 338] on input "CFSHARP" at bounding box center [164, 347] width 305 height 38
drag, startPoint x: 198, startPoint y: 336, endPoint x: -17, endPoint y: 338, distance: 215.6
click at [0, 338] on html "Back to Home Post Job Jeyner Gil Job Post Header ETO Position Master Chief Offi…" at bounding box center [658, 297] width 1316 height 595
paste input "SHARP CREW MANAGEMENT INC"
type input "[PERSON_NAME] CREW MANAGEMENT INC"
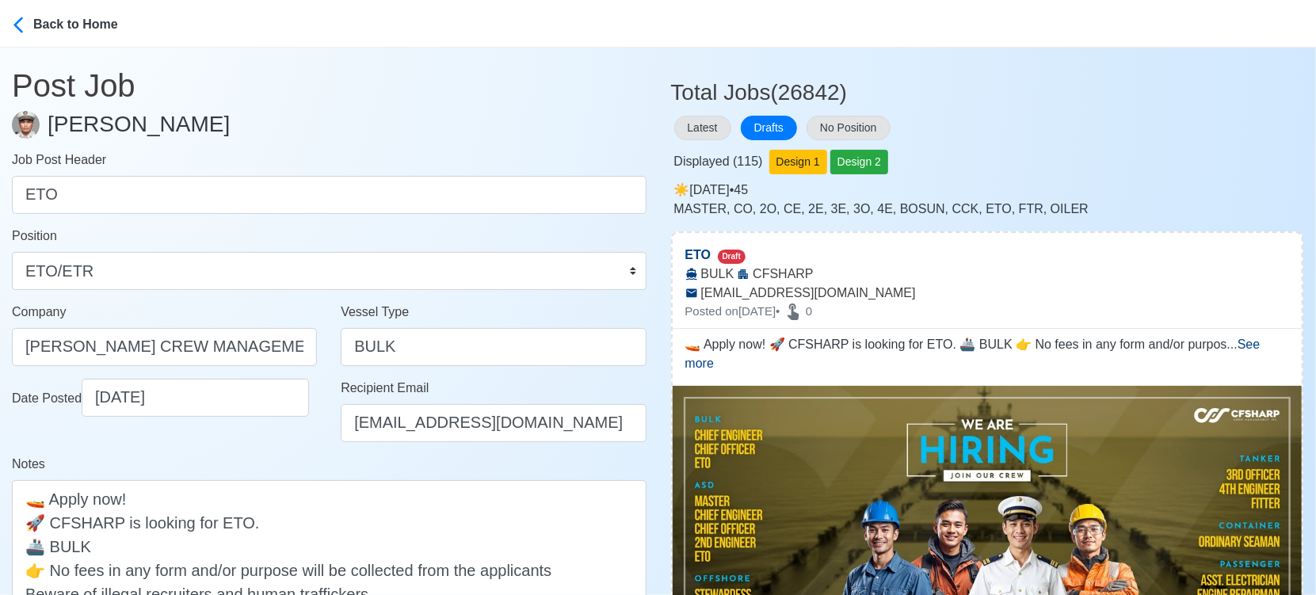
click at [228, 425] on div "Date Posted 09/15/2025" at bounding box center [164, 417] width 329 height 76
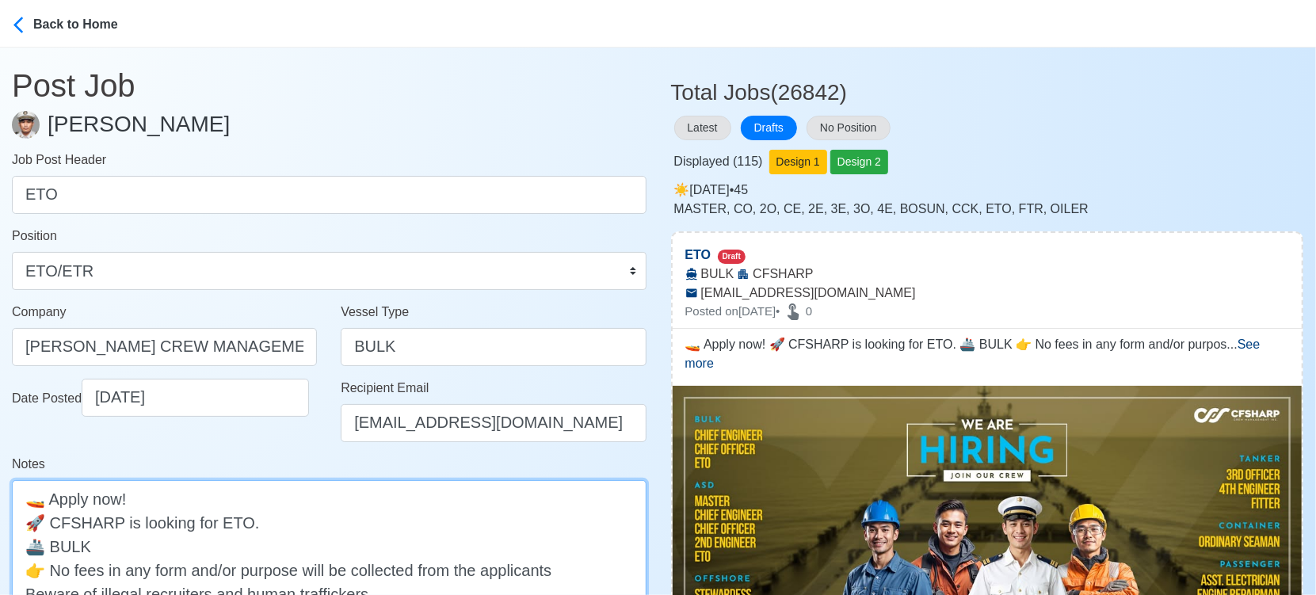
click at [70, 517] on textarea "🚤 Apply now! 🚀 CFSHARP is looking for ETO. 🚢 BULK 👉 No fees in any form and/or …" at bounding box center [329, 569] width 635 height 179
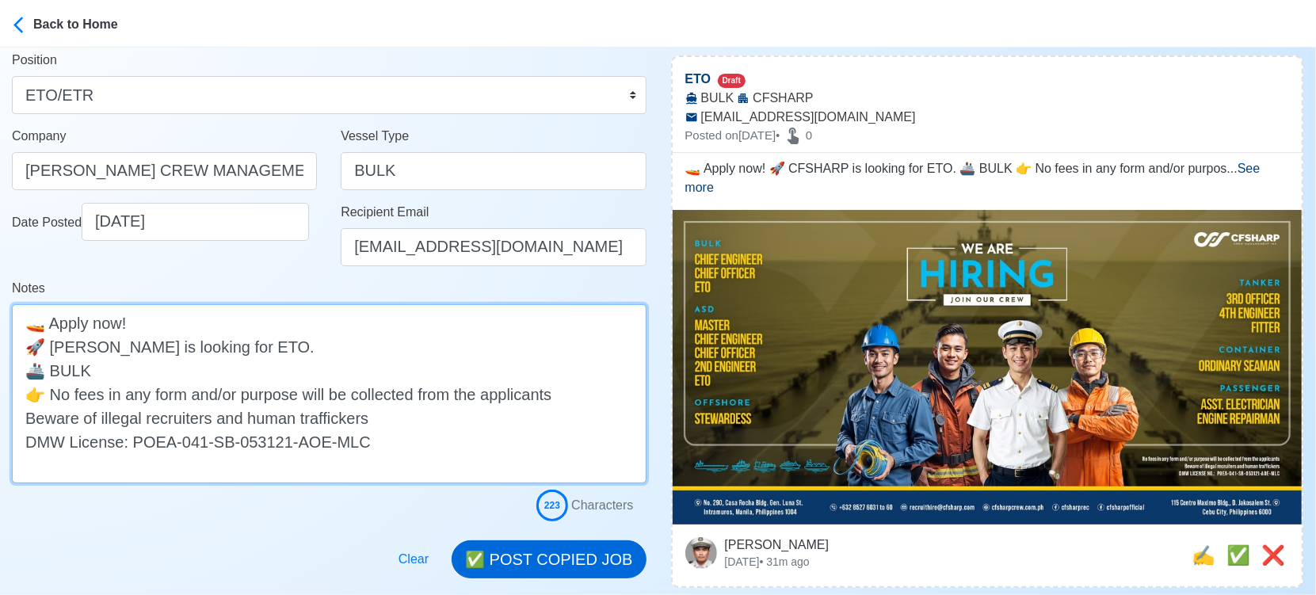
type textarea "🚤 Apply now! 🚀 CF SHARP is looking for ETO. 🚢 BULK 👉 No fees in any form and/or…"
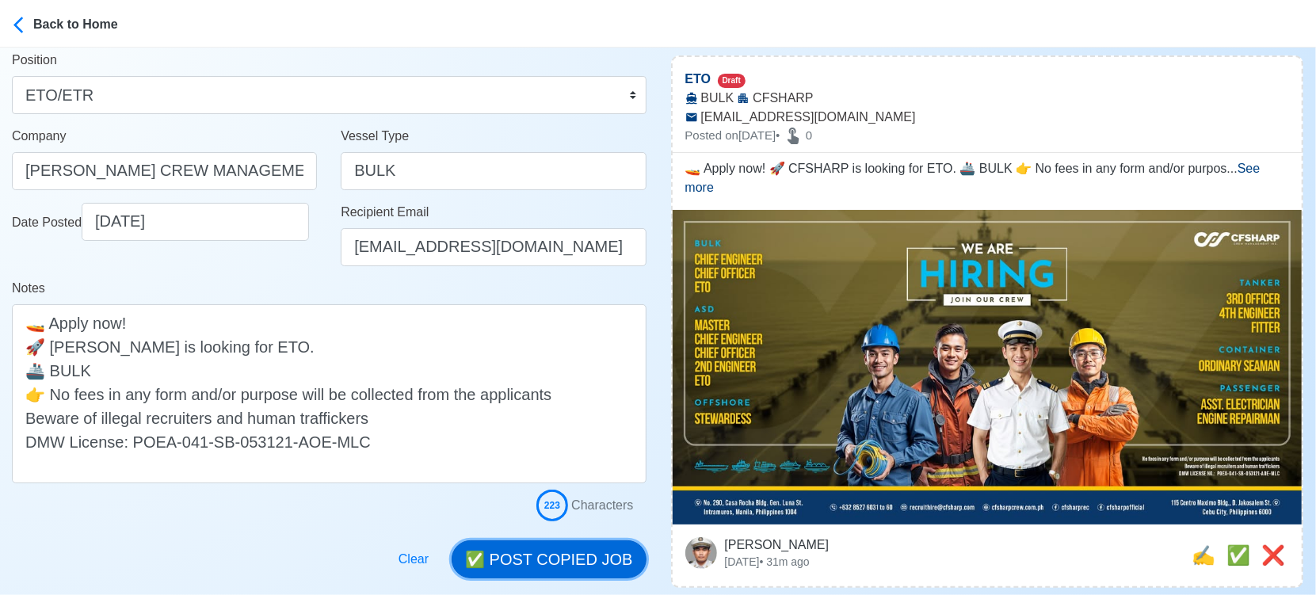
click at [576, 556] on button "✅ POST COPIED JOB" at bounding box center [549, 559] width 194 height 38
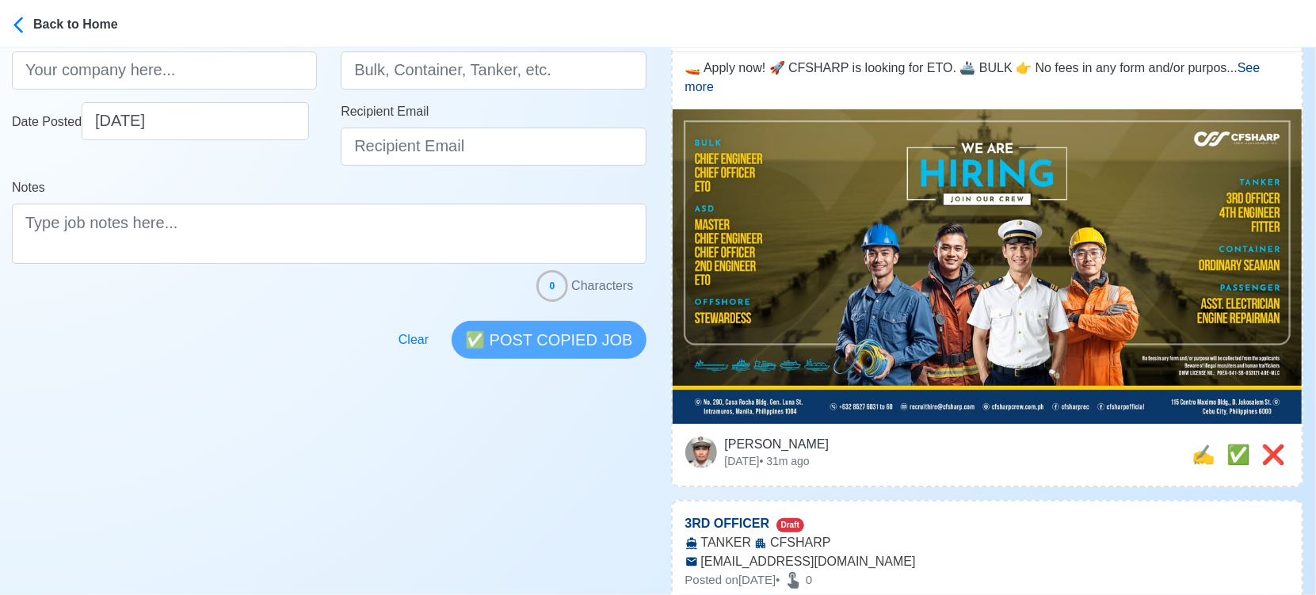
scroll to position [352, 0]
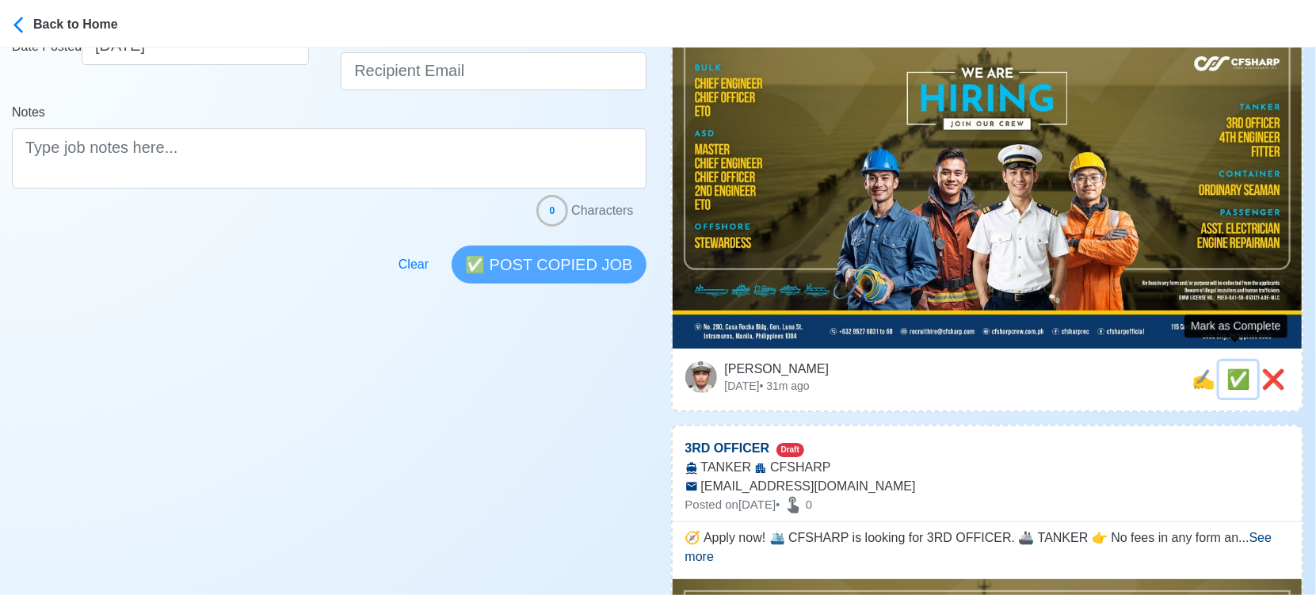
click at [1227, 368] on span "✅" at bounding box center [1239, 378] width 24 height 21
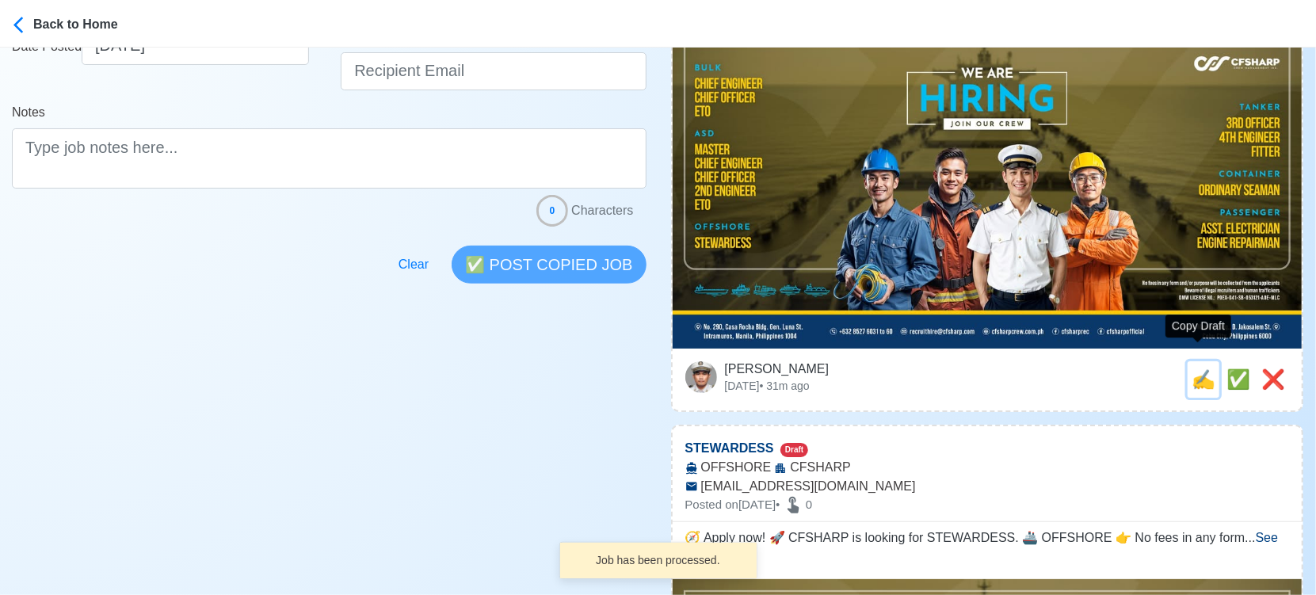
click at [1198, 368] on span "✍️" at bounding box center [1204, 378] width 24 height 21
type input "3RD OFFICER"
select select
type input "CFSHARP"
type input "TANKER"
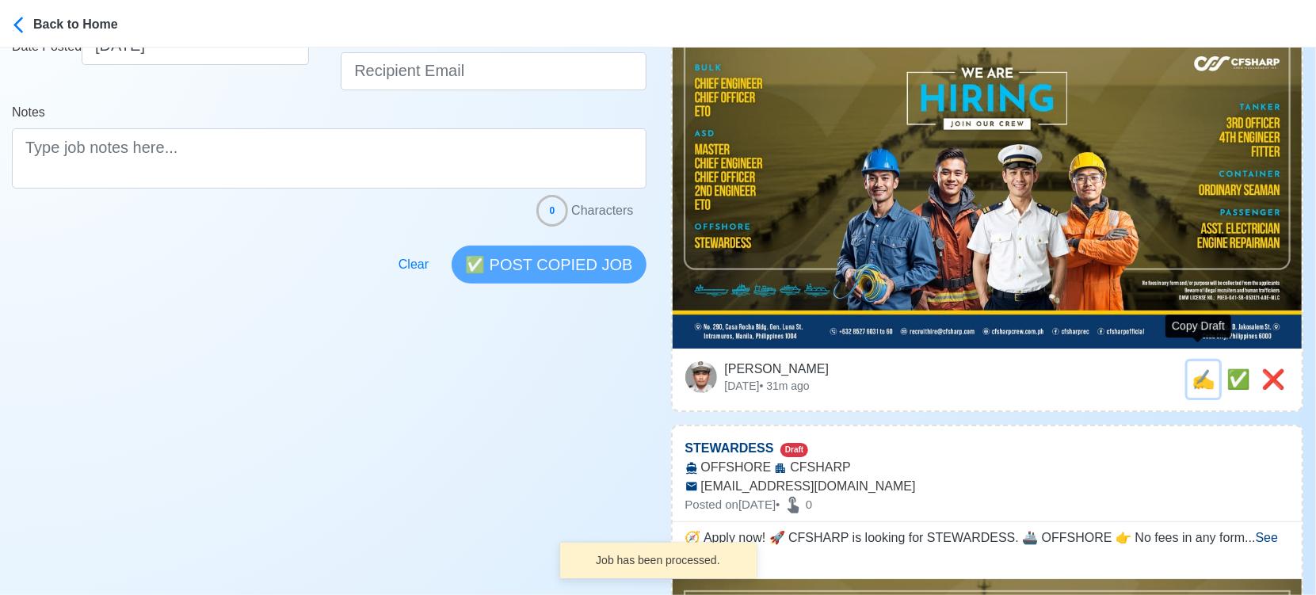
type input "[EMAIL_ADDRESS][DOMAIN_NAME]"
type textarea "🧭 Apply now! 🛳️ CFSHARP is looking for 3RD OFFICER. 🚢 TANKER 👉 No fees in any f…"
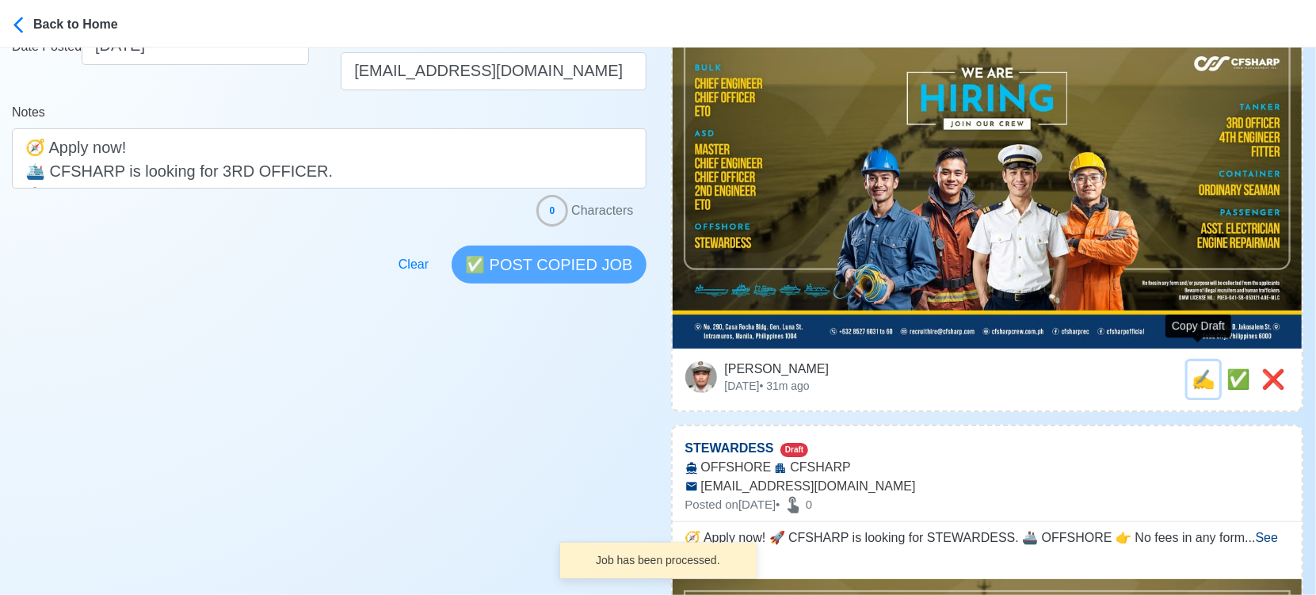
scroll to position [0, 0]
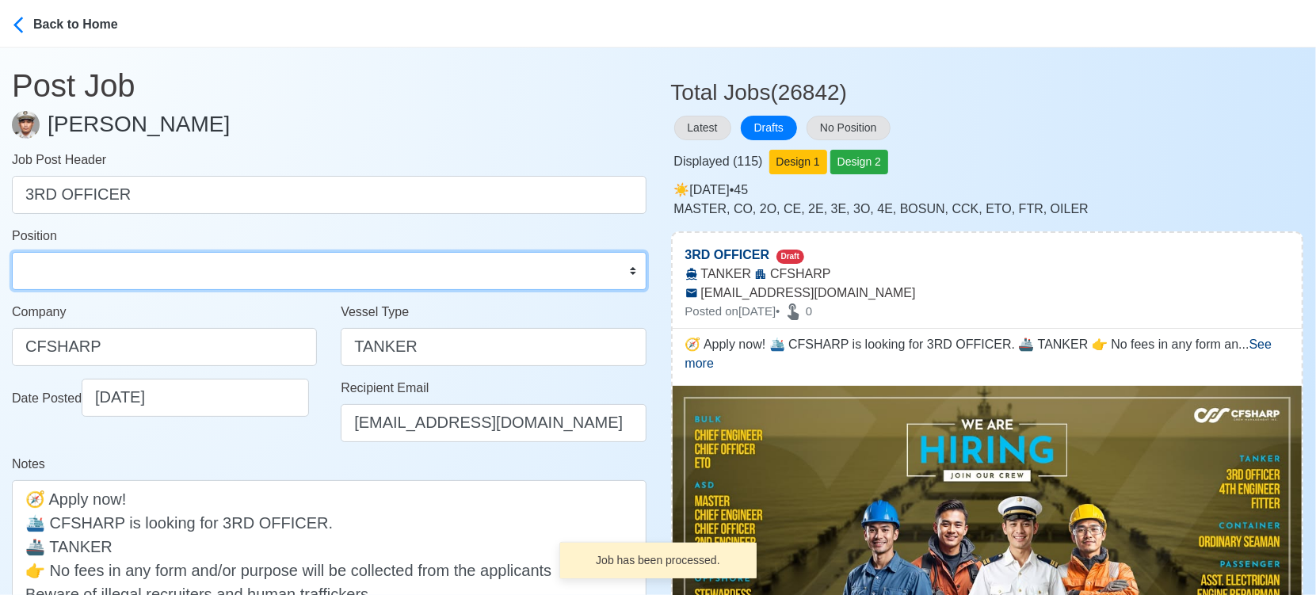
click at [200, 263] on select "Master Chief Officer 2nd Officer 3rd Officer Junior Officer Chief Engineer 2nd …" at bounding box center [329, 271] width 635 height 38
select select "3rd Officer"
click at [12, 252] on select "Master Chief Officer 2nd Officer 3rd Officer Junior Officer Chief Engineer 2nd …" at bounding box center [329, 271] width 635 height 38
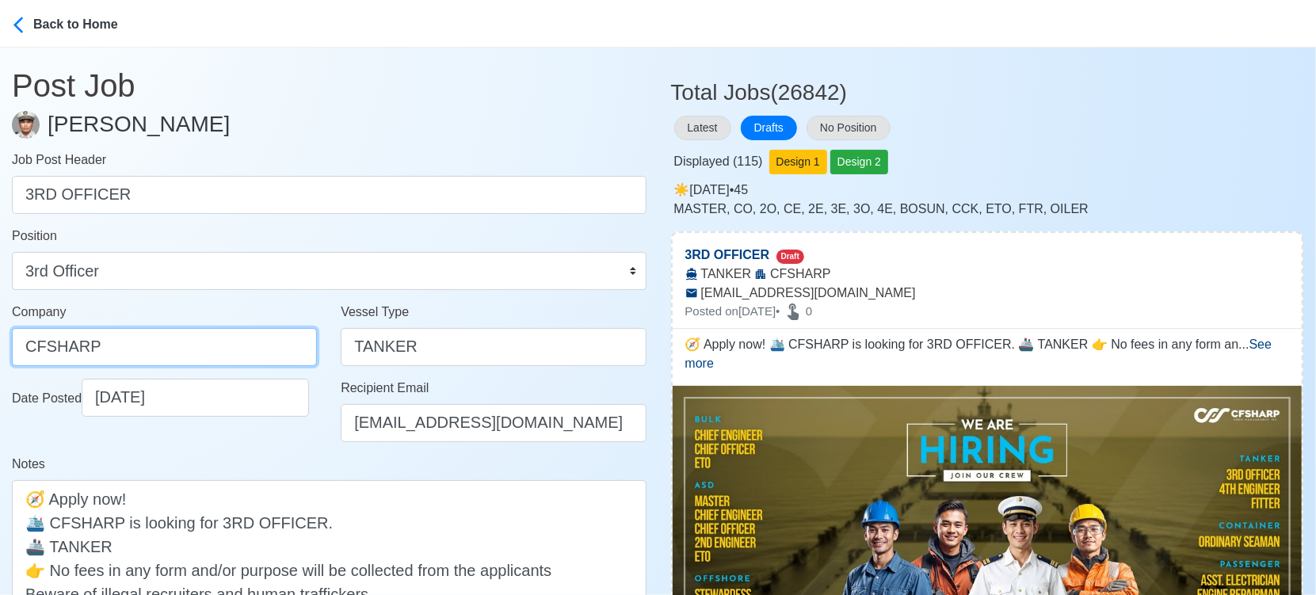
click at [136, 337] on input "CFSHARP" at bounding box center [164, 347] width 305 height 38
paste input "SHARP CREW MANAGEMENT INC"
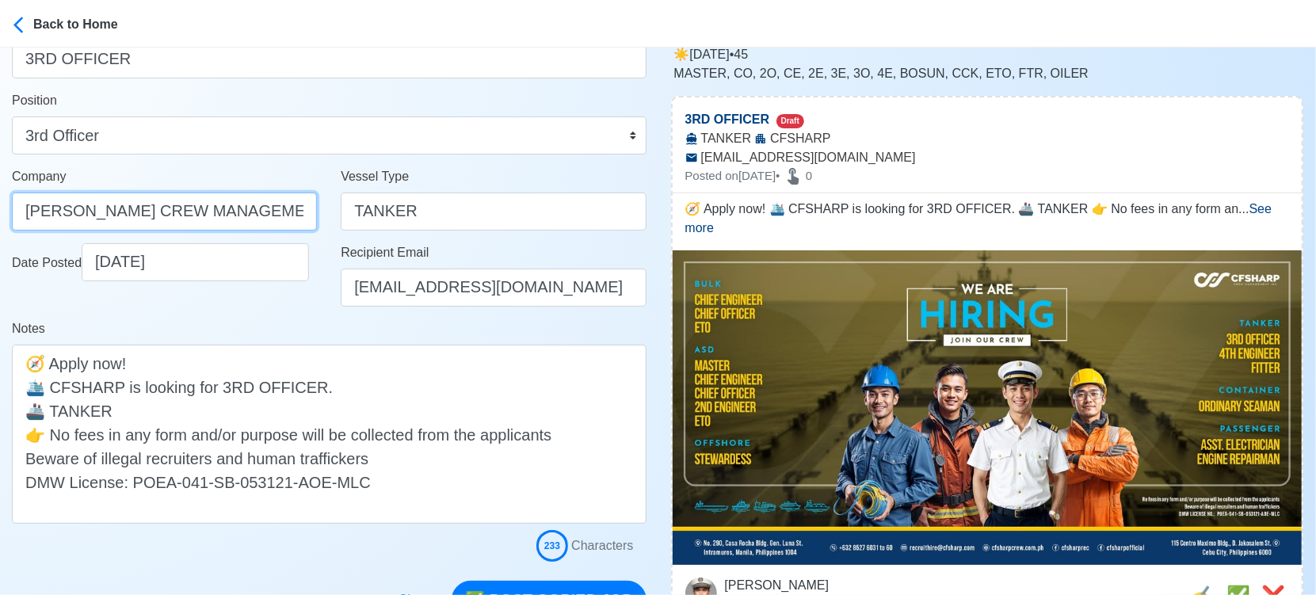
scroll to position [264, 0]
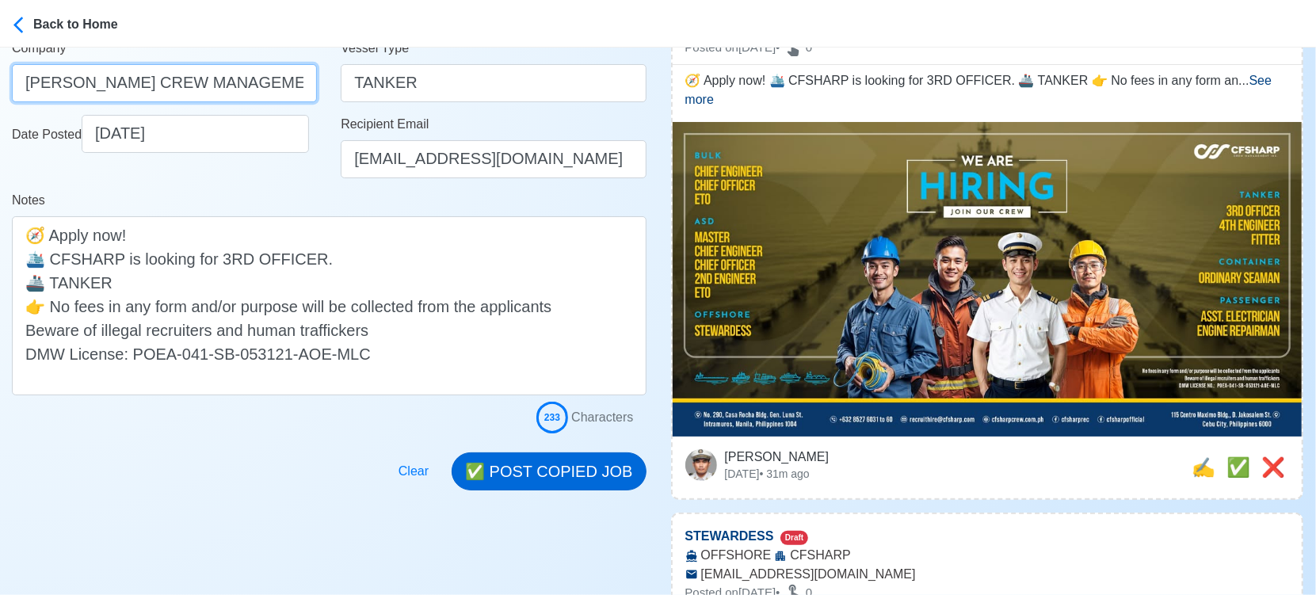
type input "[PERSON_NAME] CREW MANAGEMENT INC"
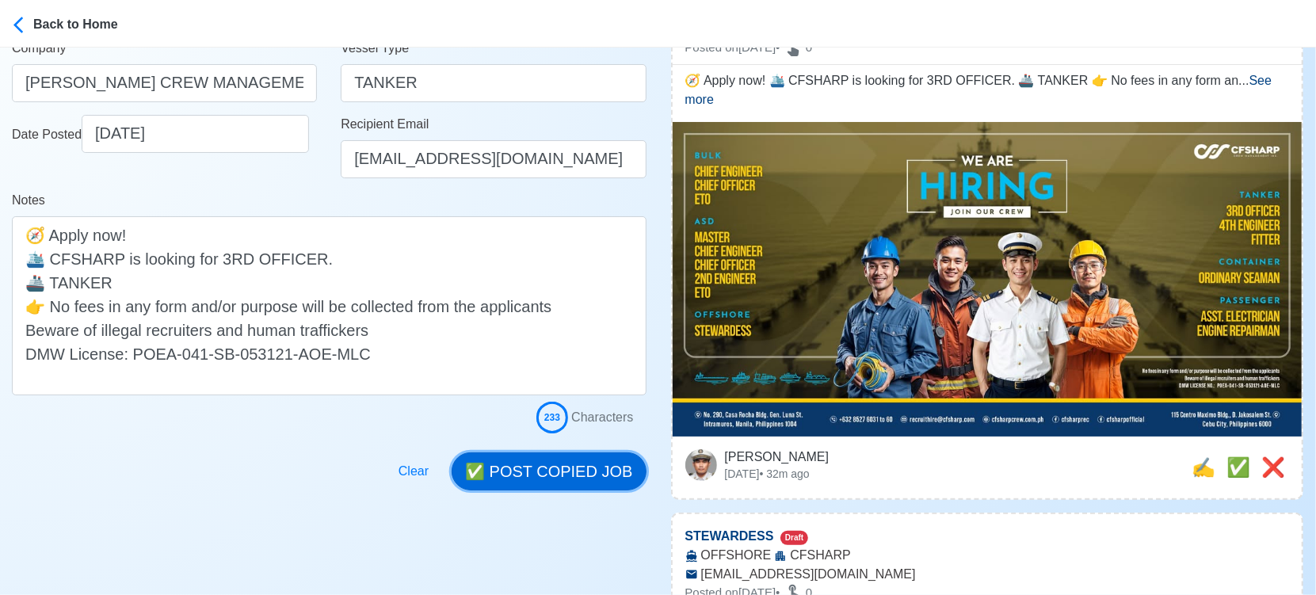
click at [601, 475] on button "✅ POST COPIED JOB" at bounding box center [549, 471] width 194 height 38
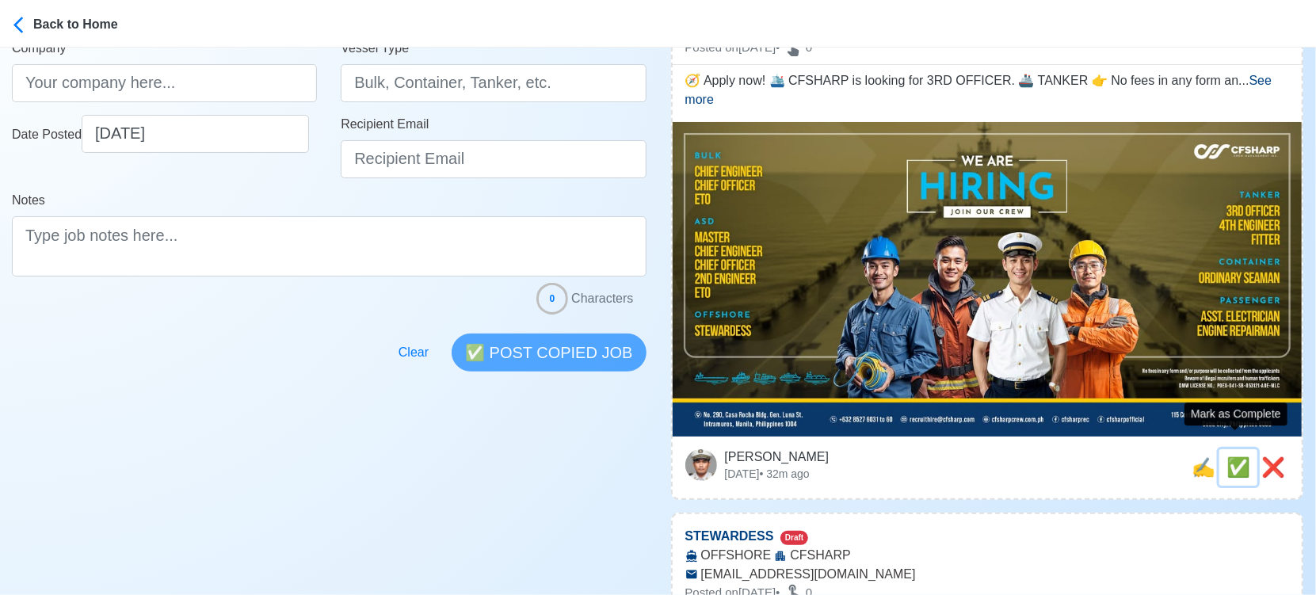
click at [1231, 456] on span "✅" at bounding box center [1239, 466] width 24 height 21
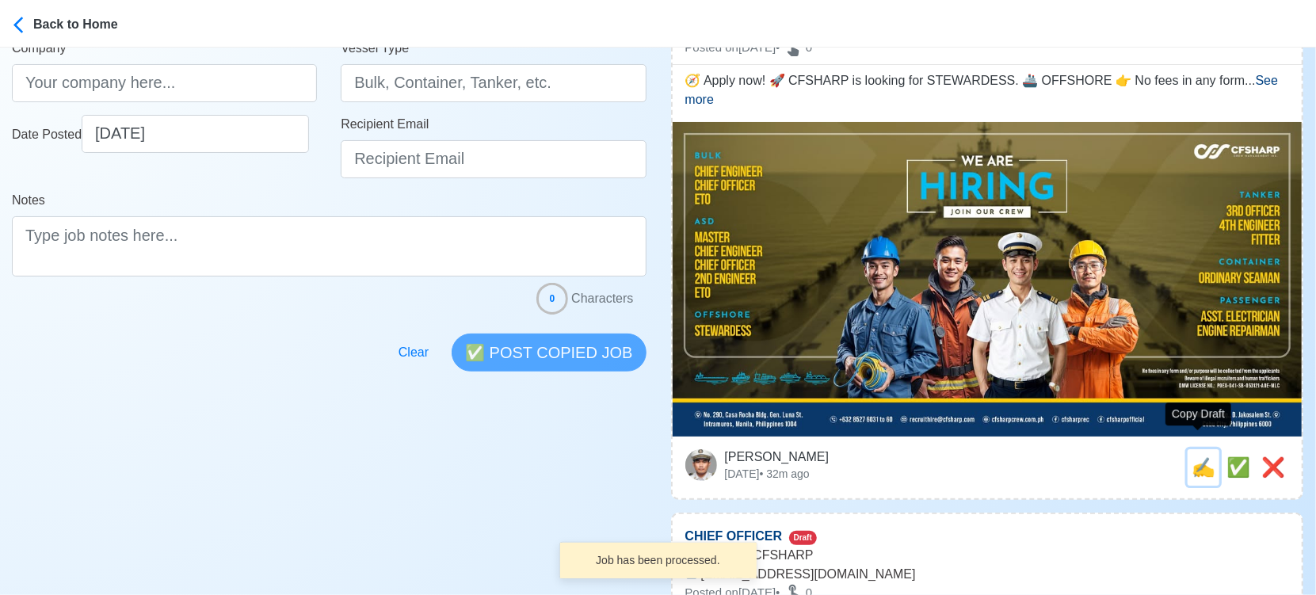
click at [1201, 456] on span "✍️" at bounding box center [1204, 466] width 24 height 21
type input "STEWARDESS"
select select
type input "CFSHARP"
type input "OFFSHORE"
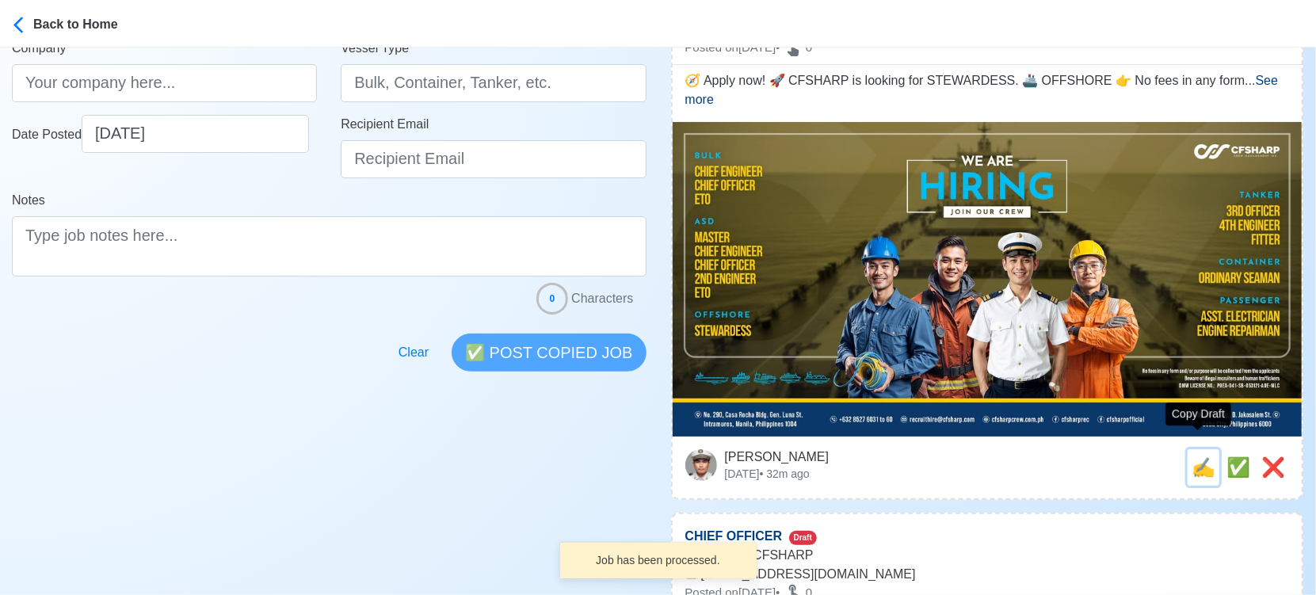
type input "[EMAIL_ADDRESS][DOMAIN_NAME]"
type textarea "🧭 Apply now! 🚀 CFSHARP is looking for STEWARDESS. 🚢 OFFSHORE 👉 No fees in any f…"
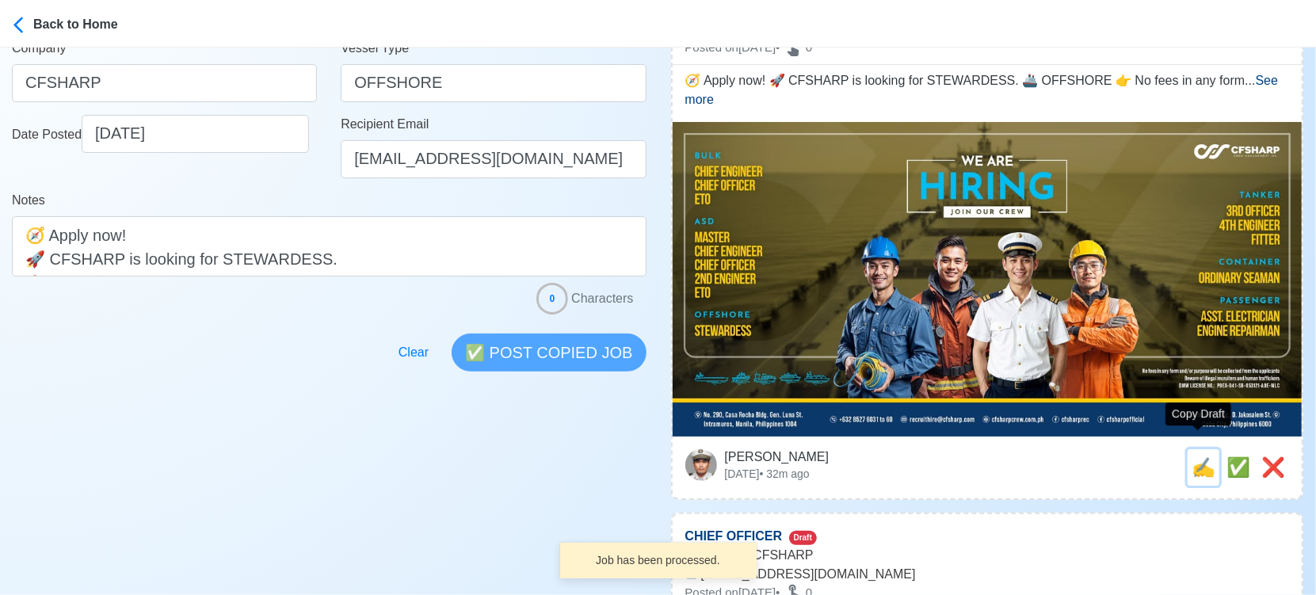
scroll to position [0, 0]
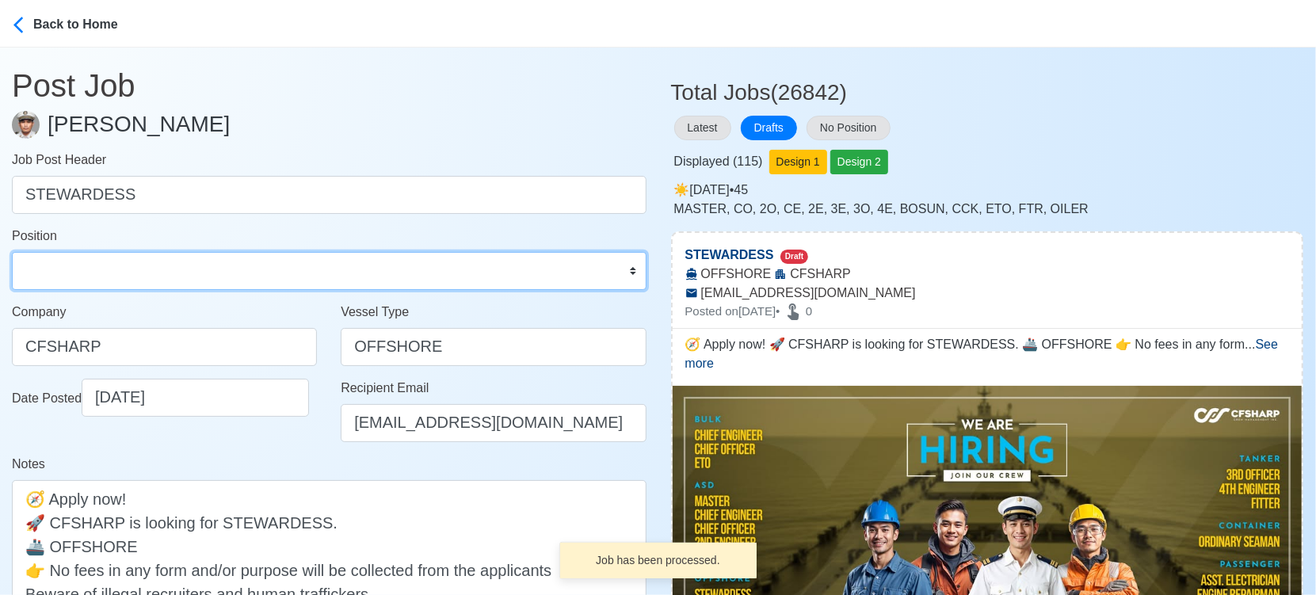
drag, startPoint x: 346, startPoint y: 251, endPoint x: 330, endPoint y: 259, distance: 17.7
click at [330, 259] on select "Master Chief Officer 2nd Officer 3rd Officer Junior Officer Chief Engineer 2nd …" at bounding box center [329, 271] width 635 height 38
select select "[PERSON_NAME]"
click at [12, 252] on select "Master Chief Officer 2nd Officer 3rd Officer Junior Officer Chief Engineer 2nd …" at bounding box center [329, 271] width 635 height 38
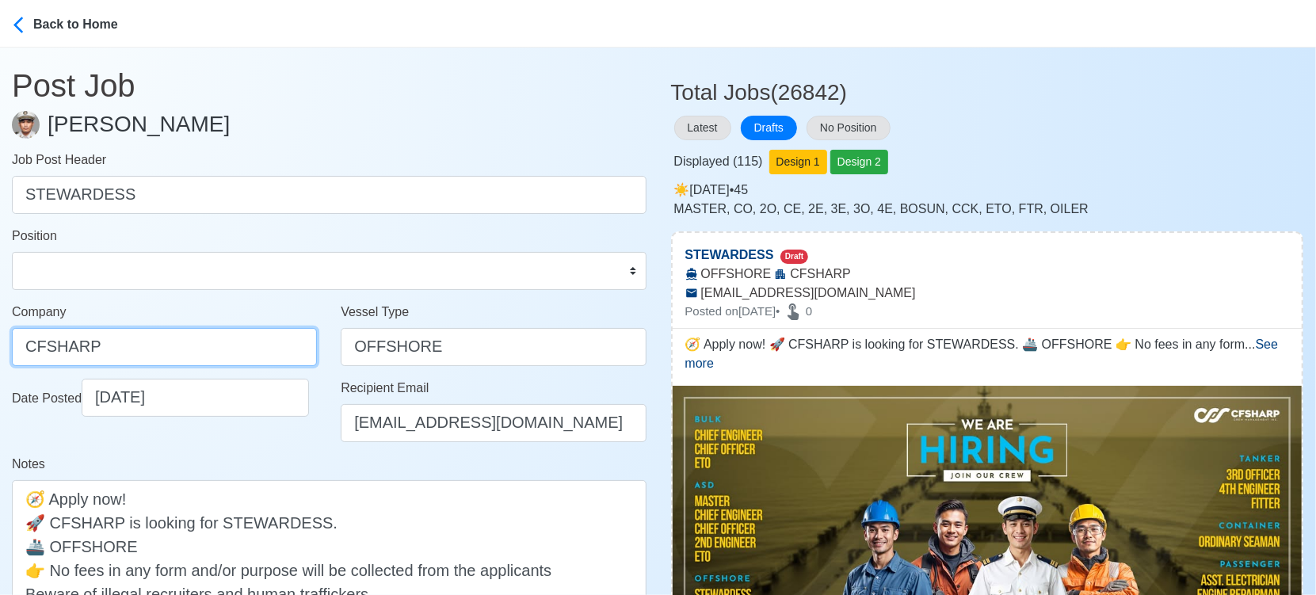
click at [202, 354] on input "CFSHARP" at bounding box center [164, 347] width 305 height 38
paste input "SHARP CREW MANAGEMENT INC"
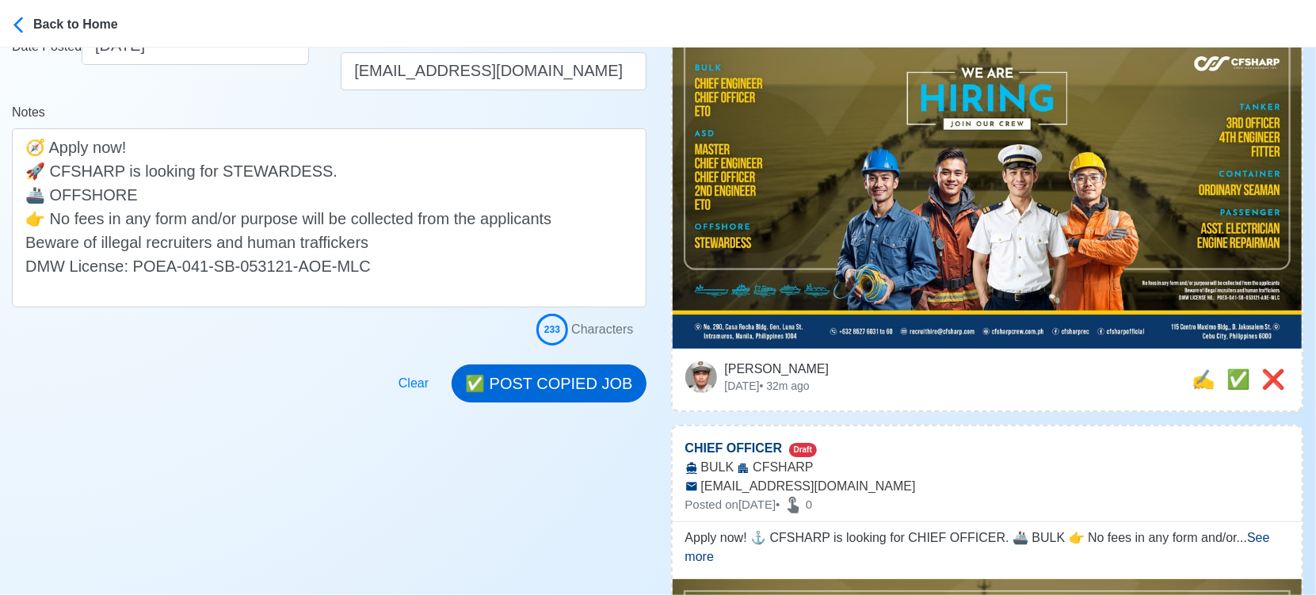
type input "[PERSON_NAME] CREW MANAGEMENT INC"
click at [583, 388] on button "✅ POST COPIED JOB" at bounding box center [549, 384] width 194 height 38
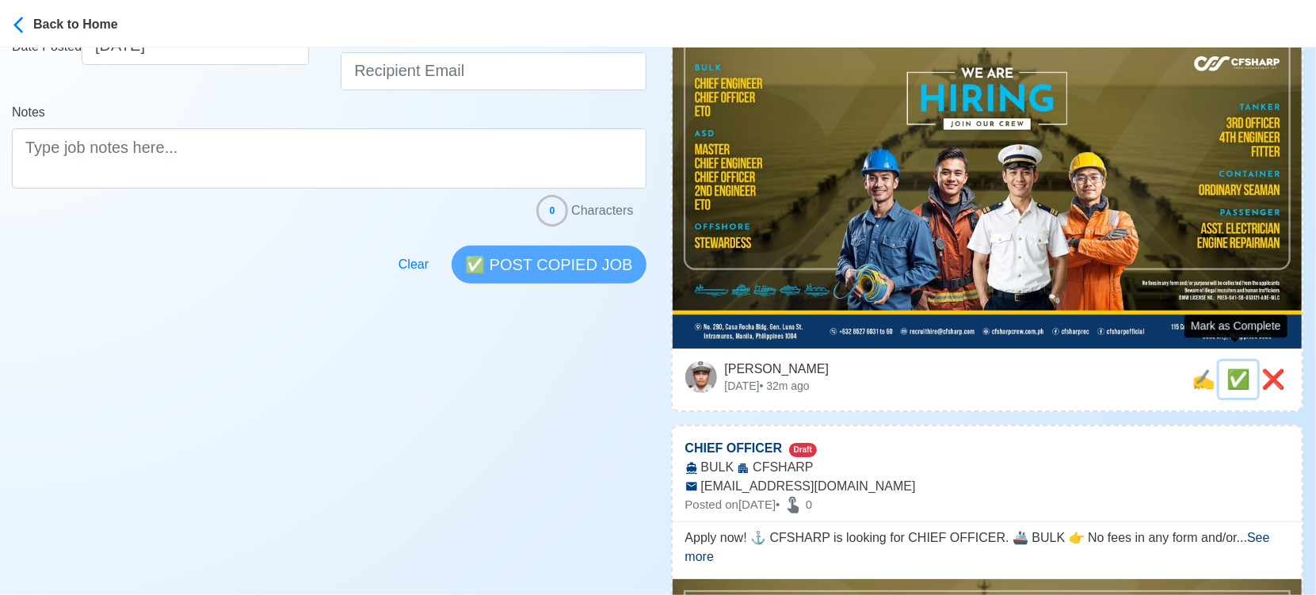
click at [1228, 368] on span "✅" at bounding box center [1239, 378] width 24 height 21
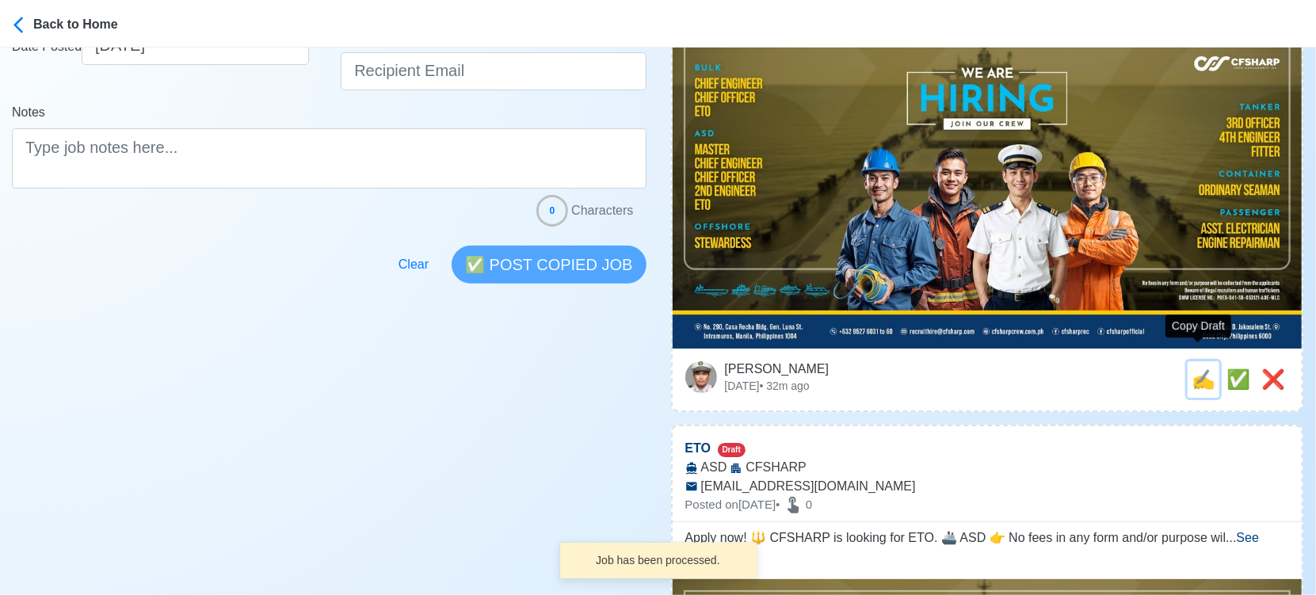
click at [1192, 368] on span "✍️" at bounding box center [1204, 378] width 24 height 21
type input "CHIEF OFFICER"
select select
type input "CFSHARP"
type input "BULK"
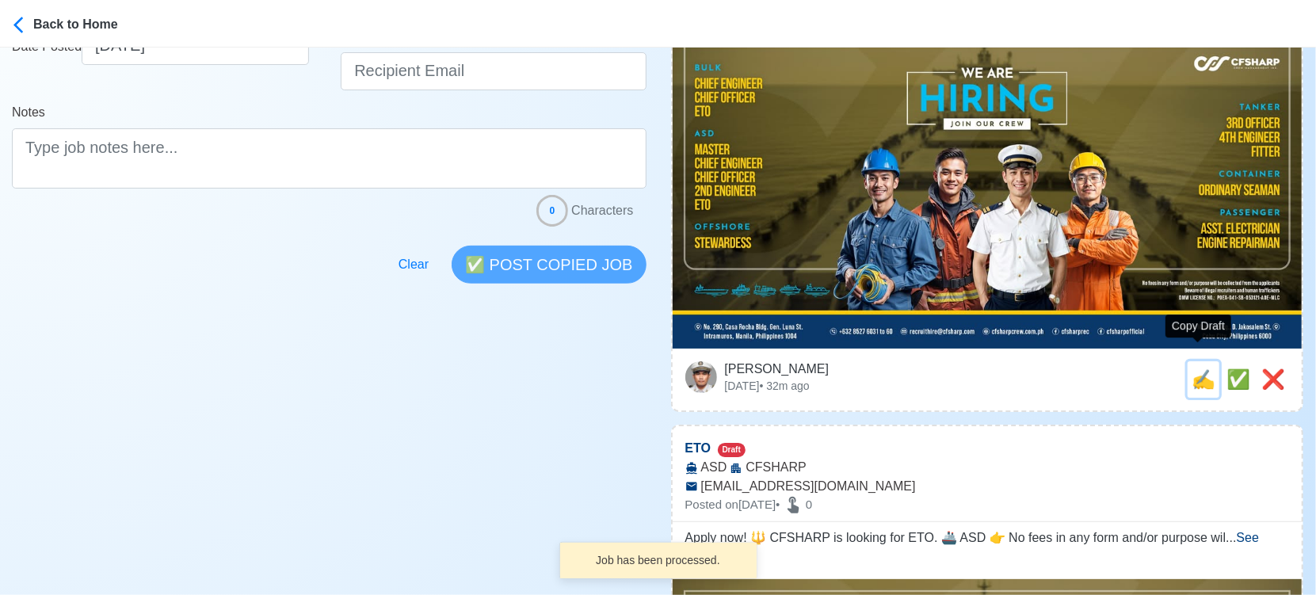
type input "[EMAIL_ADDRESS][DOMAIN_NAME]"
type textarea "Apply now! ⚓ CFSHARP is looking for CHIEF OFFICER. 🚢 BULK 👉 No fees in any form…"
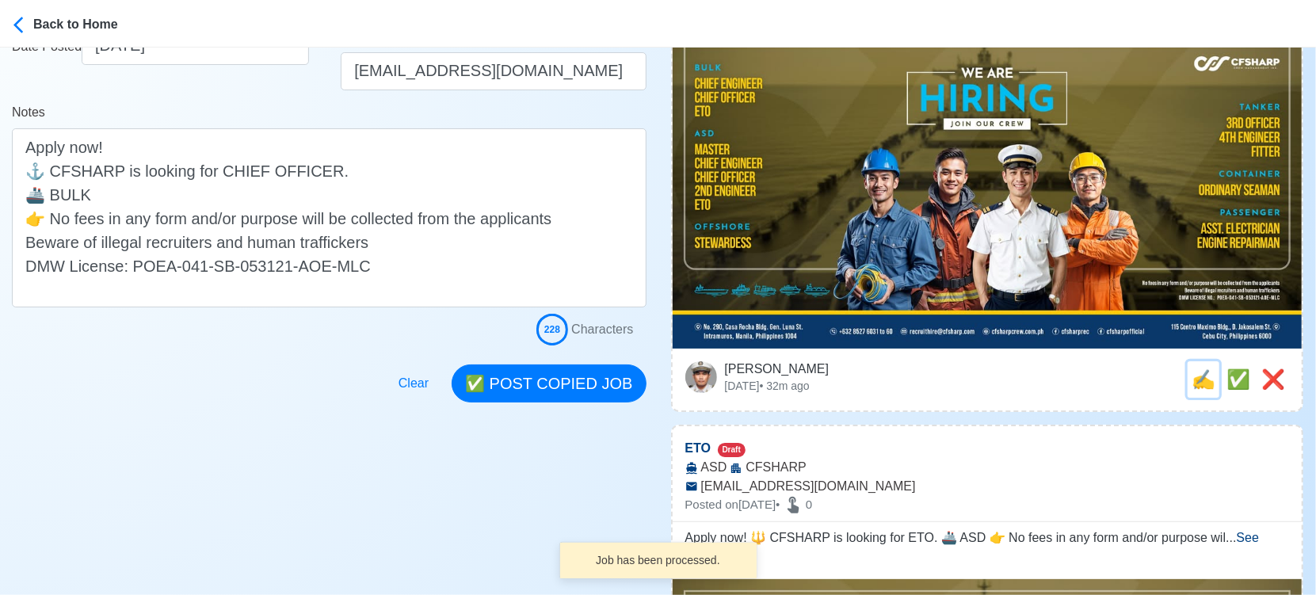
scroll to position [0, 0]
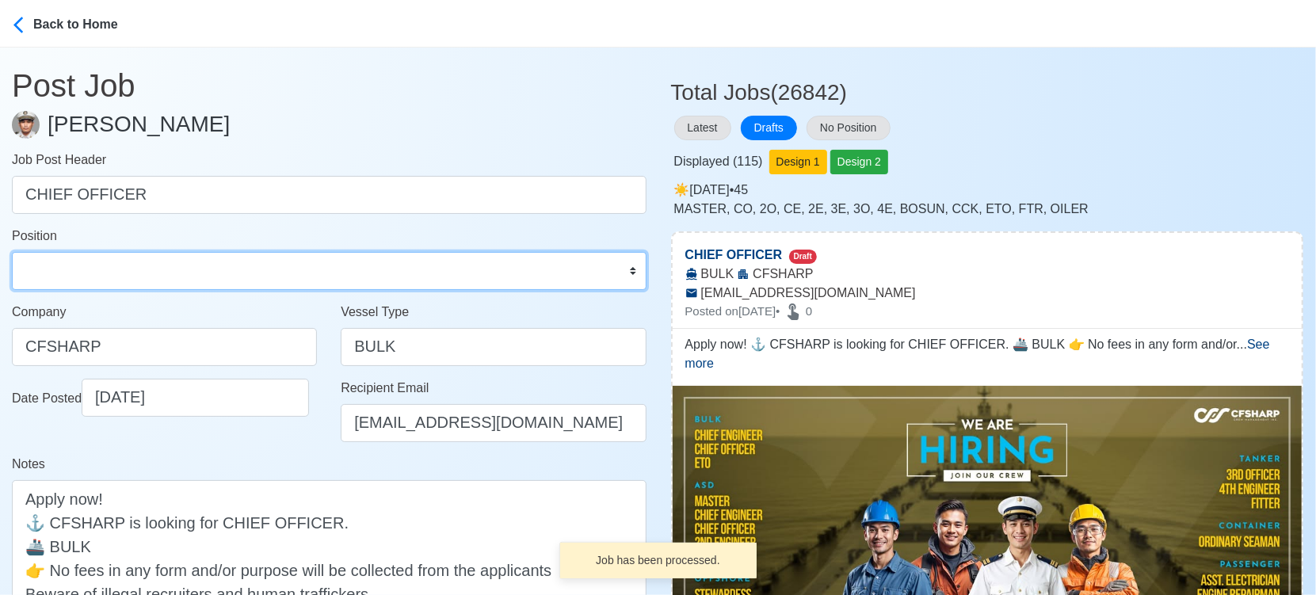
click at [263, 265] on select "Master Chief Officer 2nd Officer 3rd Officer Junior Officer Chief Engineer 2nd …" at bounding box center [329, 271] width 635 height 38
select select "Chief Officer"
click at [12, 252] on select "Master Chief Officer 2nd Officer 3rd Officer Junior Officer Chief Engineer 2nd …" at bounding box center [329, 271] width 635 height 38
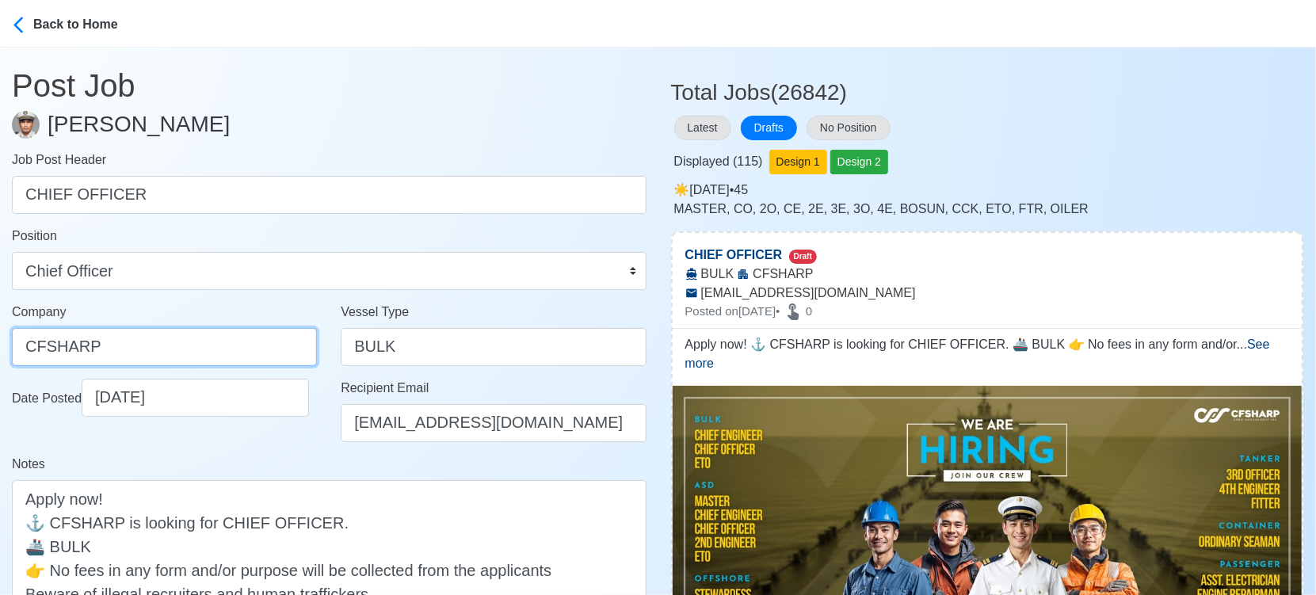
click at [244, 353] on input "CFSHARP" at bounding box center [164, 347] width 305 height 38
paste input "SHARP CREW MANAGEMENT INC"
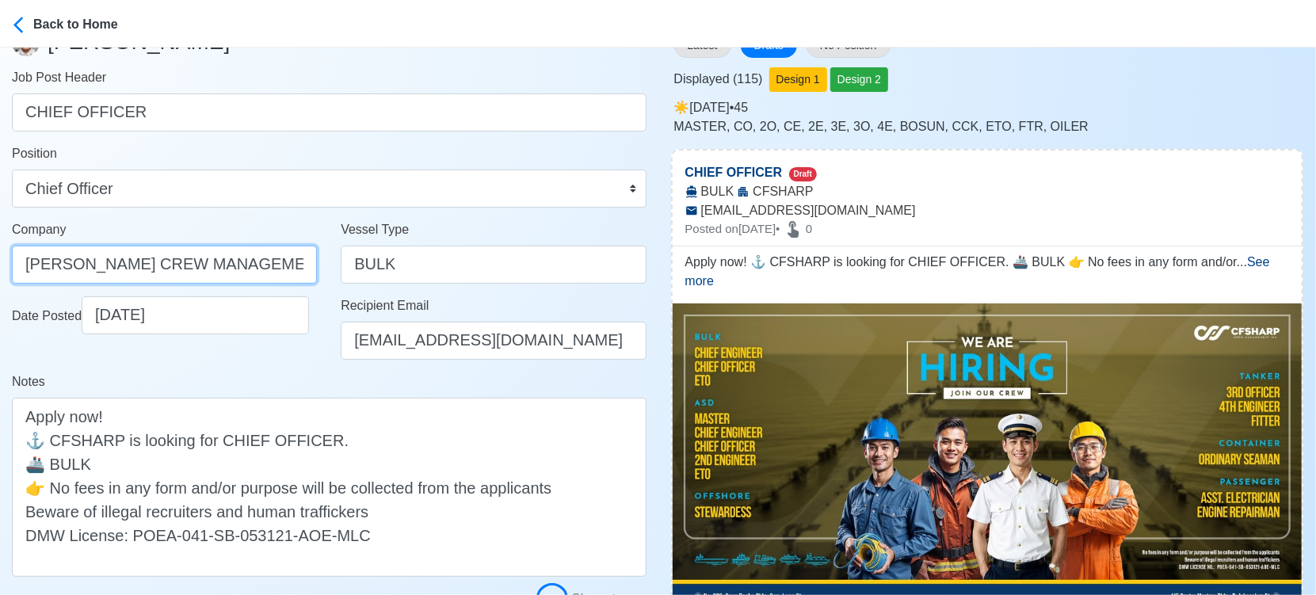
scroll to position [264, 0]
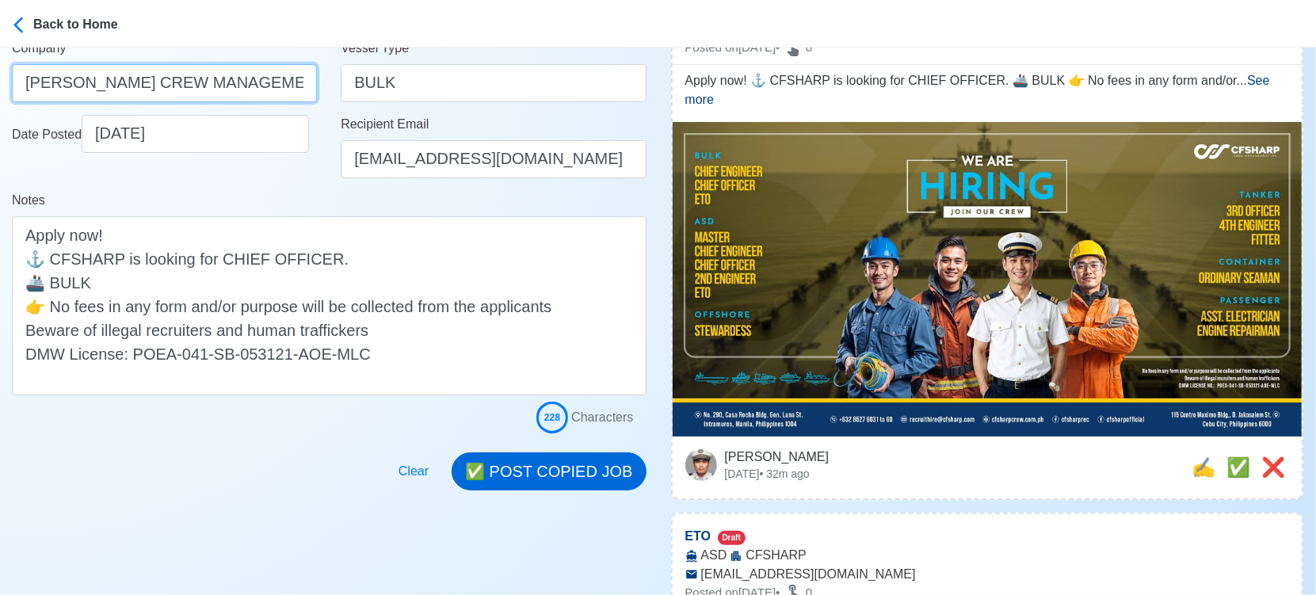
type input "[PERSON_NAME] CREW MANAGEMENT INC"
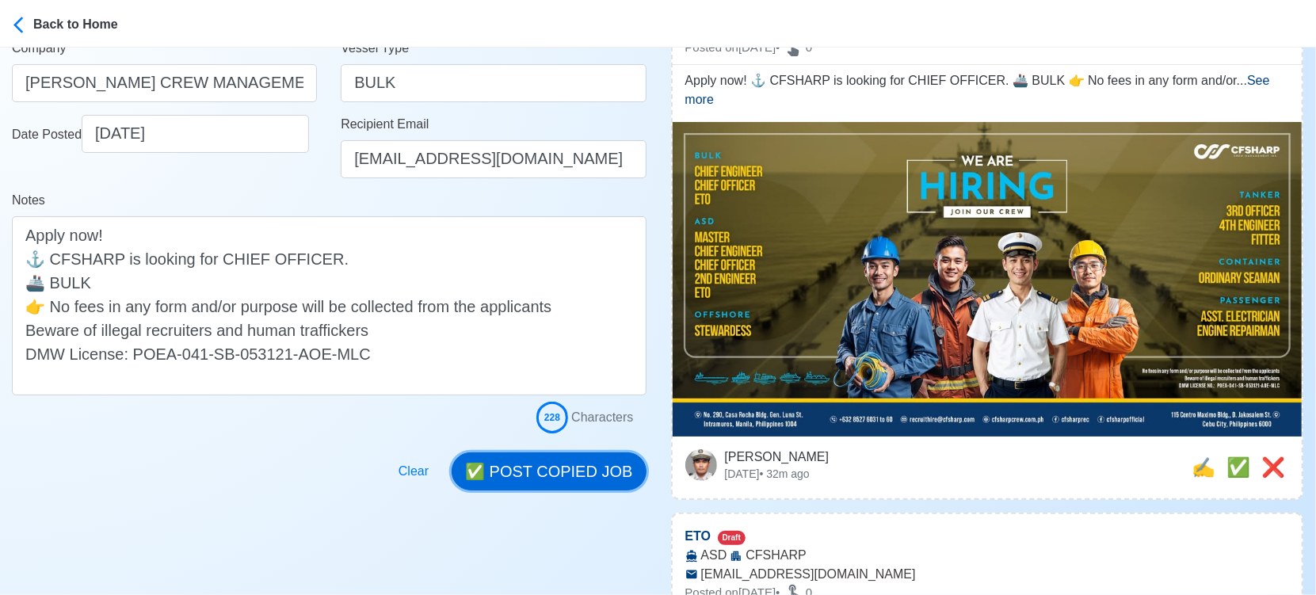
click at [531, 468] on button "✅ POST COPIED JOB" at bounding box center [549, 471] width 194 height 38
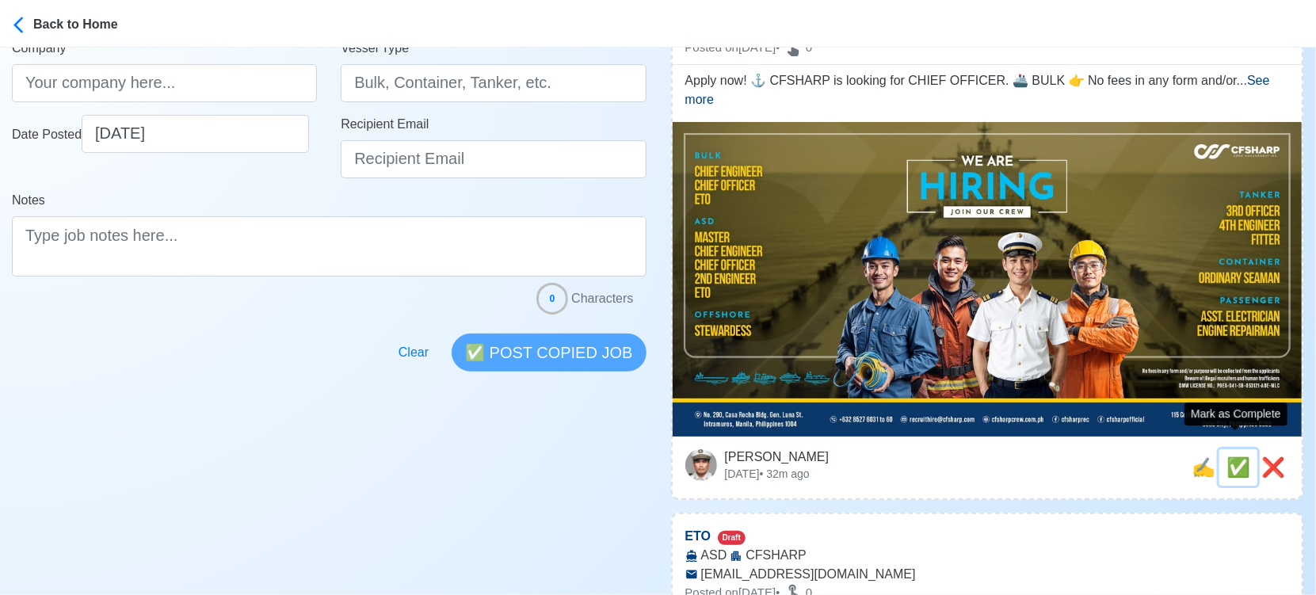
click at [1239, 456] on span "✅" at bounding box center [1239, 466] width 24 height 21
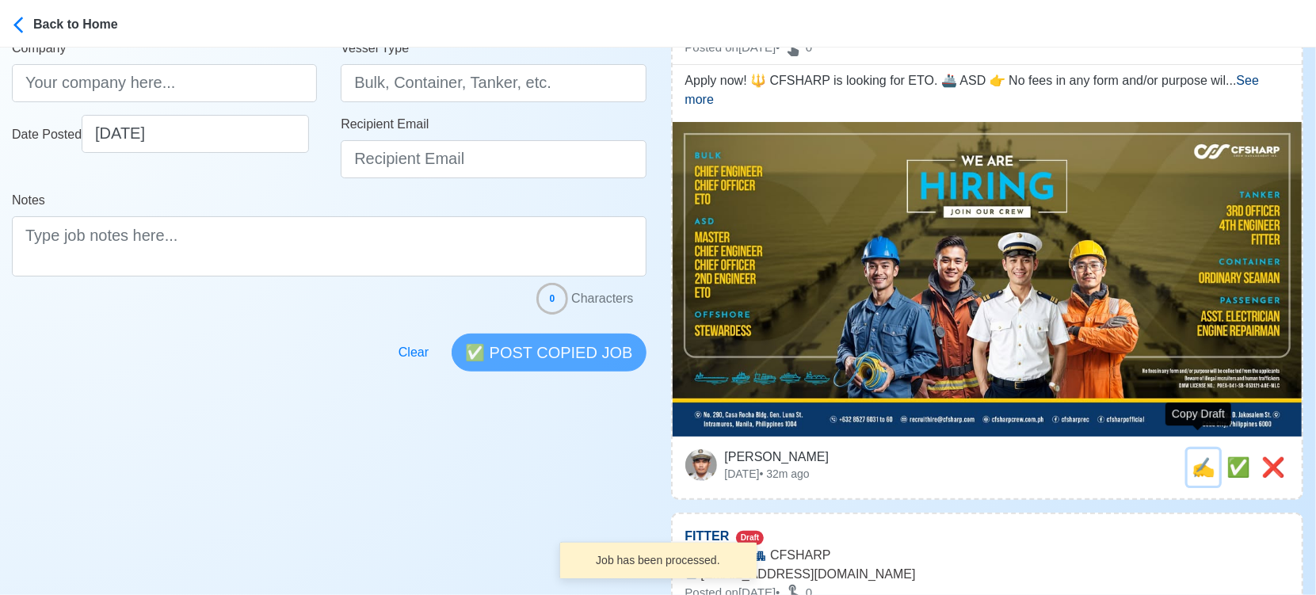
click at [1200, 456] on span "✍️" at bounding box center [1204, 466] width 24 height 21
type input "ETO"
select select
type input "CFSHARP"
type input "ASD"
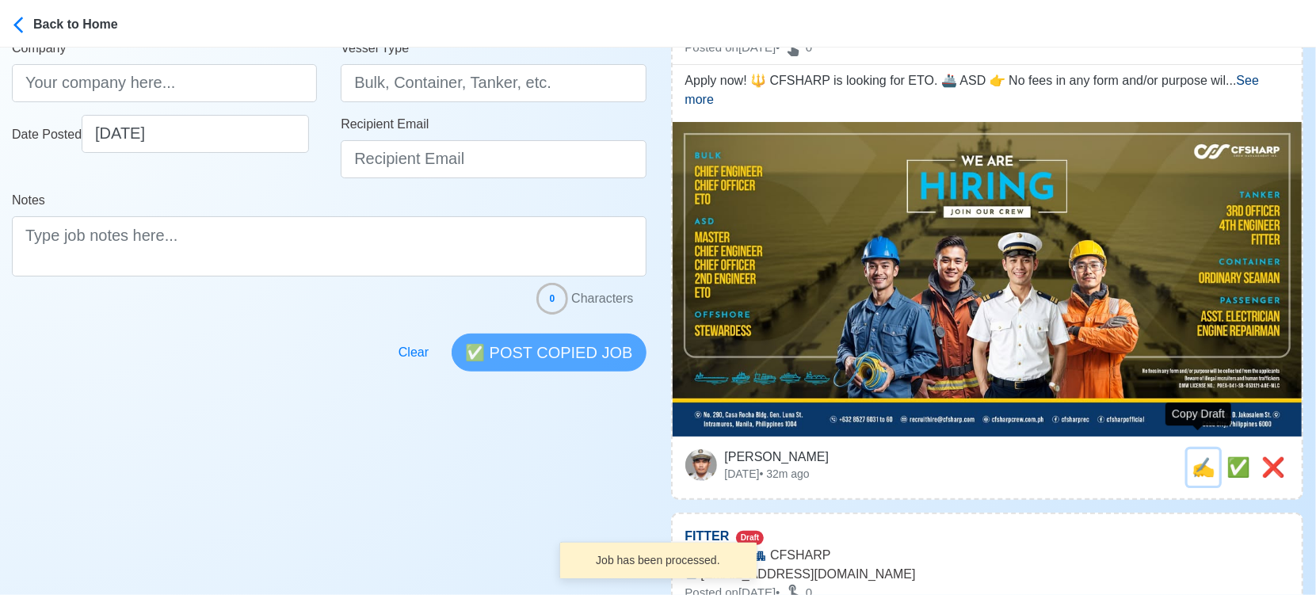
type input "[EMAIL_ADDRESS][DOMAIN_NAME]"
type textarea "Apply now! 🔱 CFSHARP is looking for ETO. 🚢 ASD 👉 No fees in any form and/or pur…"
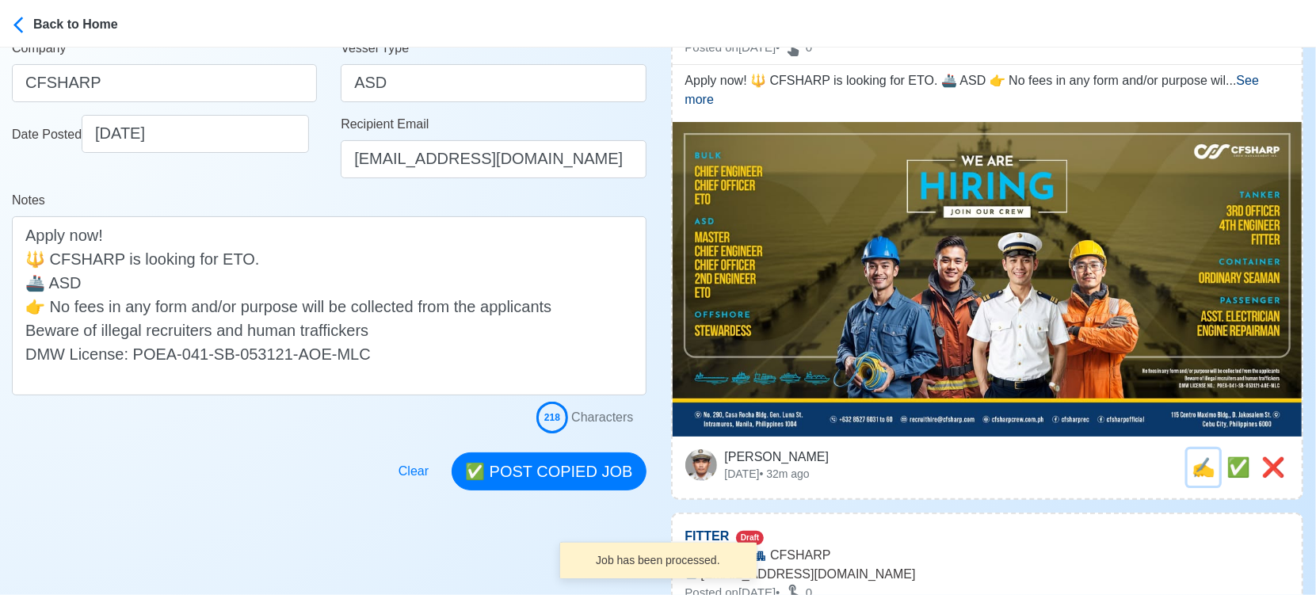
scroll to position [0, 0]
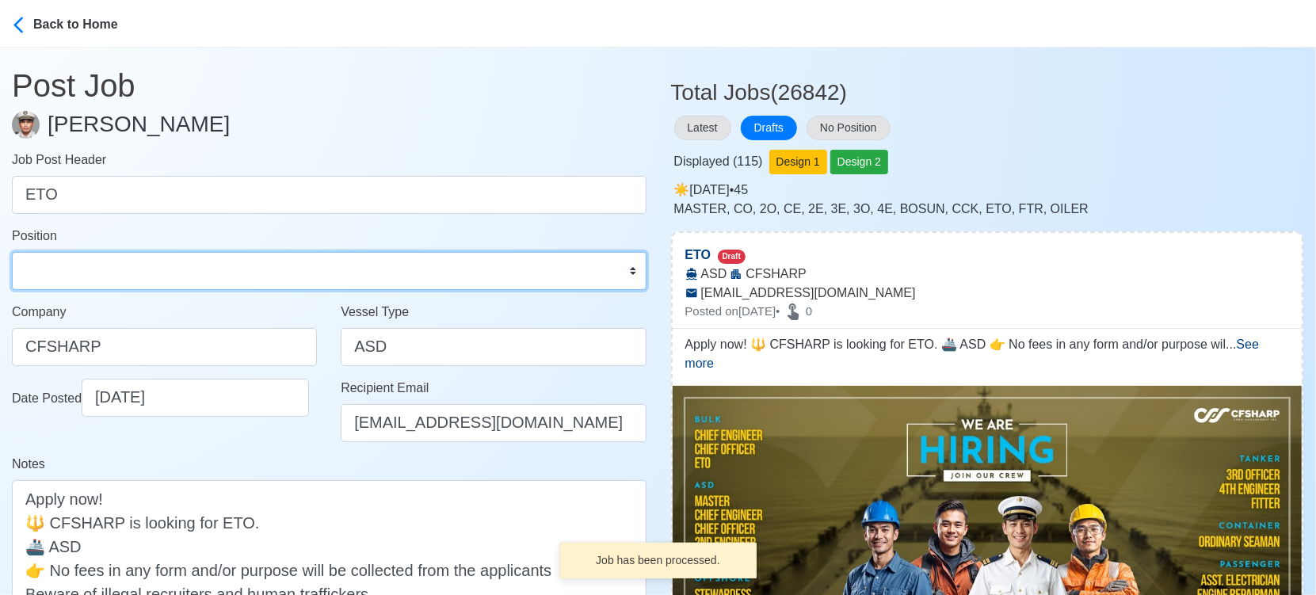
click at [348, 281] on select "Master Chief Officer 2nd Officer 3rd Officer Junior Officer Chief Engineer 2nd …" at bounding box center [329, 271] width 635 height 38
select select "ETO/ETR"
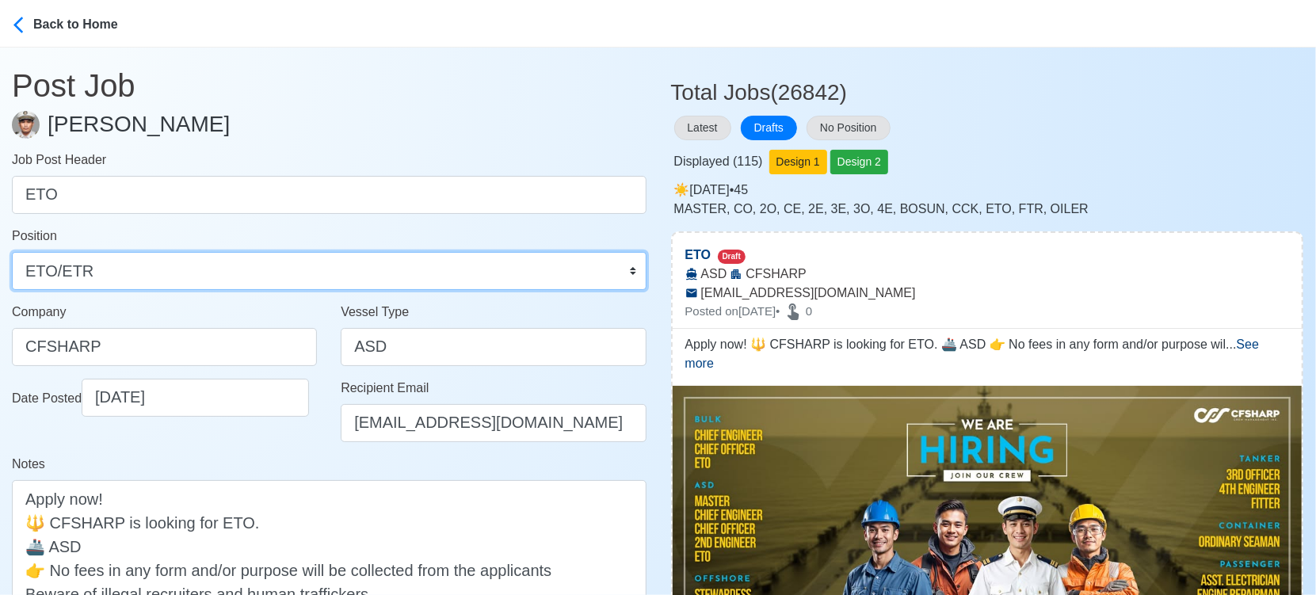
click at [12, 252] on select "Master Chief Officer 2nd Officer 3rd Officer Junior Officer Chief Engineer 2nd …" at bounding box center [329, 271] width 635 height 38
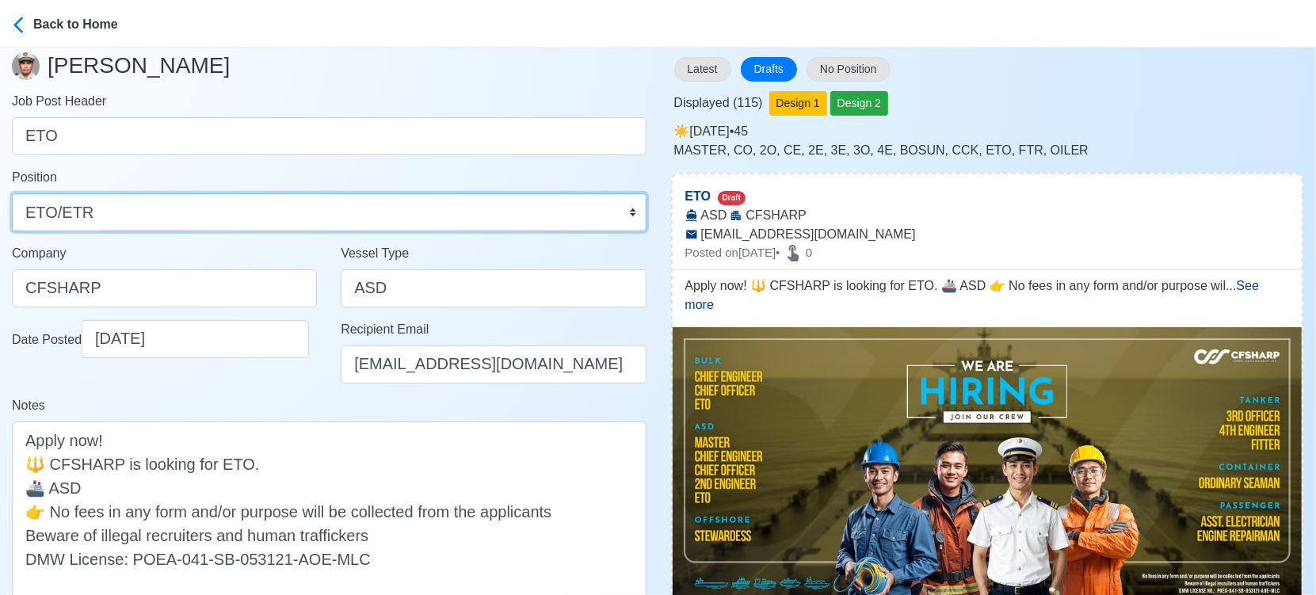
scroll to position [88, 0]
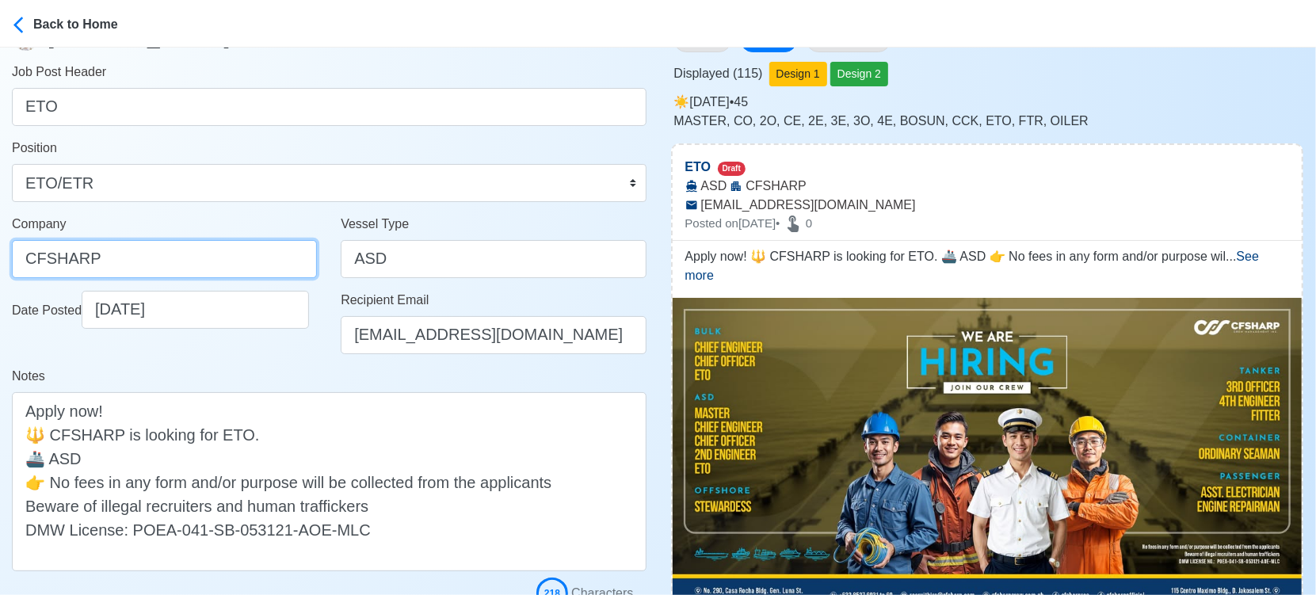
click at [233, 269] on input "CFSHARP" at bounding box center [164, 259] width 305 height 38
paste input "SHARP CREW MANAGEMENT INC"
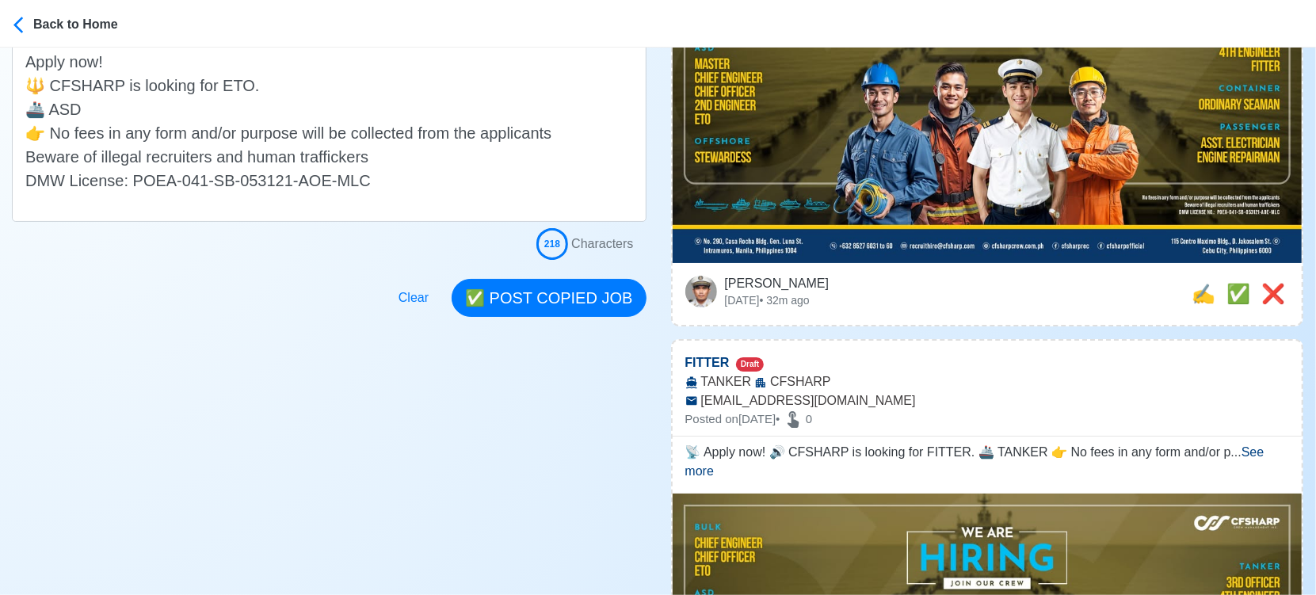
scroll to position [440, 0]
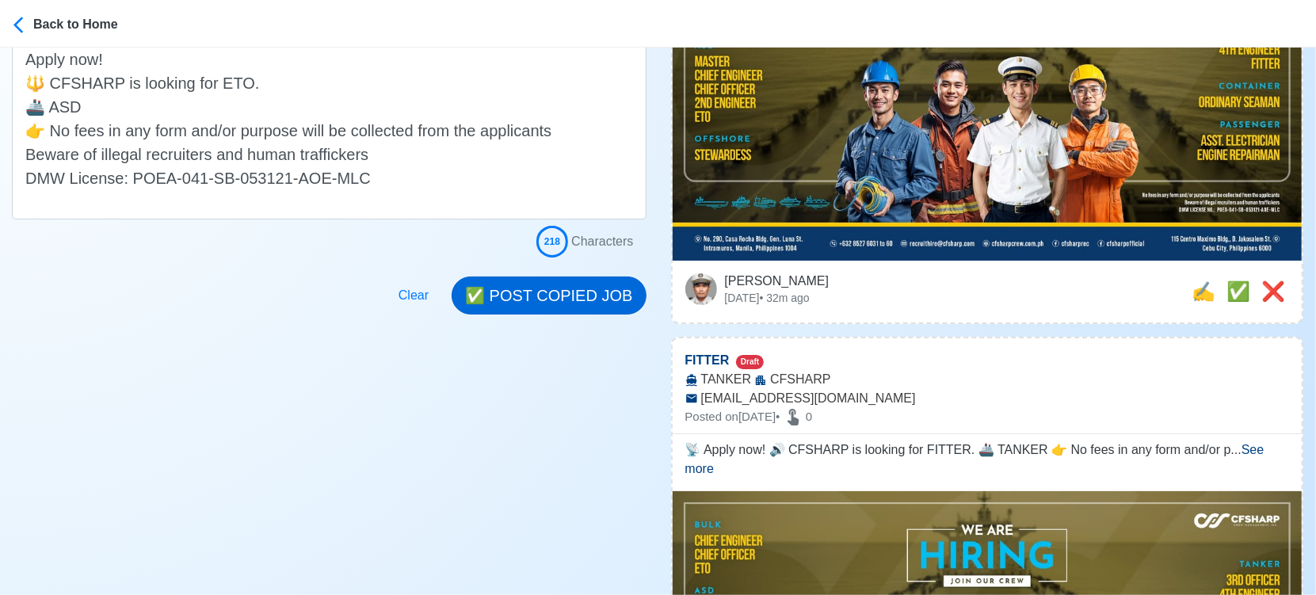
type input "[PERSON_NAME] CREW MANAGEMENT INC"
click at [546, 284] on button "✅ POST COPIED JOB" at bounding box center [549, 296] width 194 height 38
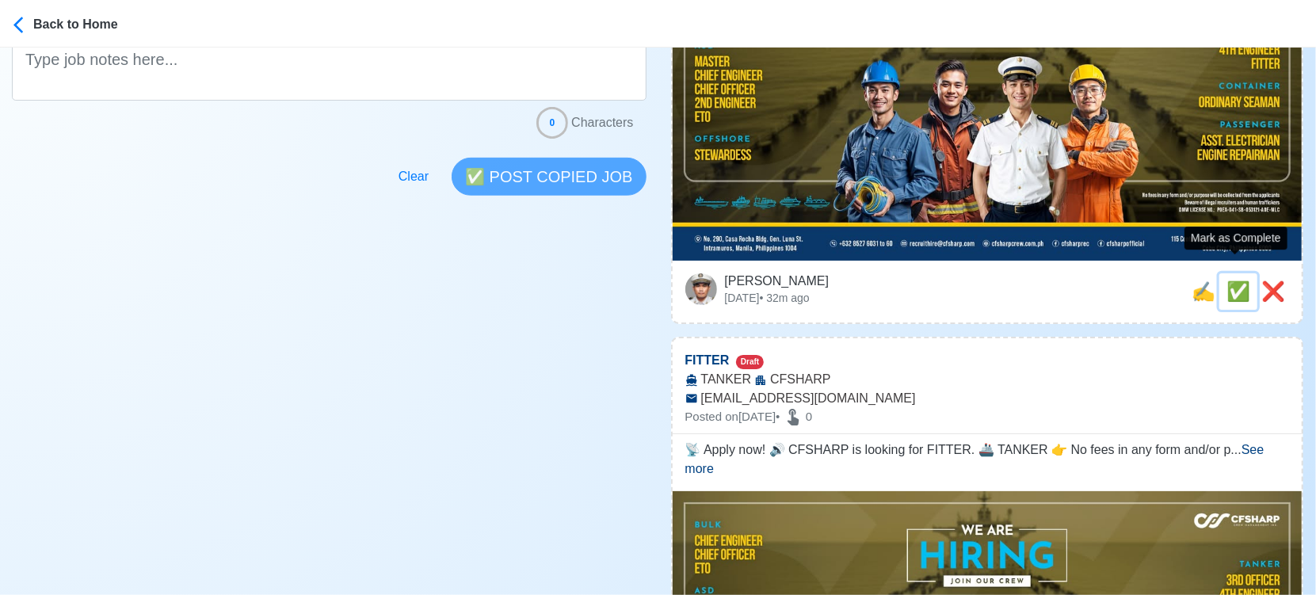
click at [1236, 281] on span "✅" at bounding box center [1239, 291] width 24 height 21
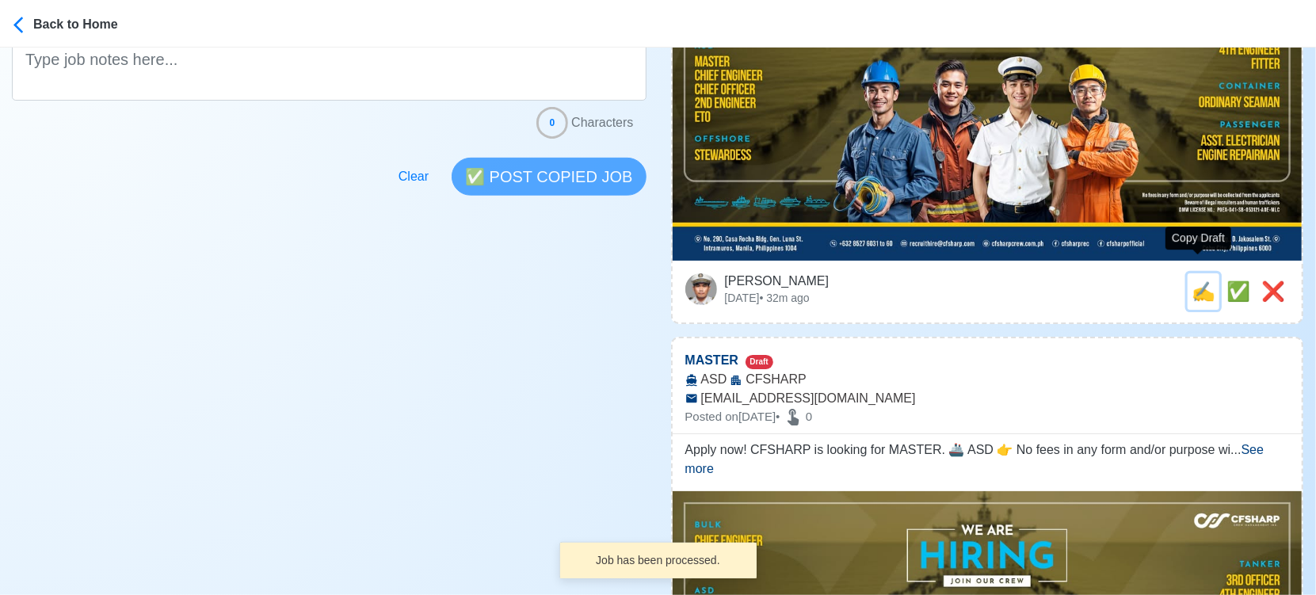
click at [1201, 281] on span "✍️" at bounding box center [1204, 291] width 24 height 21
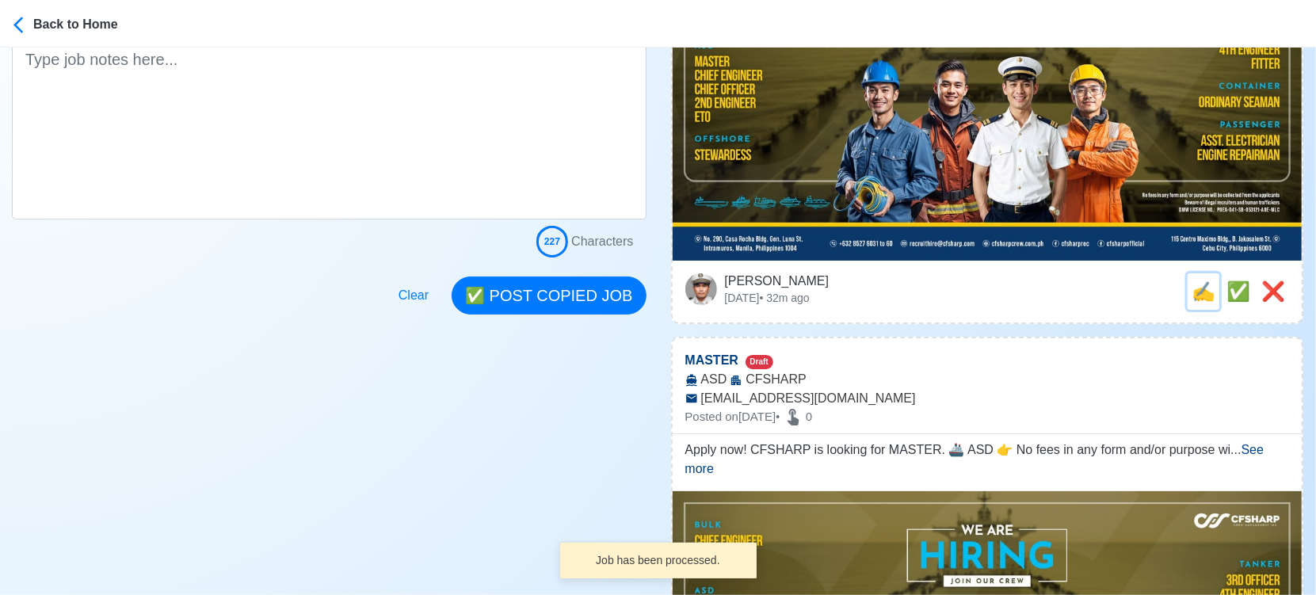
type input "FITTER"
select select
type input "CFSHARP"
type input "TANKER"
type input "[EMAIL_ADDRESS][DOMAIN_NAME]"
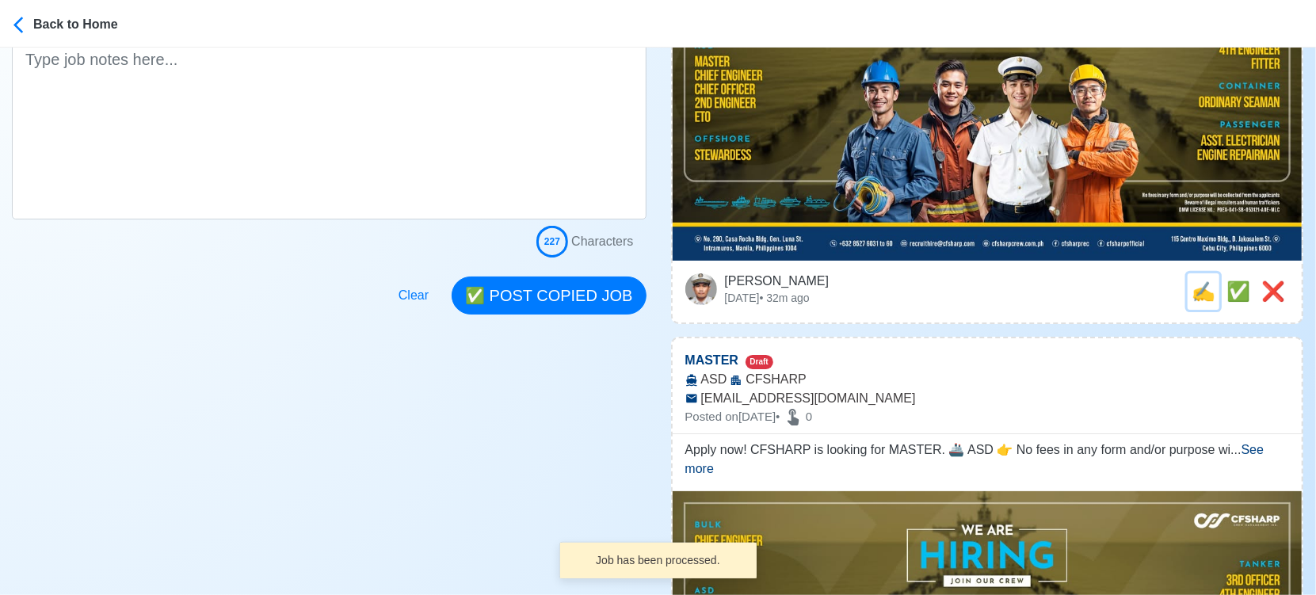
type textarea "📡 Apply now! 🔊 CFSHARP is looking for FITTER. 🚢 TANKER 👉 No fees in any form an…"
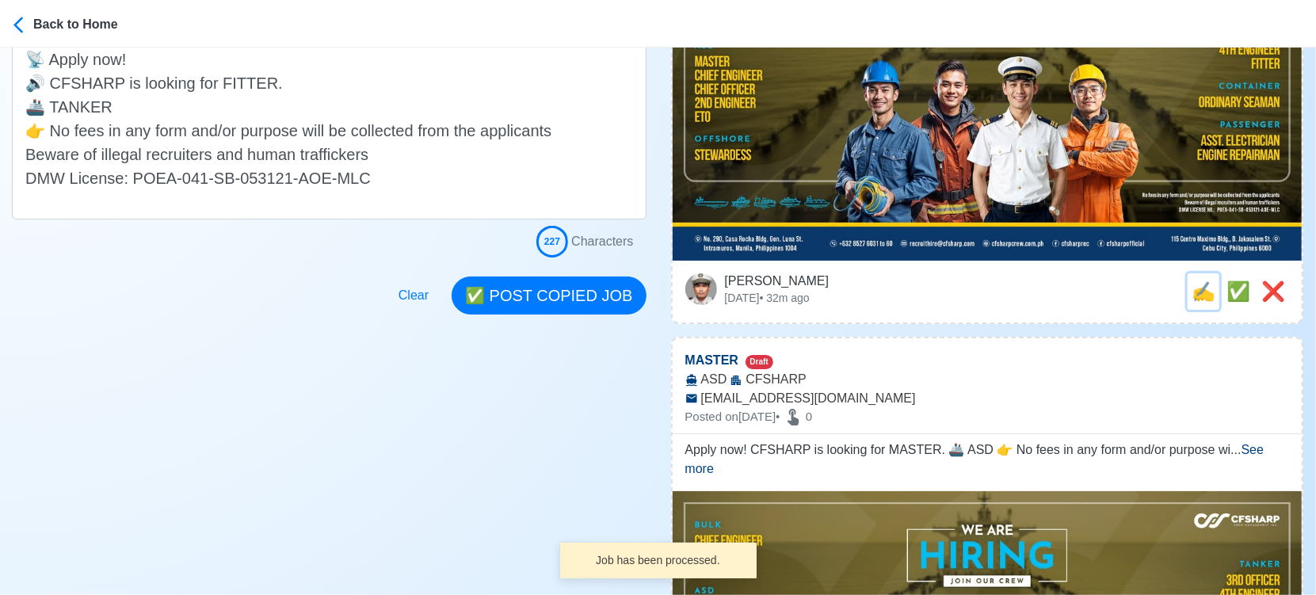
scroll to position [0, 0]
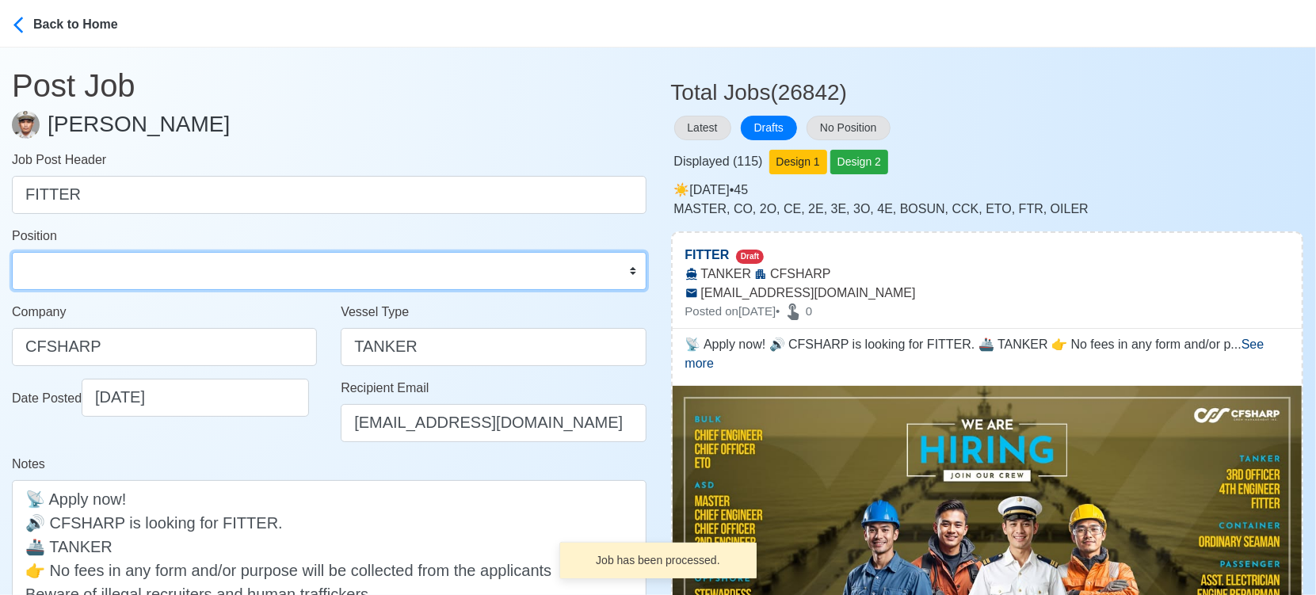
click at [176, 277] on select "Master Chief Officer 2nd Officer 3rd Officer Junior Officer Chief Engineer 2nd …" at bounding box center [329, 271] width 635 height 38
select select "Fitter"
click at [12, 252] on select "Master Chief Officer 2nd Officer 3rd Officer Junior Officer Chief Engineer 2nd …" at bounding box center [329, 271] width 635 height 38
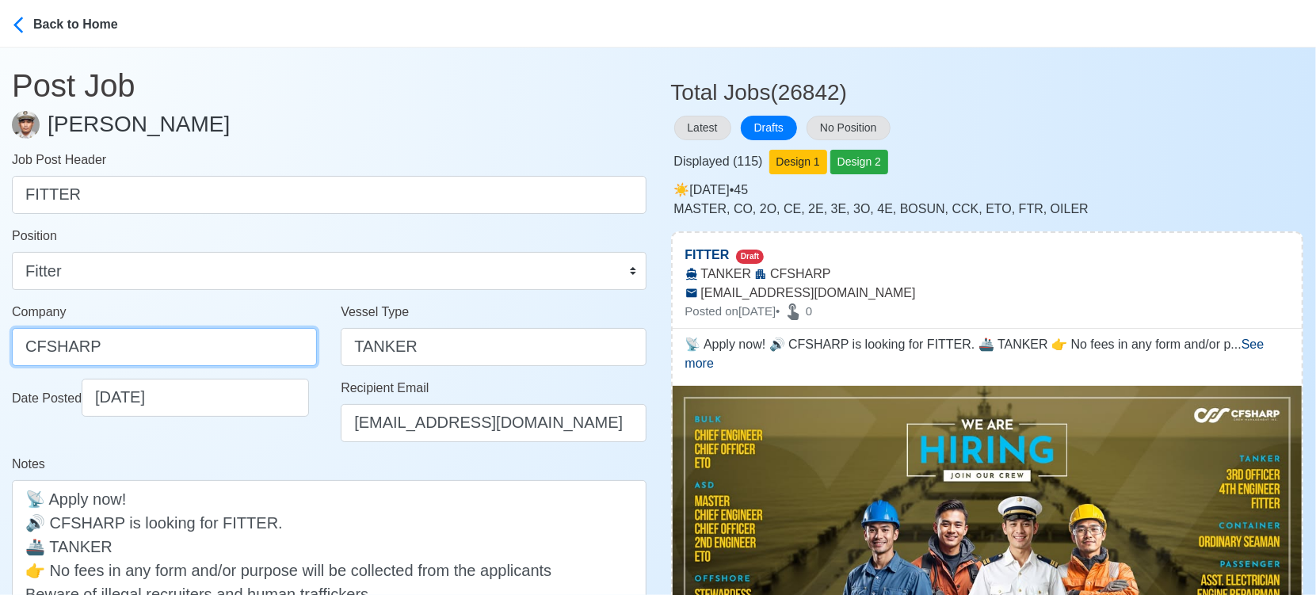
click at [190, 341] on input "CFSHARP" at bounding box center [164, 347] width 305 height 38
paste input "SHARP CREW MANAGEMENT INC"
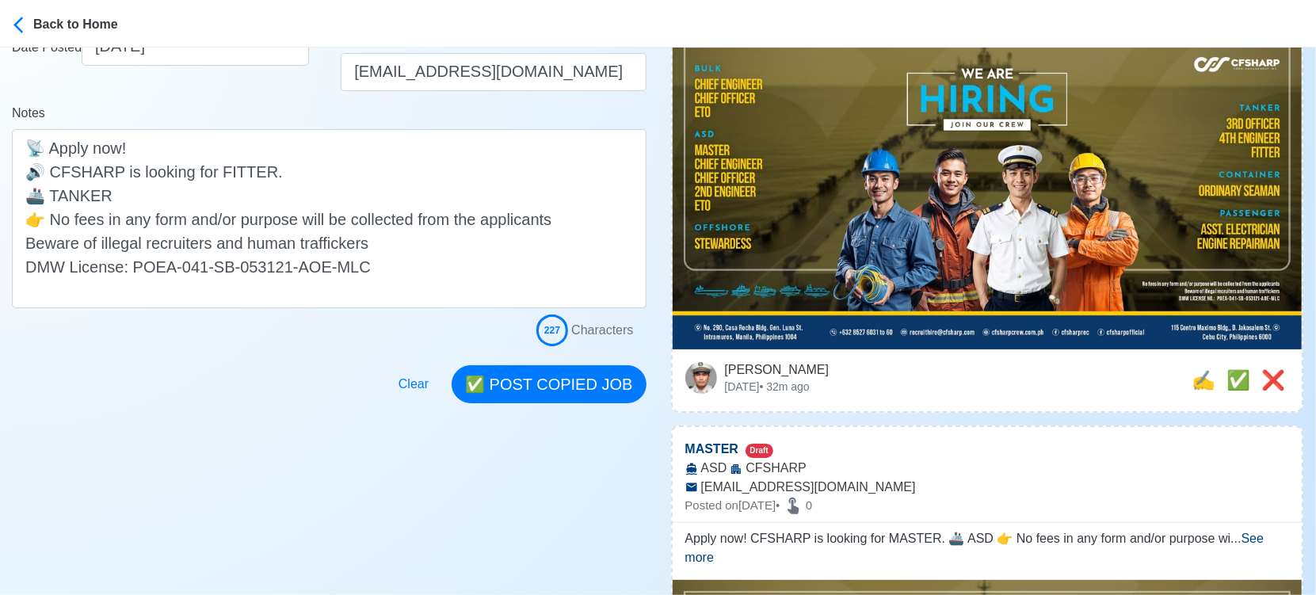
scroll to position [352, 0]
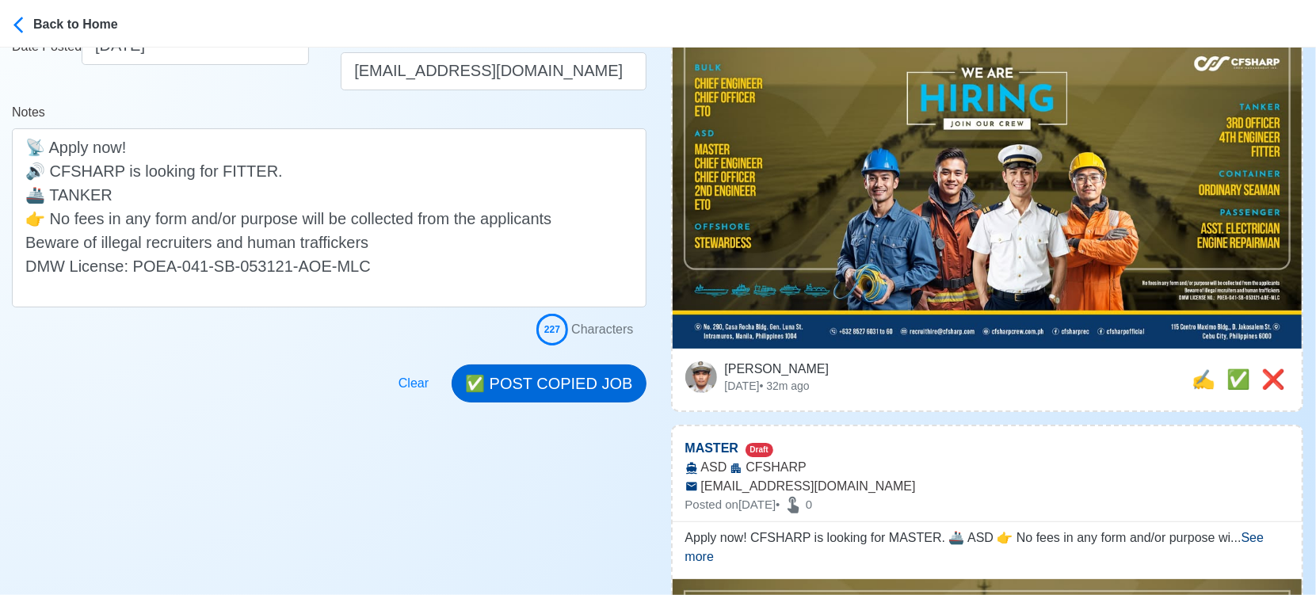
type input "[PERSON_NAME] CREW MANAGEMENT INC"
click at [575, 388] on button "✅ POST COPIED JOB" at bounding box center [549, 384] width 194 height 38
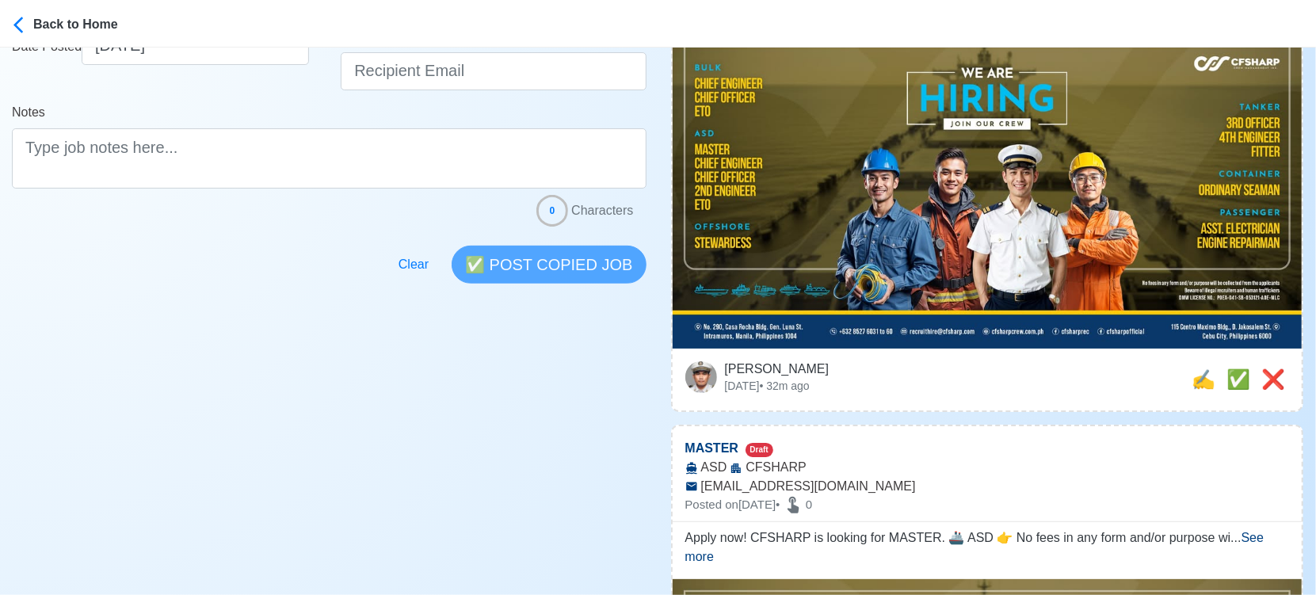
scroll to position [264, 0]
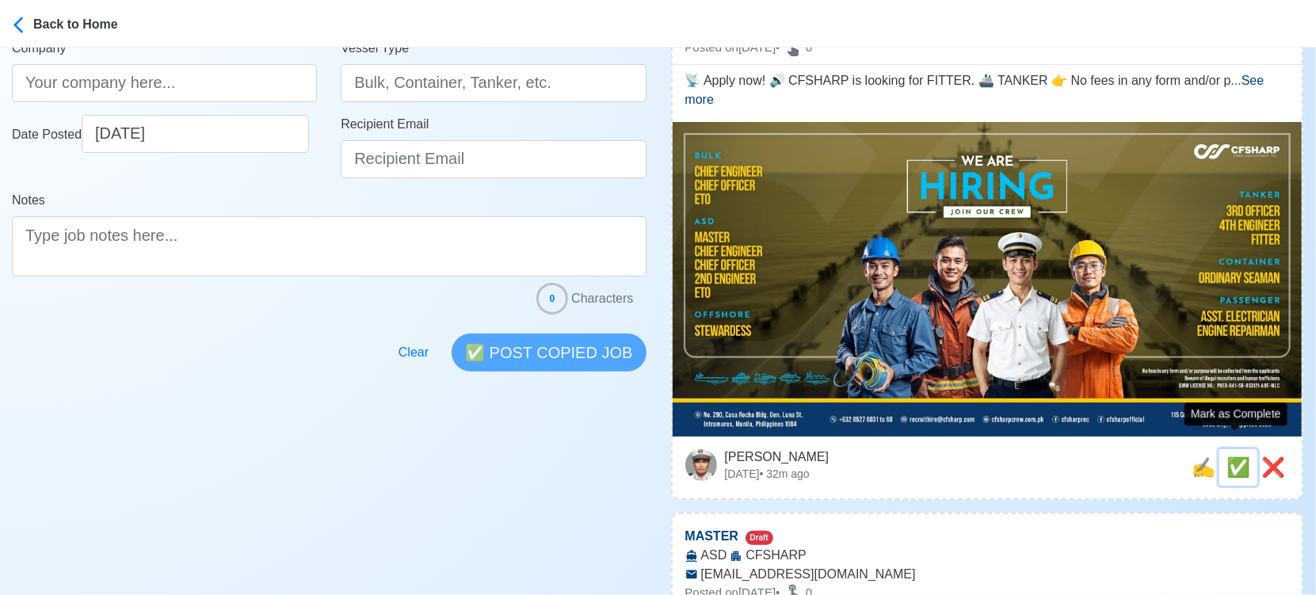
click at [1228, 456] on span "✅" at bounding box center [1239, 466] width 24 height 21
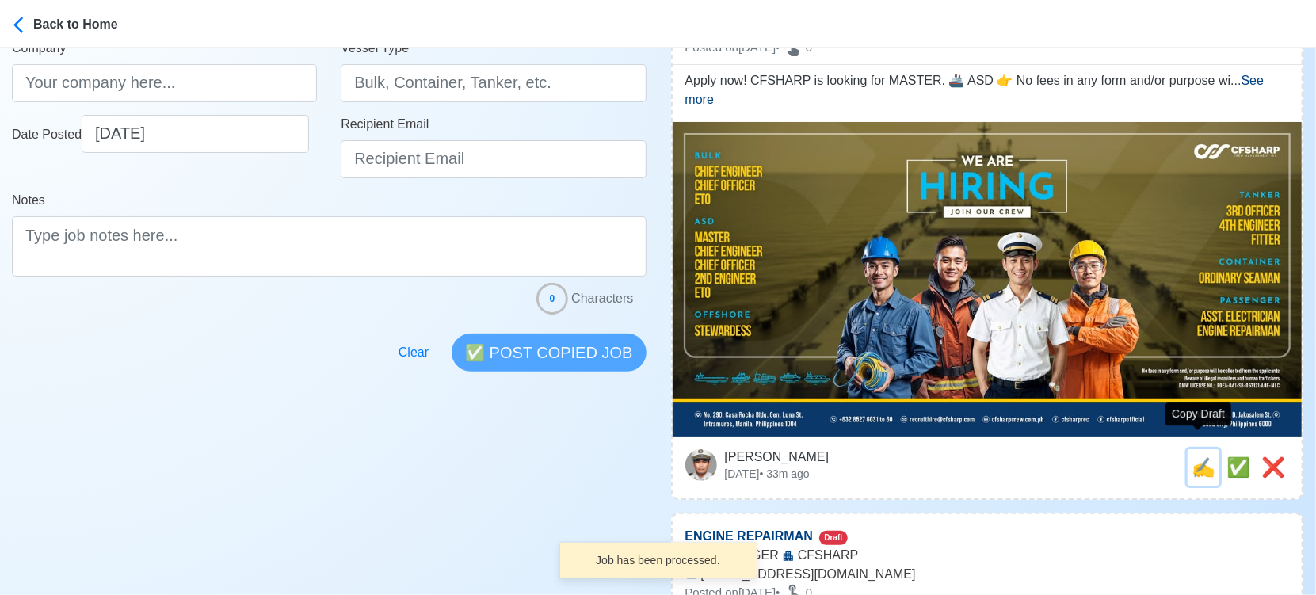
click at [1192, 456] on span "✍️" at bounding box center [1204, 466] width 24 height 21
type input "MASTER"
select select
type input "CFSHARP"
type input "ASD"
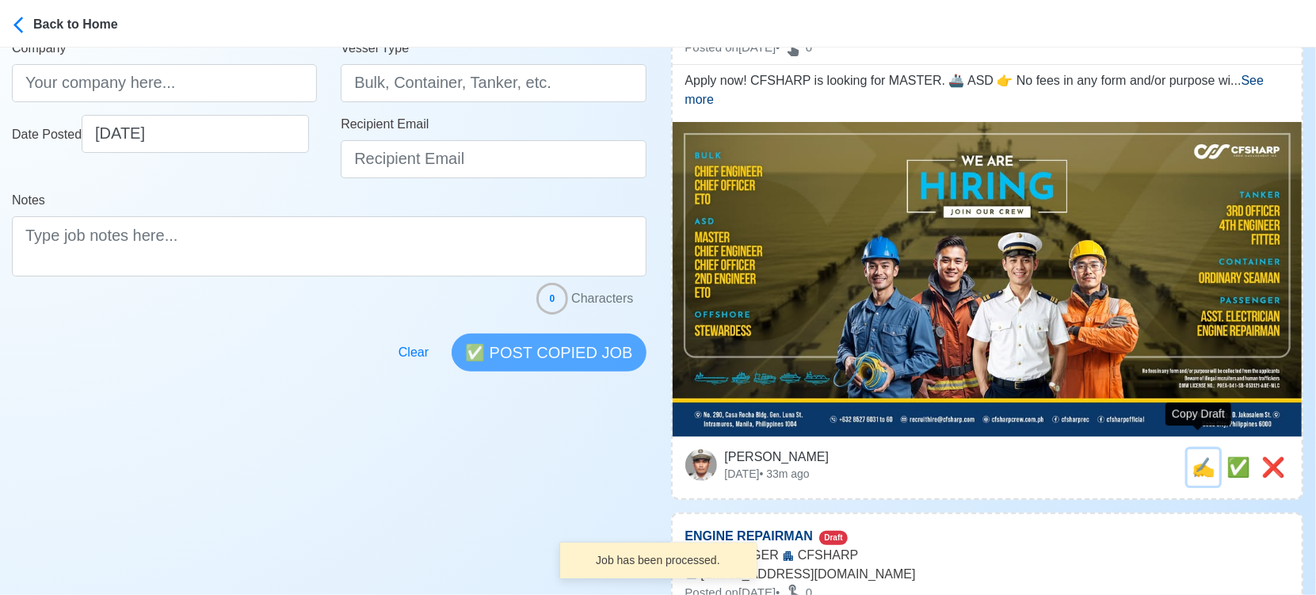
type input "[EMAIL_ADDRESS][DOMAIN_NAME]"
type textarea "Apply now! CFSHARP is looking for MASTER. 🚢 ASD 👉 No fees in any form and/or pu…"
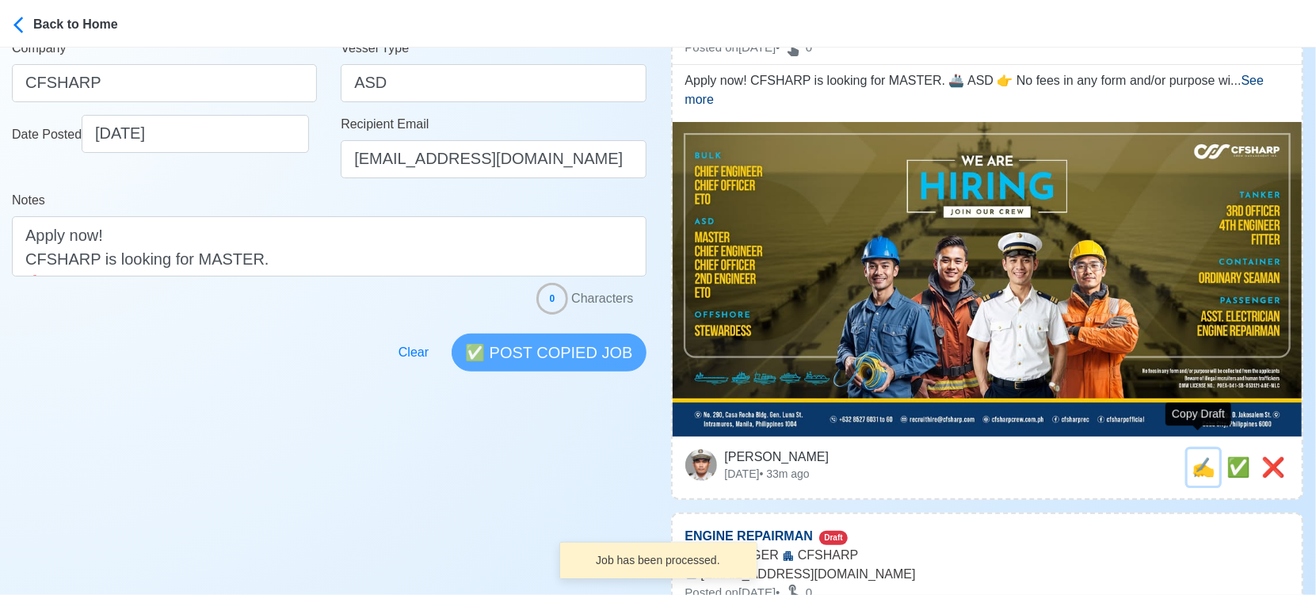
scroll to position [0, 0]
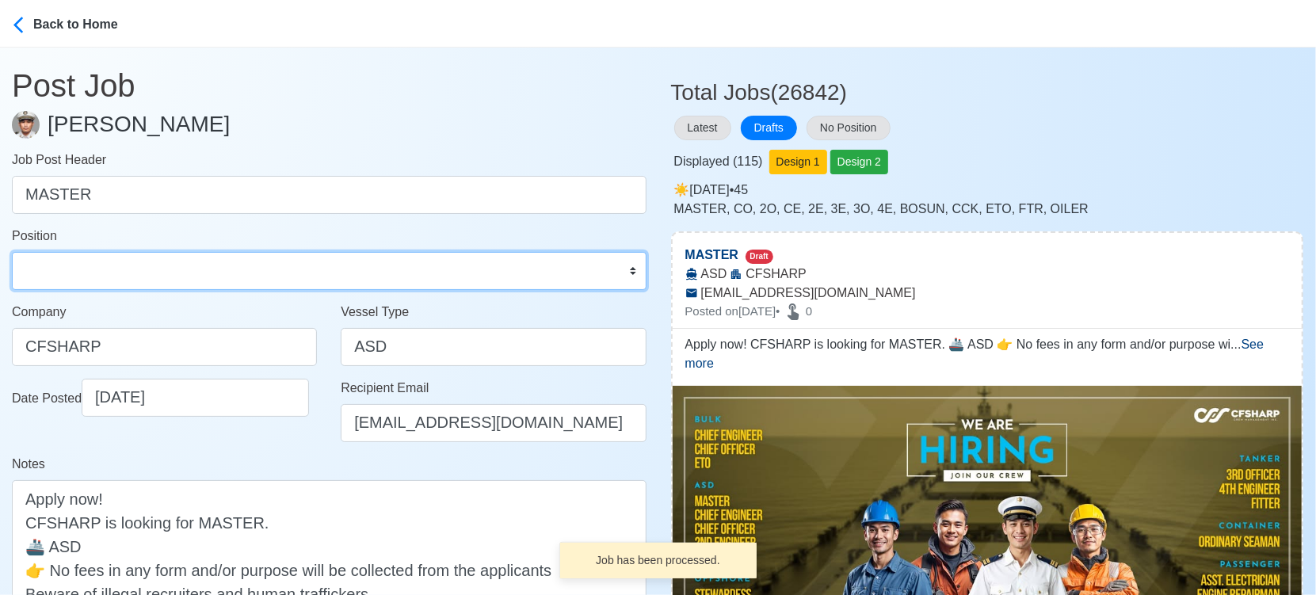
click at [78, 276] on select "Master Chief Officer 2nd Officer 3rd Officer Junior Officer Chief Engineer 2nd …" at bounding box center [329, 271] width 635 height 38
select select "Master"
click at [12, 252] on select "Master Chief Officer 2nd Officer 3rd Officer Junior Officer Chief Engineer 2nd …" at bounding box center [329, 271] width 635 height 38
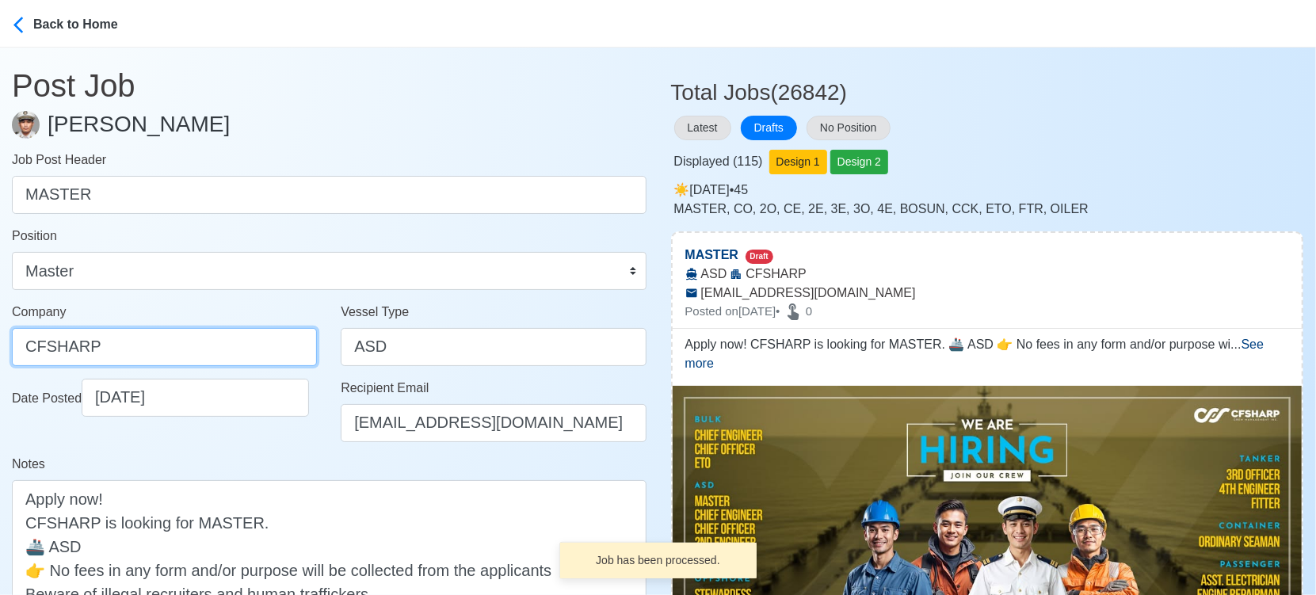
click at [148, 347] on input "CFSHARP" at bounding box center [164, 347] width 305 height 38
paste input "SHARP CREW MANAGEMENT INC"
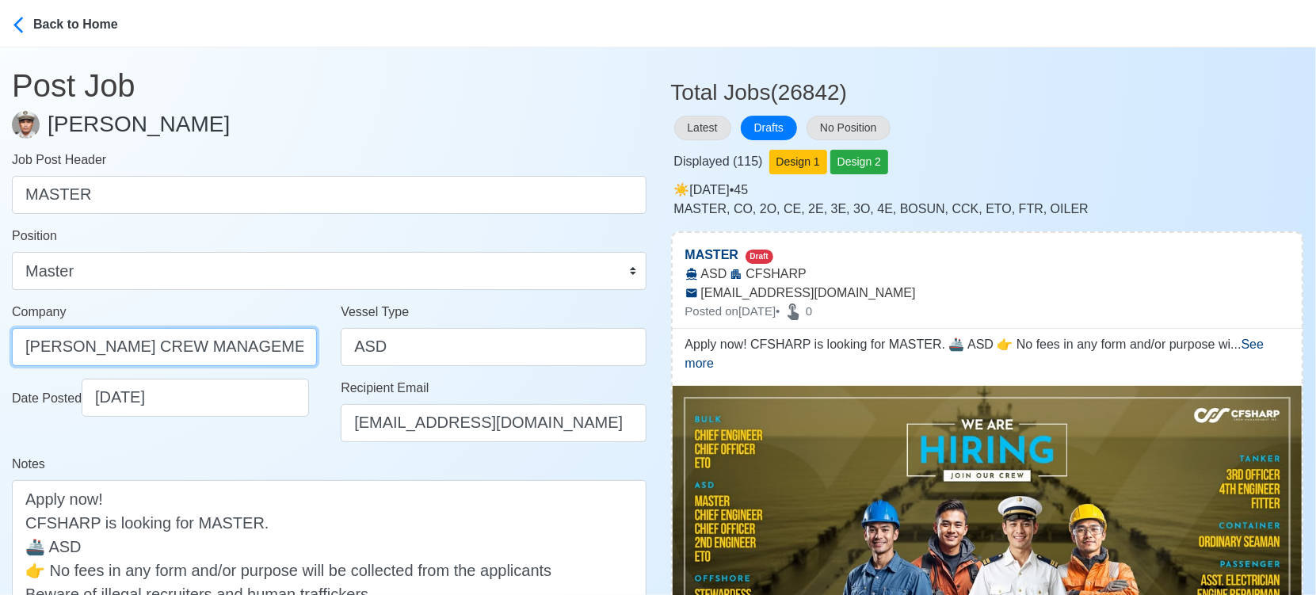
scroll to position [264, 0]
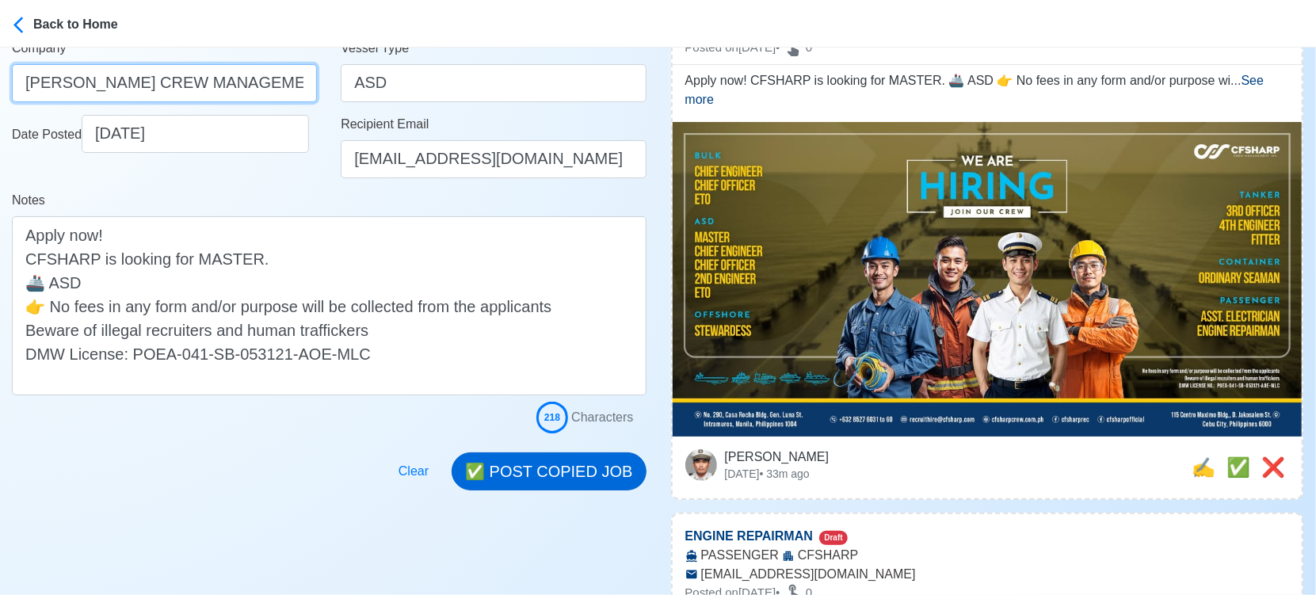
type input "[PERSON_NAME] CREW MANAGEMENT INC"
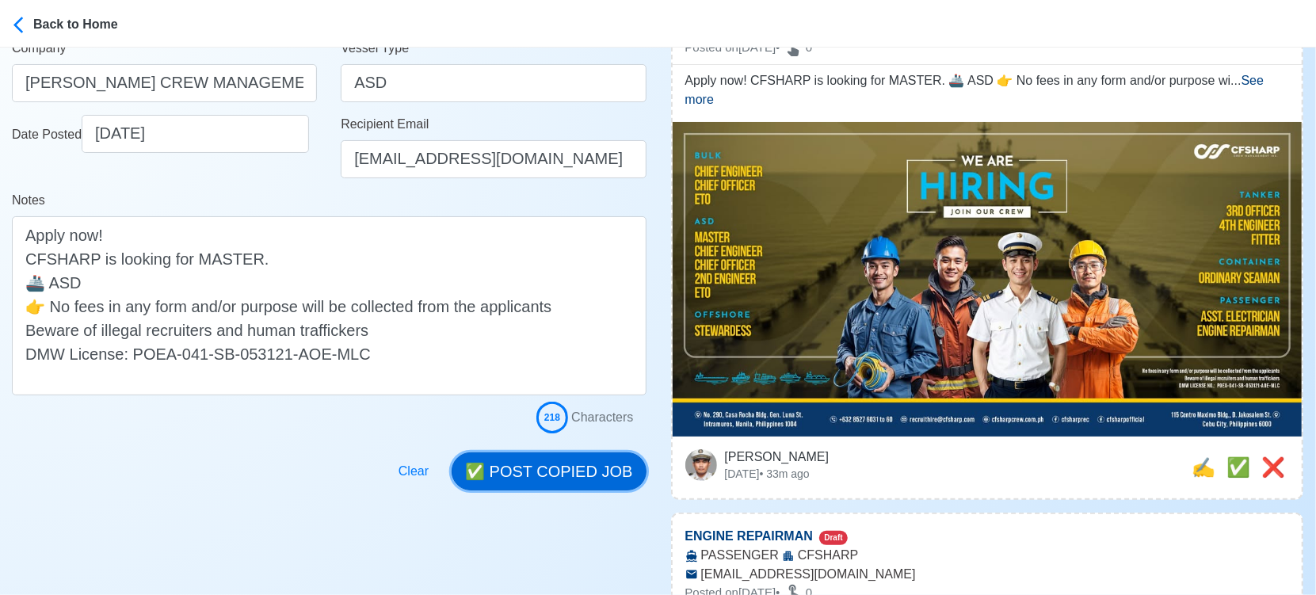
click at [549, 460] on button "✅ POST COPIED JOB" at bounding box center [549, 471] width 194 height 38
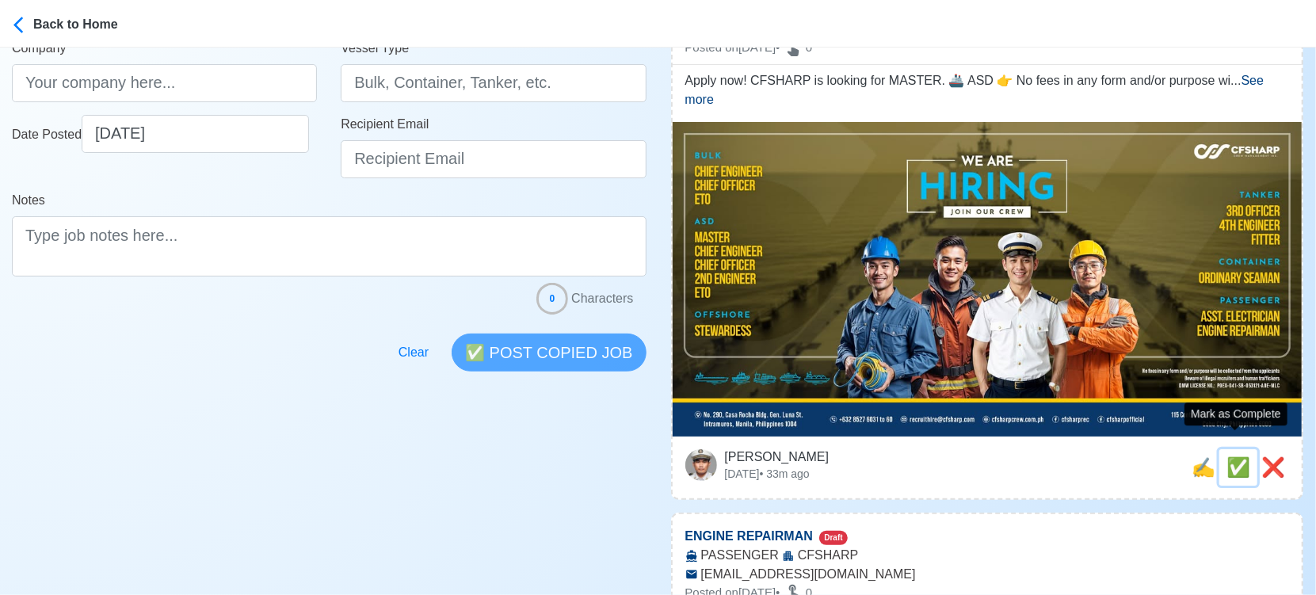
click at [1230, 456] on span "✅" at bounding box center [1239, 466] width 24 height 21
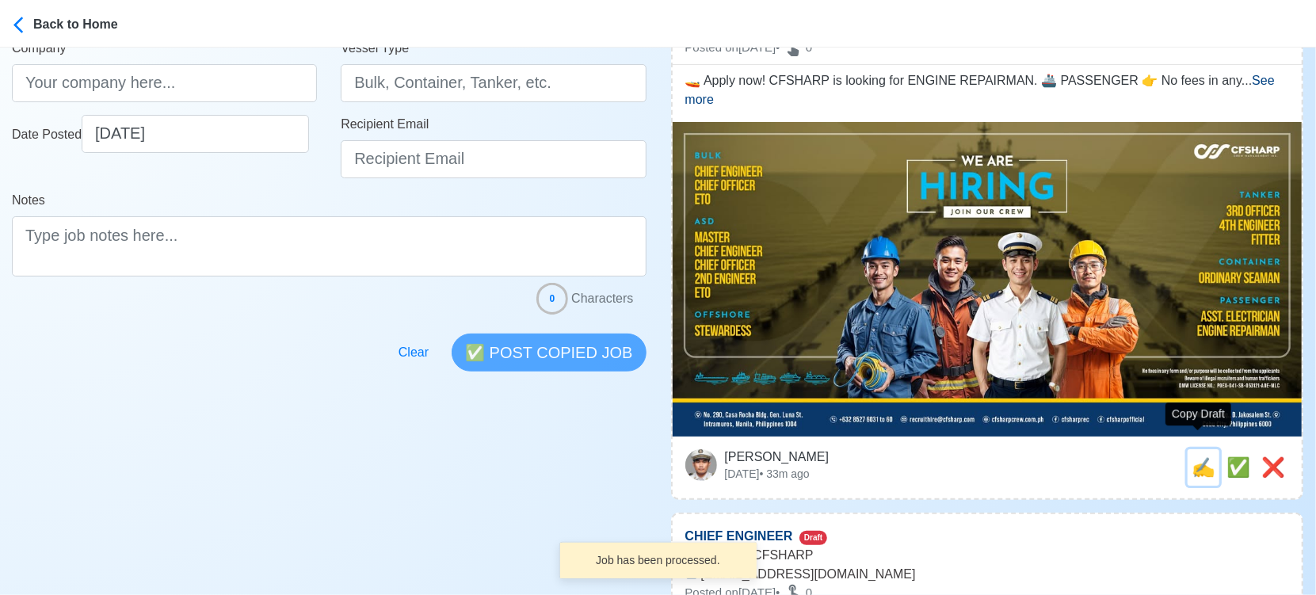
click at [1199, 456] on span "✍️" at bounding box center [1204, 466] width 24 height 21
type input "ENGINE REPAIRMAN"
select select
type input "CFSHARP"
type input "PASSENGER"
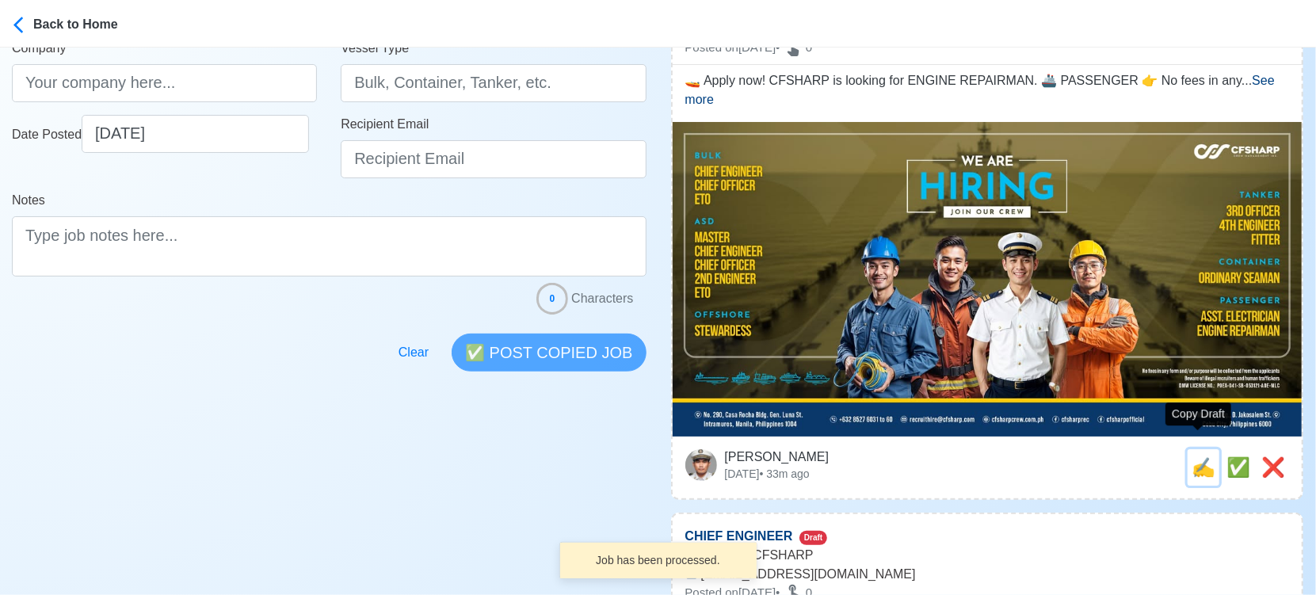
type input "[EMAIL_ADDRESS][DOMAIN_NAME]"
type textarea "🚤 Apply now! CFSHARP is looking for ENGINE REPAIRMAN. 🚢 PASSENGER 👉 No fees in …"
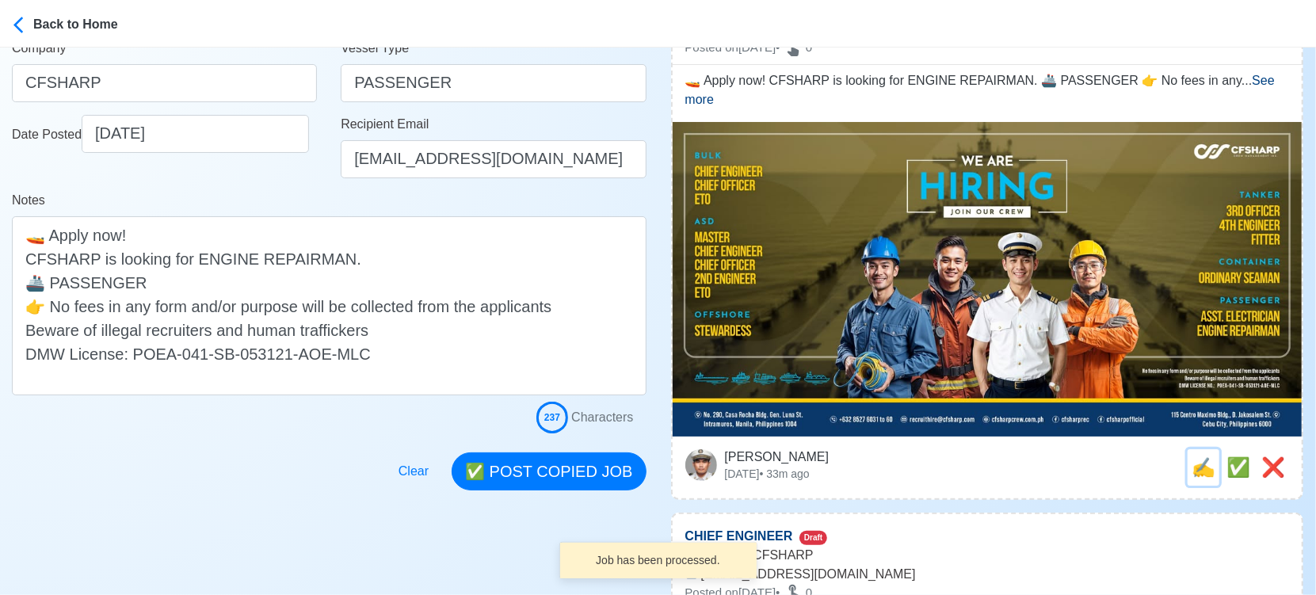
scroll to position [0, 0]
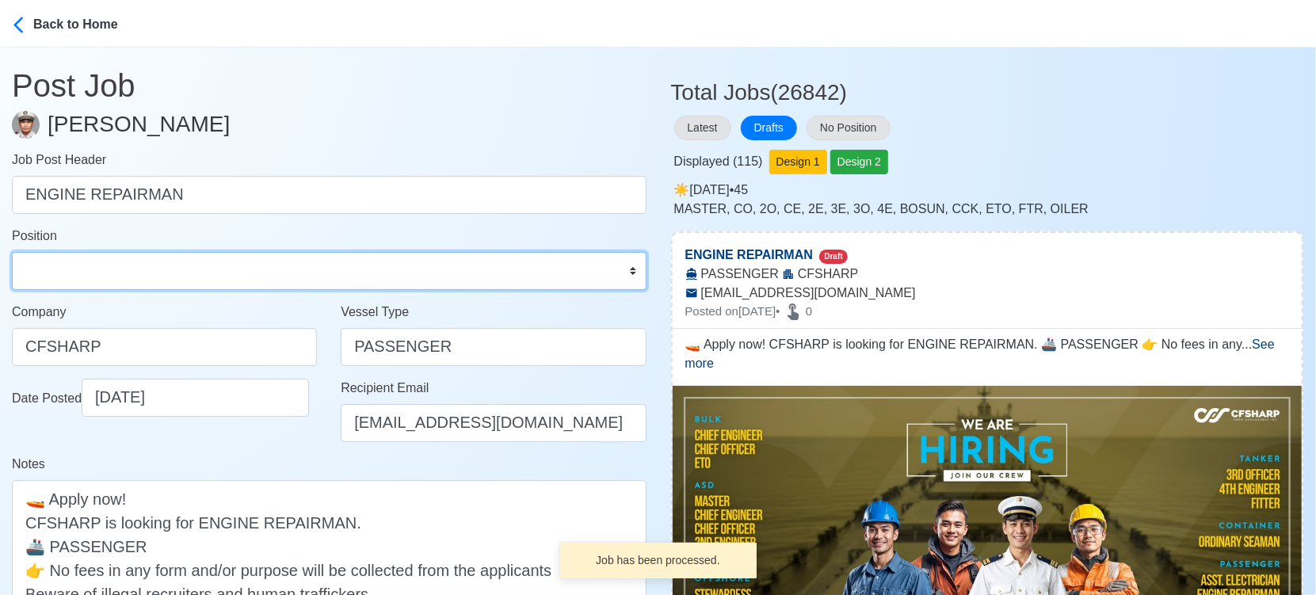
click at [250, 262] on select "Master Chief Officer 2nd Officer 3rd Officer Junior Officer Chief Engineer 2nd …" at bounding box center [329, 271] width 635 height 38
select select "Repairman"
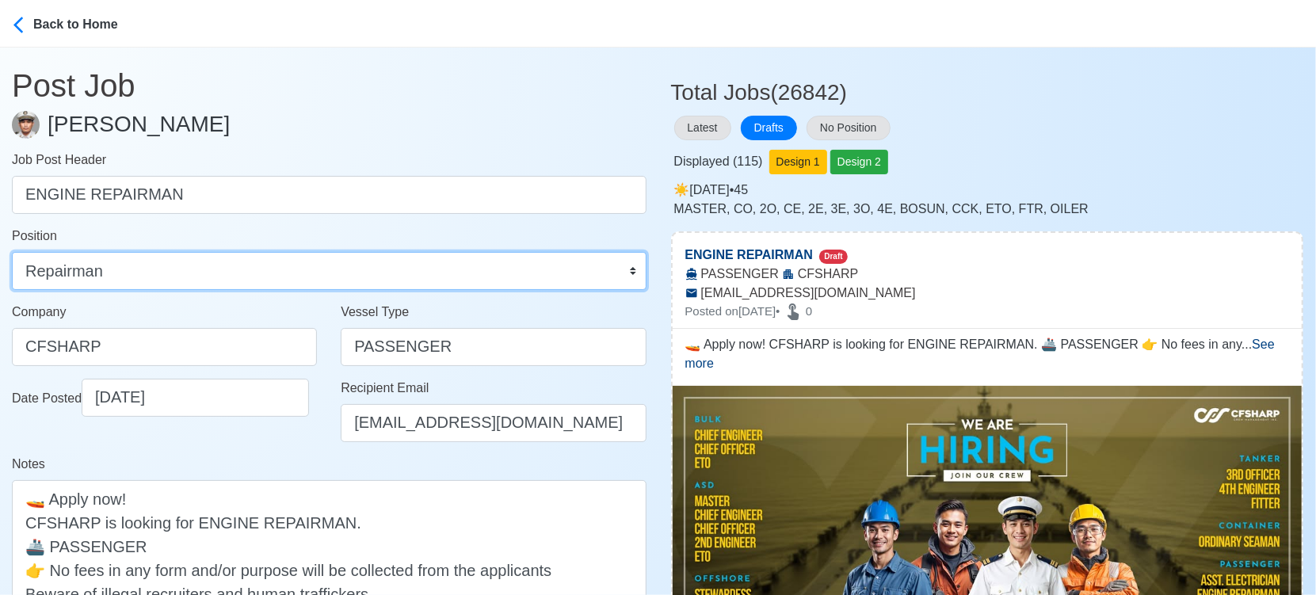
click at [12, 252] on select "Master Chief Officer 2nd Officer 3rd Officer Junior Officer Chief Engineer 2nd …" at bounding box center [329, 271] width 635 height 38
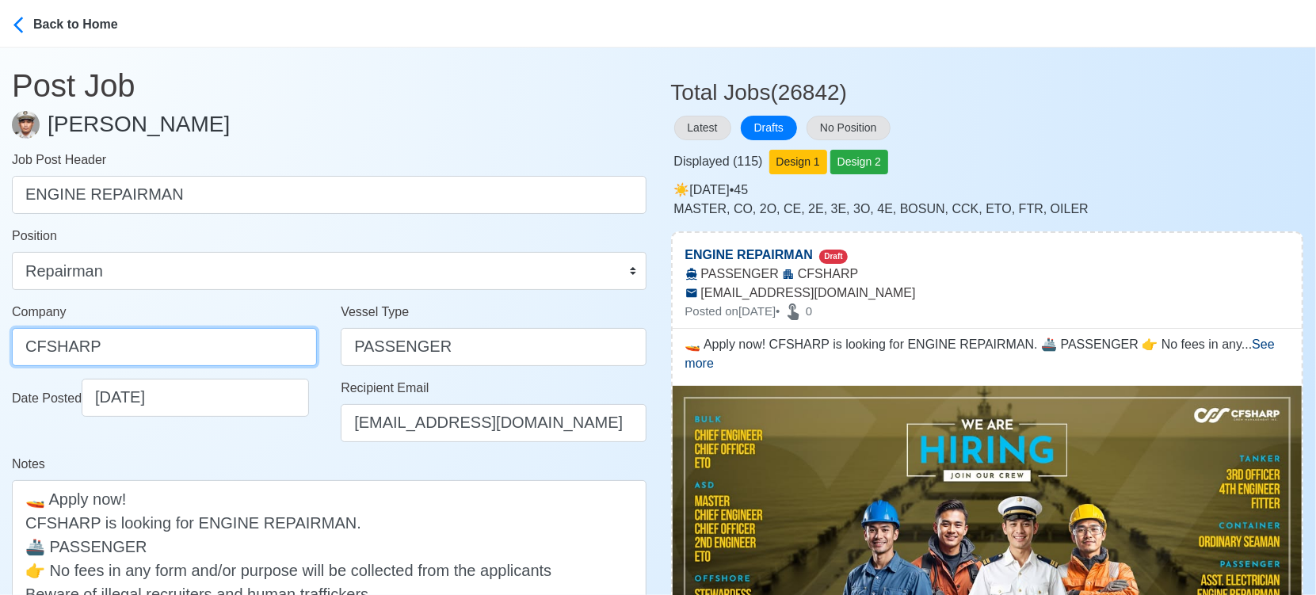
click at [220, 347] on input "CFSHARP" at bounding box center [164, 347] width 305 height 38
paste input "SHARP CREW MANAGEMENT INC"
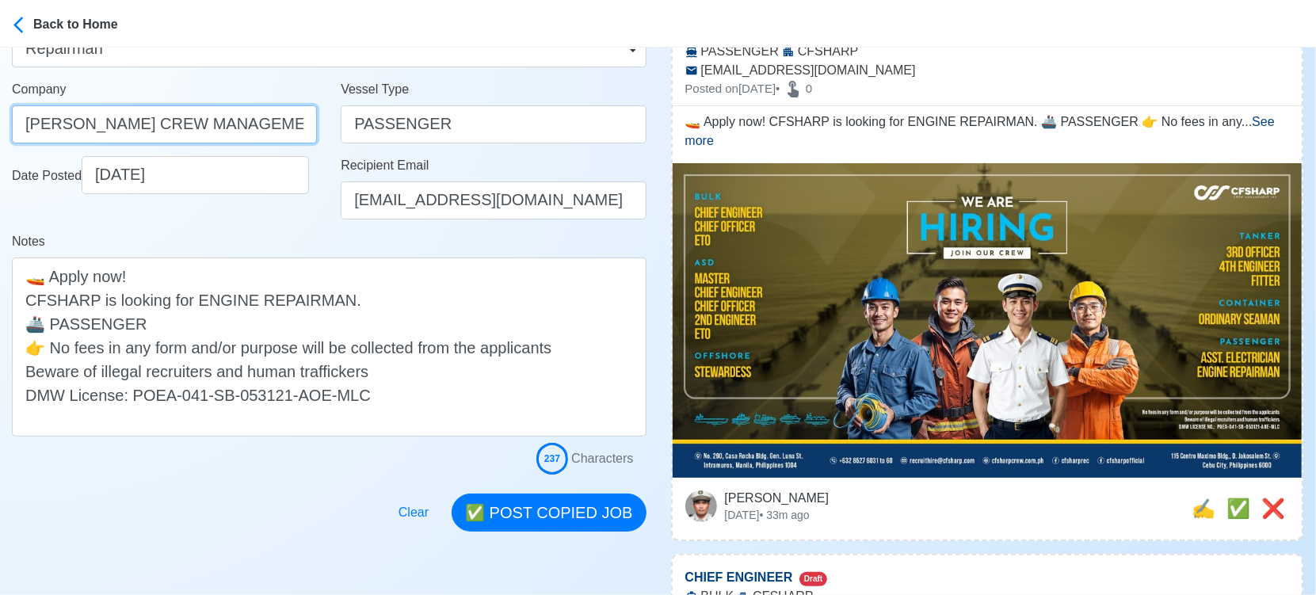
scroll to position [352, 0]
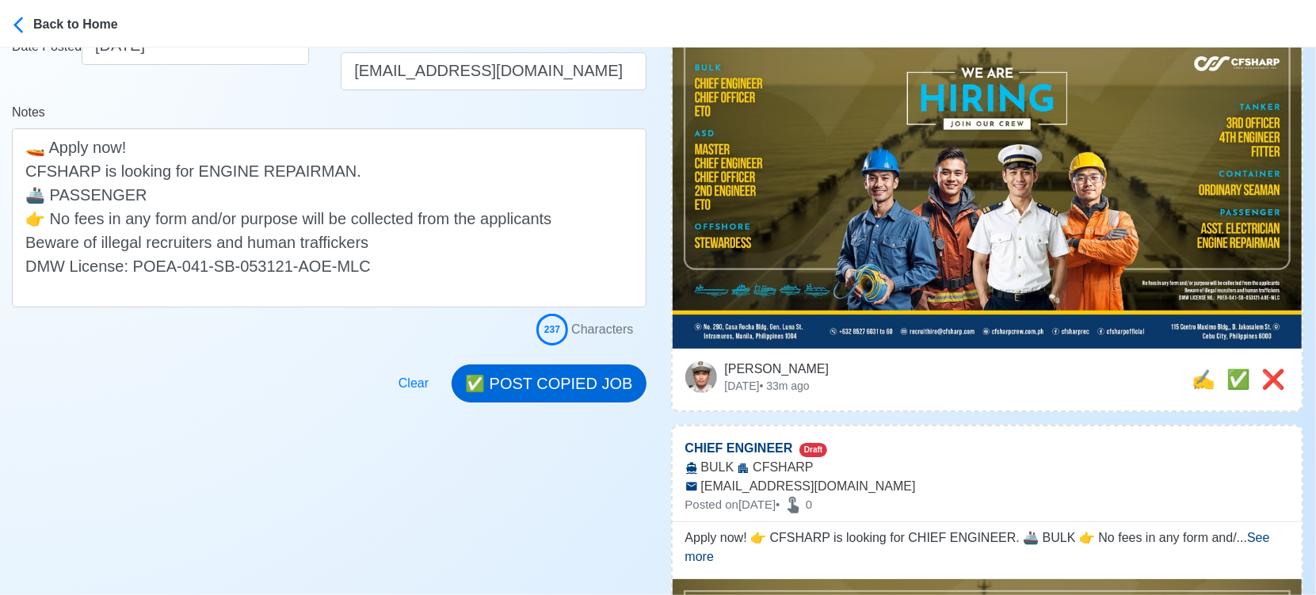
type input "[PERSON_NAME] CREW MANAGEMENT INC"
click at [580, 385] on button "✅ POST COPIED JOB" at bounding box center [549, 384] width 194 height 38
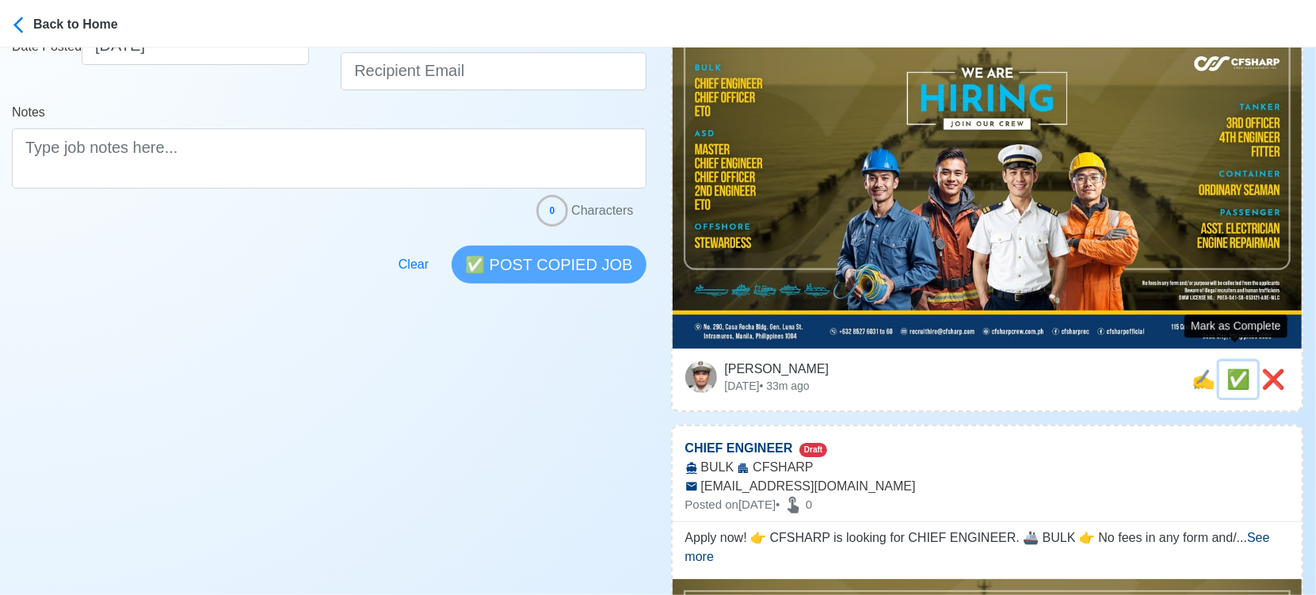
click at [1230, 368] on span "✅" at bounding box center [1239, 378] width 24 height 21
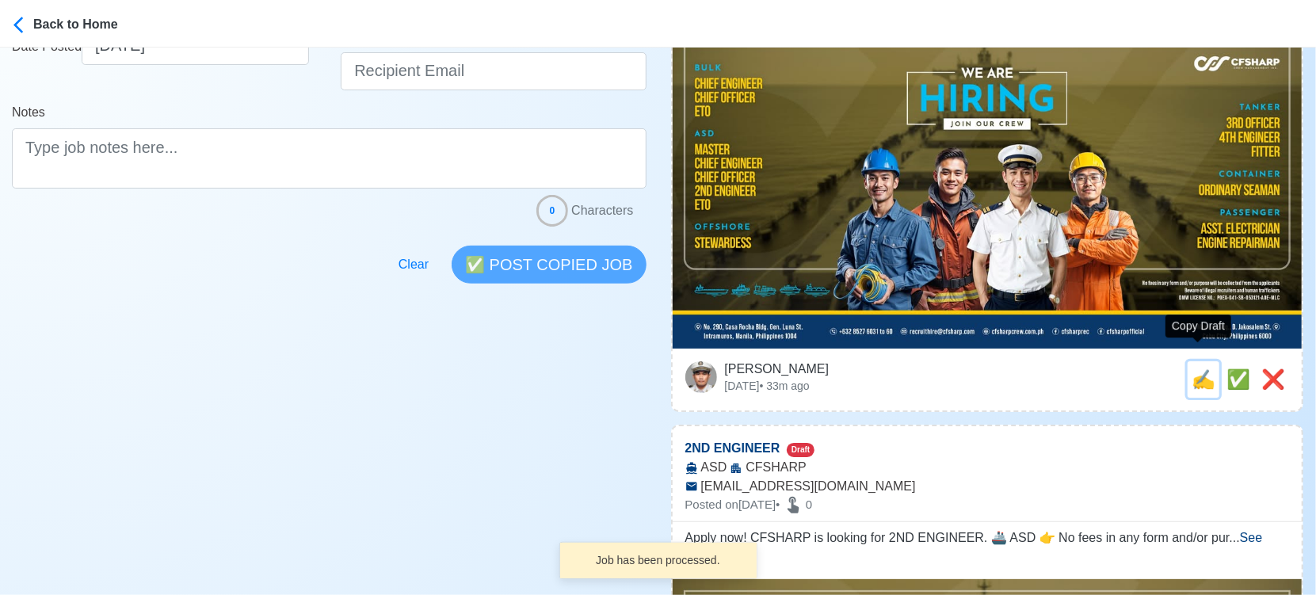
click at [1198, 371] on span "✍️" at bounding box center [1204, 378] width 24 height 21
type input "CHIEF ENGINEER"
select select
type input "CFSHARP"
type input "BULK"
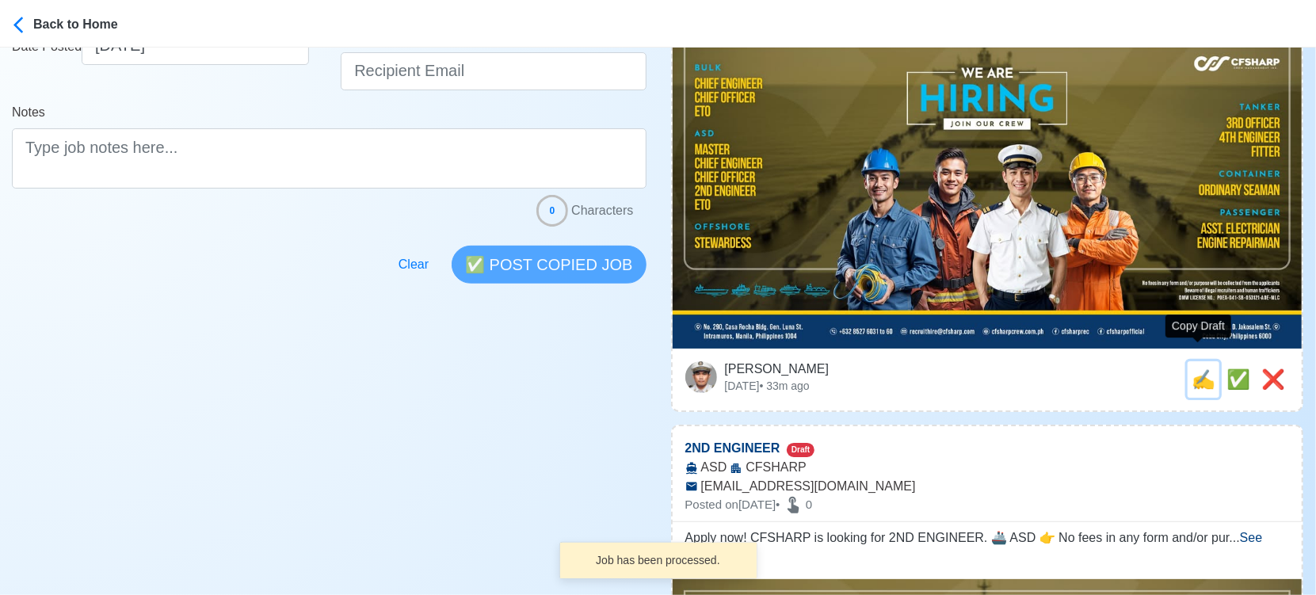
type input "[EMAIL_ADDRESS][DOMAIN_NAME]"
type textarea "Apply now! 👉 CFSHARP is looking for CHIEF ENGINEER. 🚢 BULK 👉 No fees in any for…"
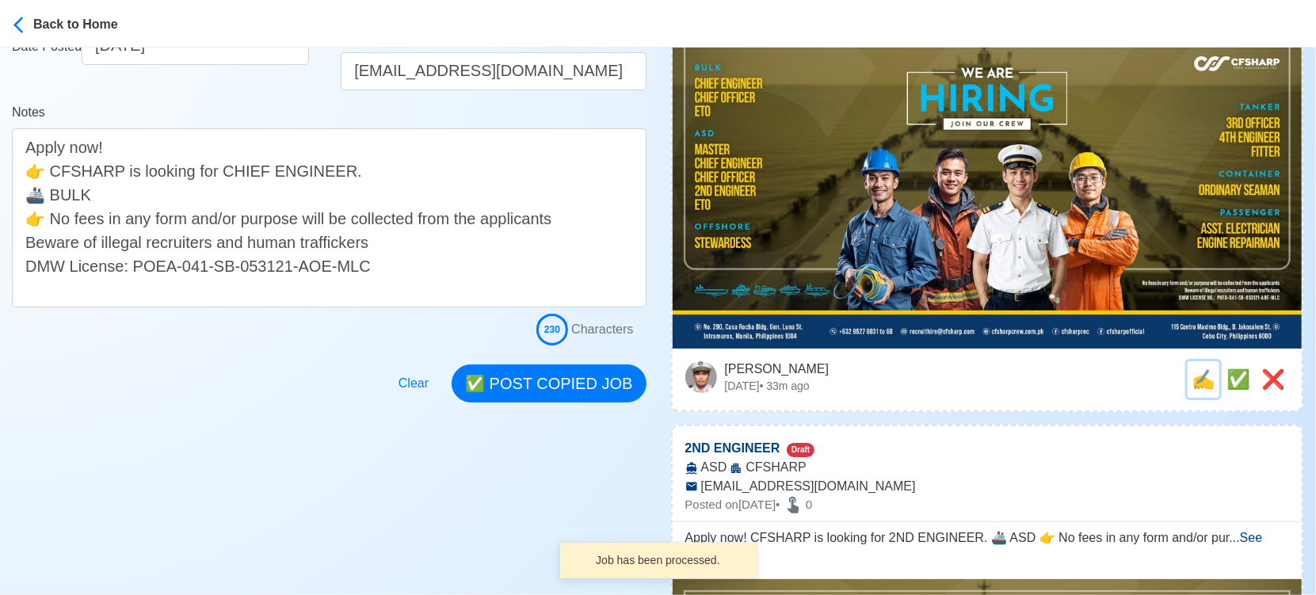
scroll to position [0, 0]
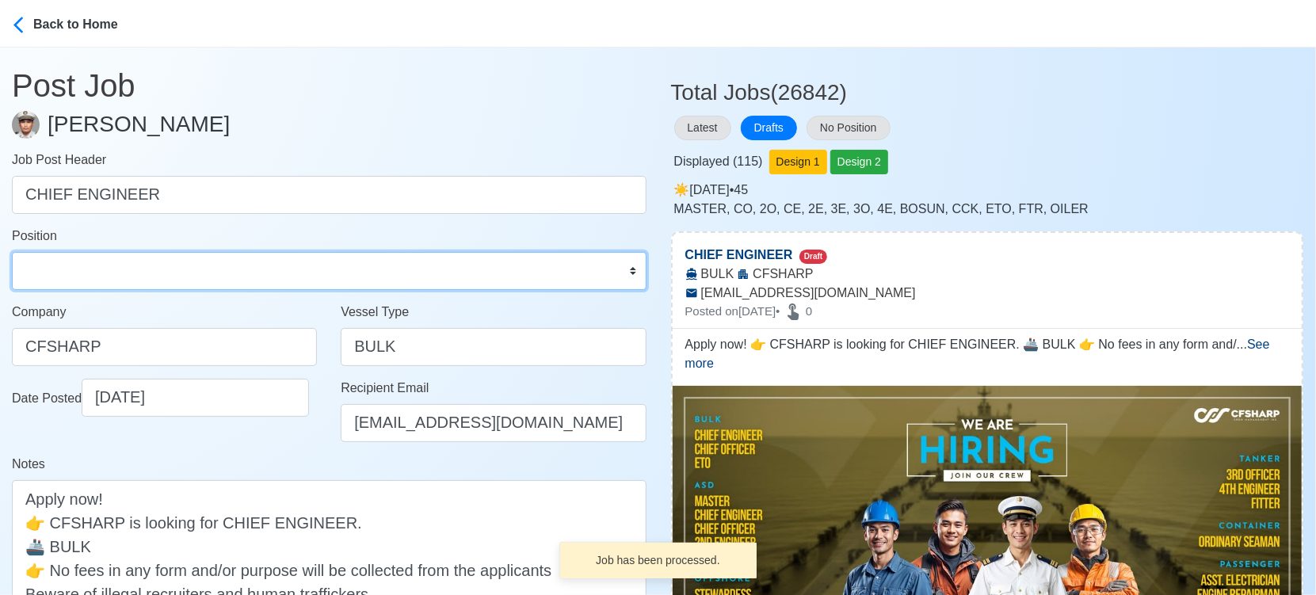
drag, startPoint x: 208, startPoint y: 269, endPoint x: 197, endPoint y: 265, distance: 11.3
click at [208, 269] on select "Master Chief Officer 2nd Officer 3rd Officer Junior Officer Chief Engineer 2nd …" at bounding box center [329, 271] width 635 height 38
select select "Chief Engineer"
click at [12, 252] on select "Master Chief Officer 2nd Officer 3rd Officer Junior Officer Chief Engineer 2nd …" at bounding box center [329, 271] width 635 height 38
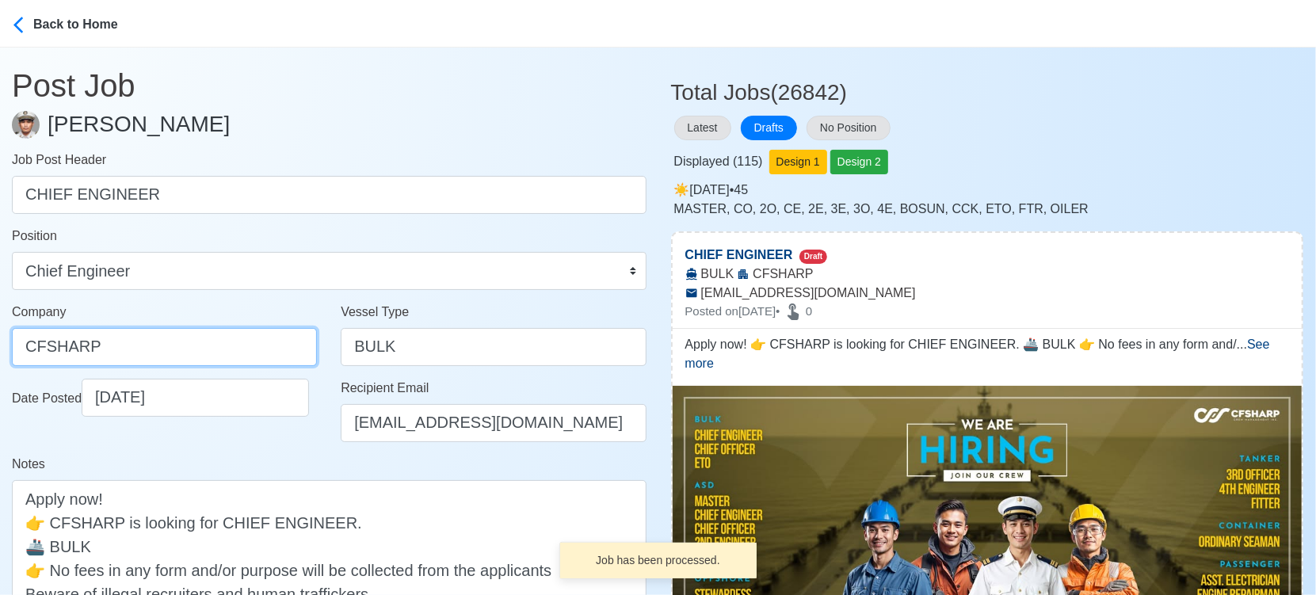
click at [127, 353] on input "CFSHARP" at bounding box center [164, 347] width 305 height 38
paste input "SHARP CREW MANAGEMENT INC"
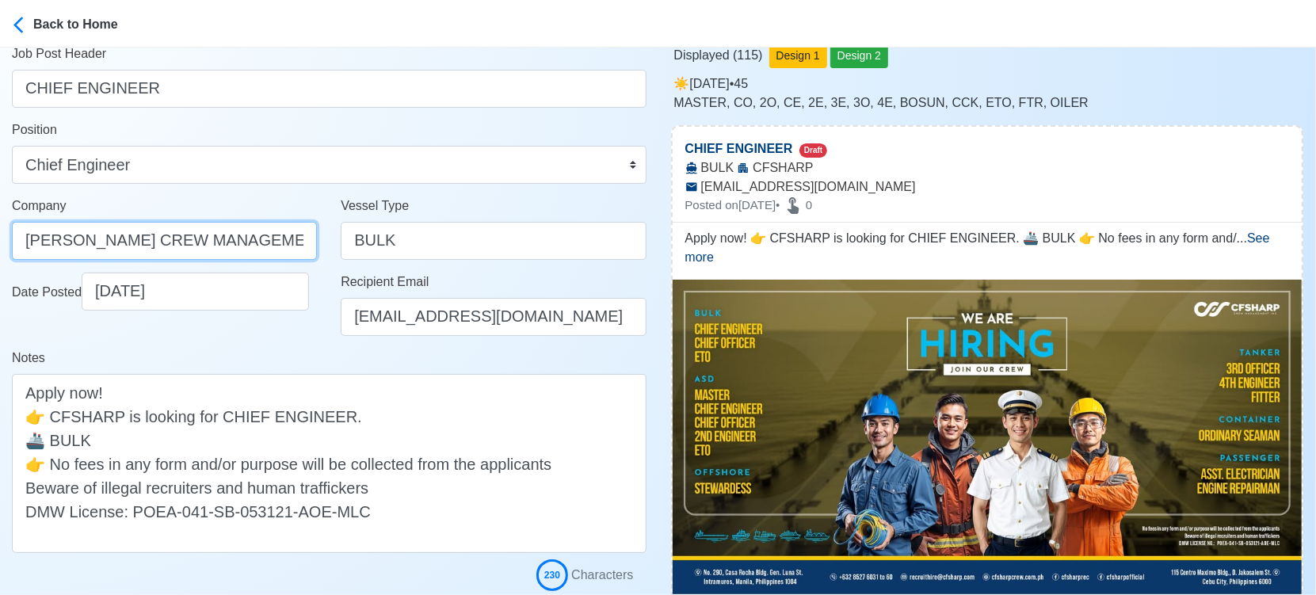
scroll to position [352, 0]
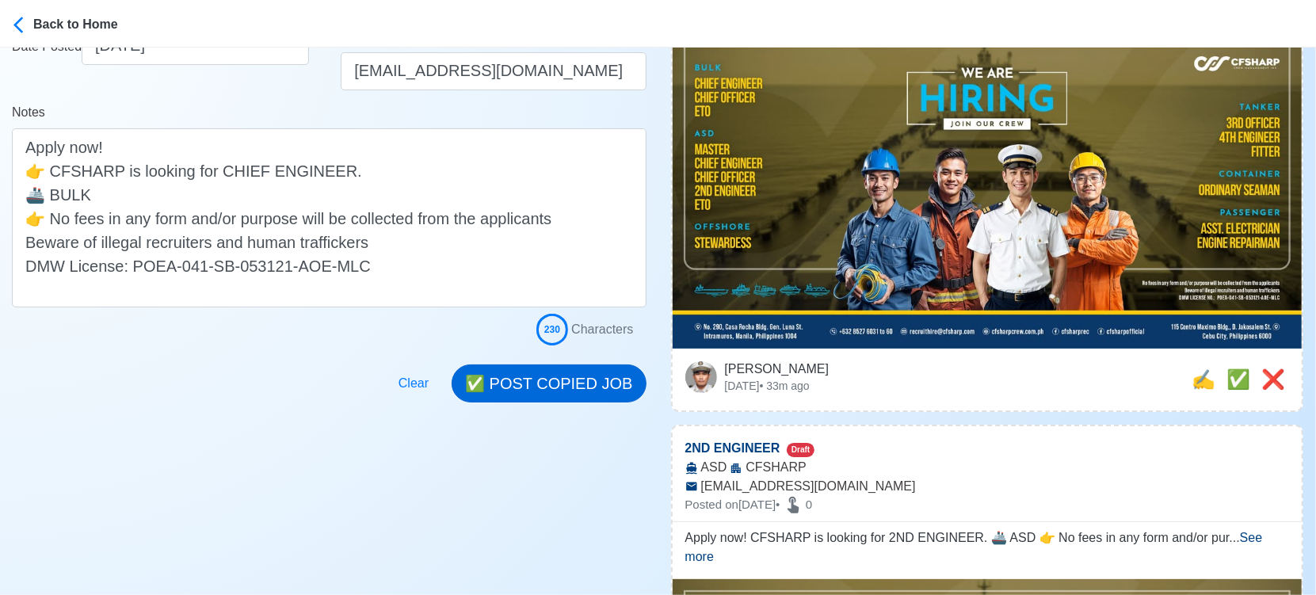
type input "[PERSON_NAME] CREW MANAGEMENT INC"
click at [608, 374] on button "✅ POST COPIED JOB" at bounding box center [549, 384] width 194 height 38
